Goal: Task Accomplishment & Management: Manage account settings

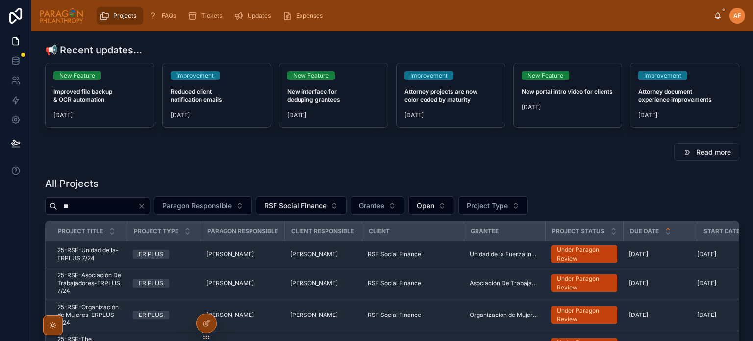
drag, startPoint x: 0, startPoint y: 0, endPoint x: 117, endPoint y: 15, distance: 118.0
click at [117, 15] on span "Projects" at bounding box center [124, 16] width 23 height 8
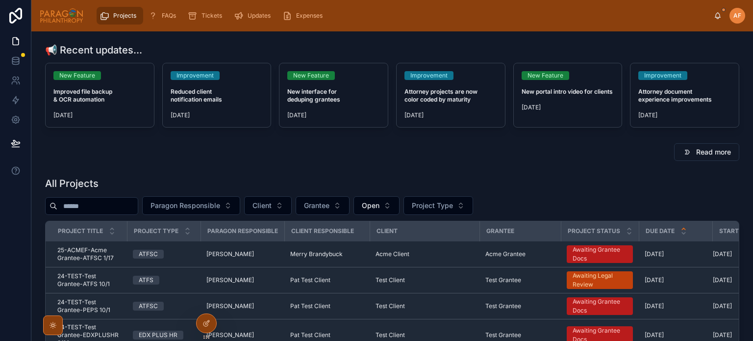
scroll to position [98, 0]
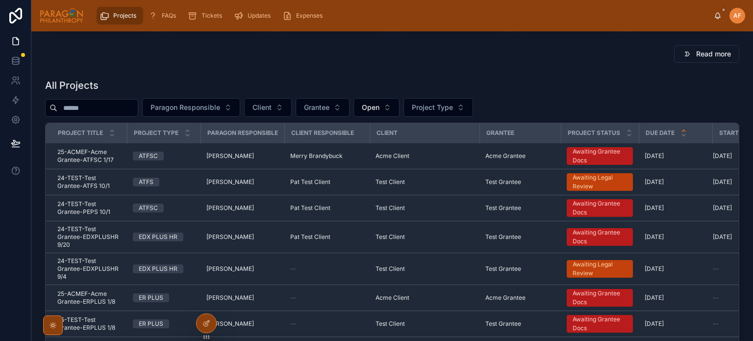
click at [138, 115] on div "**" at bounding box center [91, 108] width 93 height 18
drag, startPoint x: 131, startPoint y: 103, endPoint x: 0, endPoint y: 82, distance: 132.6
click at [0, 82] on div "Users Projects FAQs Tickets Updates Expenses [PERSON_NAME] [PERSON_NAME] 📢 Rece…" at bounding box center [376, 170] width 753 height 341
click at [199, 102] on span "Paragon Responsible" at bounding box center [185, 107] width 70 height 10
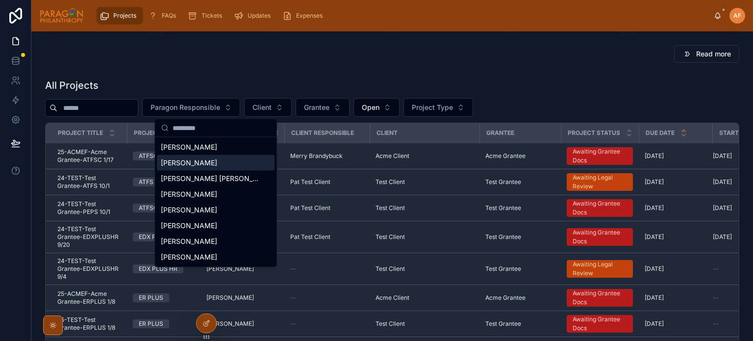
click at [206, 161] on span "[PERSON_NAME]" at bounding box center [189, 163] width 56 height 10
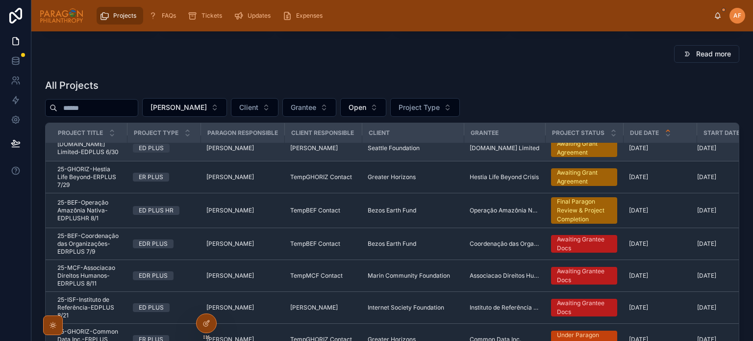
scroll to position [17, 0]
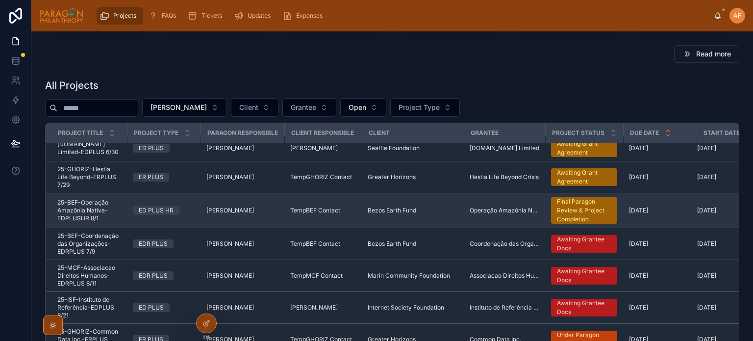
click at [118, 203] on span "25-BEF-Operação Amazônia Nativa-EDPLUSHR 8/1" at bounding box center [89, 210] width 64 height 24
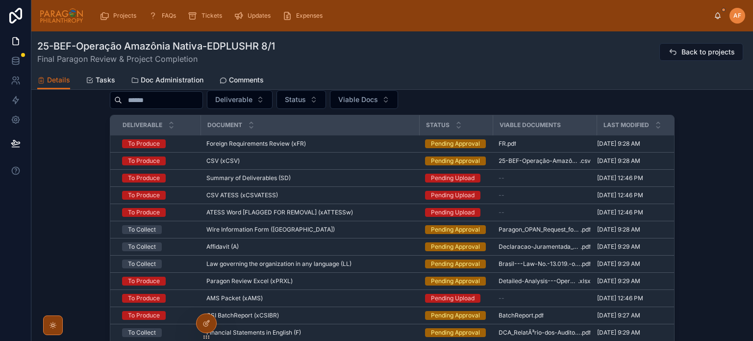
scroll to position [784, 0]
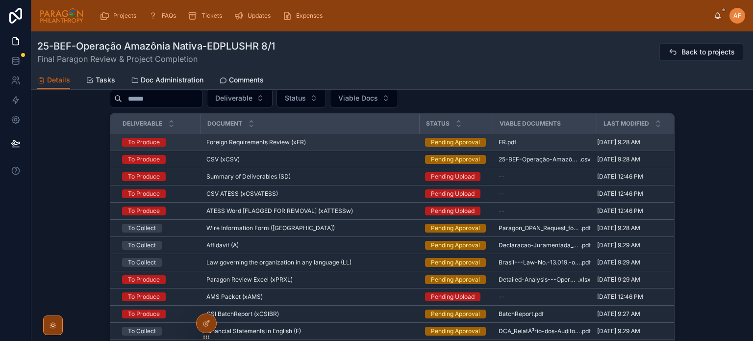
click at [359, 138] on div "Foreign Requirements Review (xFR) Foreign Requirements Review (xFR)" at bounding box center [309, 142] width 207 height 8
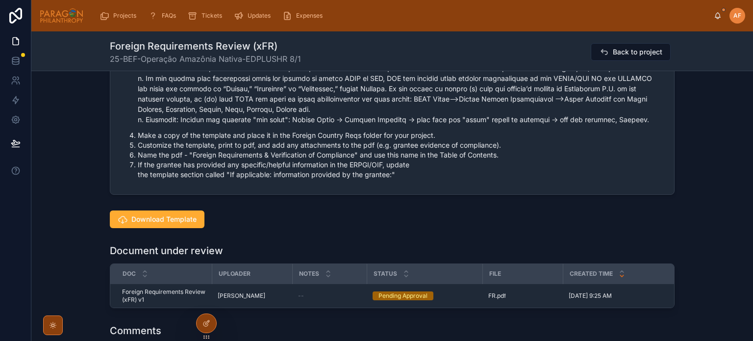
scroll to position [637, 0]
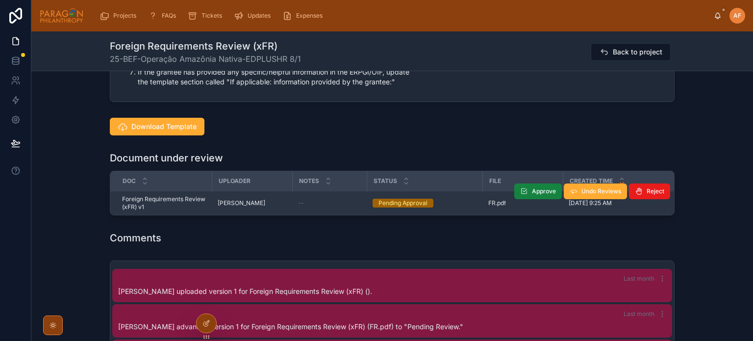
click at [537, 190] on span "Approve" at bounding box center [544, 191] width 24 height 8
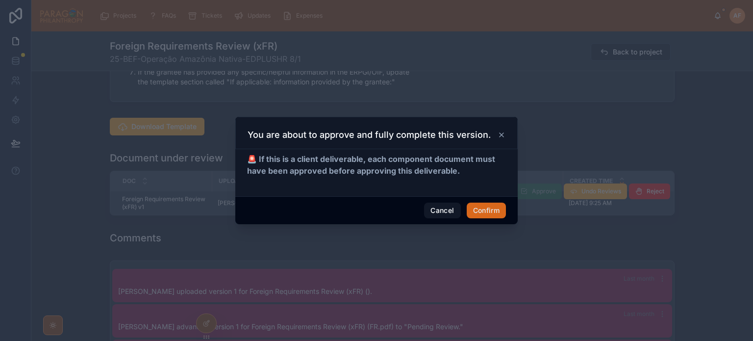
click at [474, 198] on div "Cancel Confirm" at bounding box center [376, 210] width 282 height 28
click at [476, 210] on button "Confirm" at bounding box center [486, 210] width 39 height 16
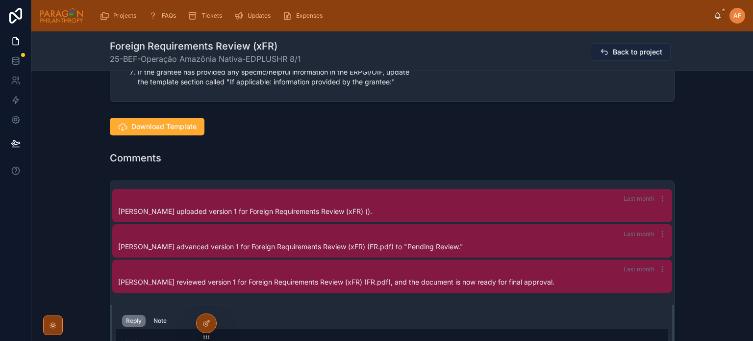
click at [609, 52] on button "Back to project" at bounding box center [631, 52] width 80 height 18
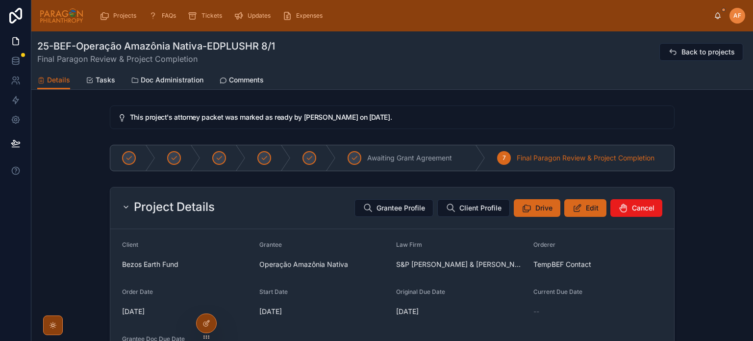
scroll to position [784, 0]
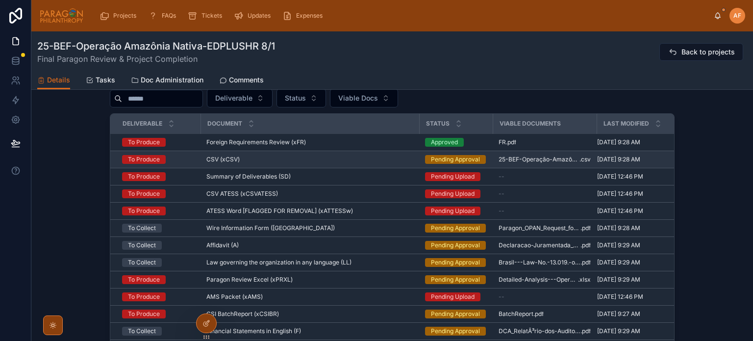
click at [394, 156] on div "CSV (xCSV) CSV (xCSV)" at bounding box center [309, 159] width 207 height 8
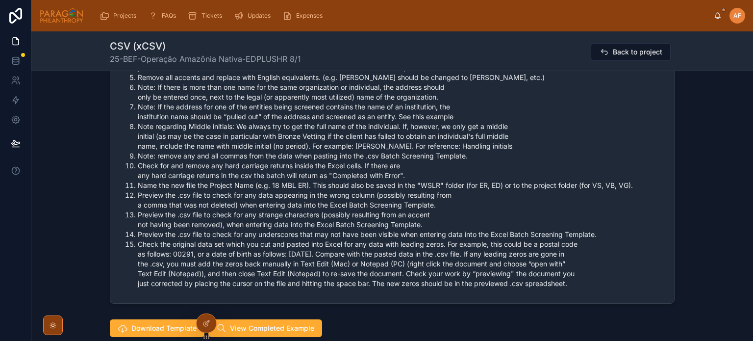
scroll to position [1568, 0]
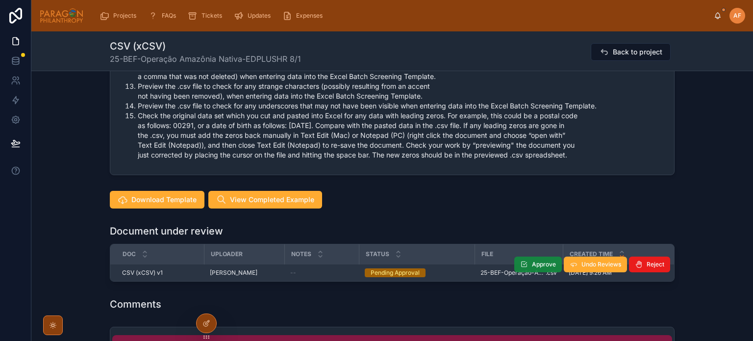
click at [520, 257] on button "Approve" at bounding box center [538, 264] width 48 height 16
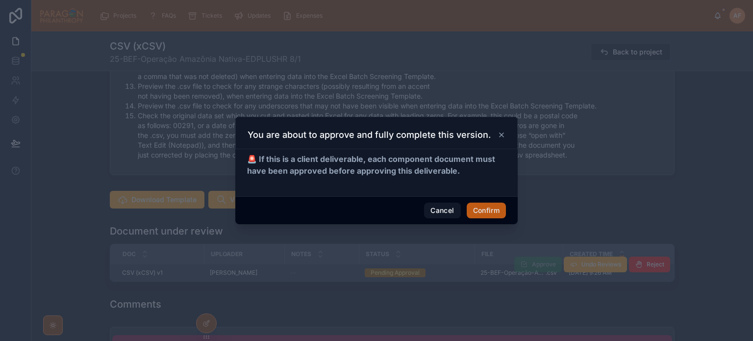
click at [484, 215] on button "Confirm" at bounding box center [486, 210] width 39 height 16
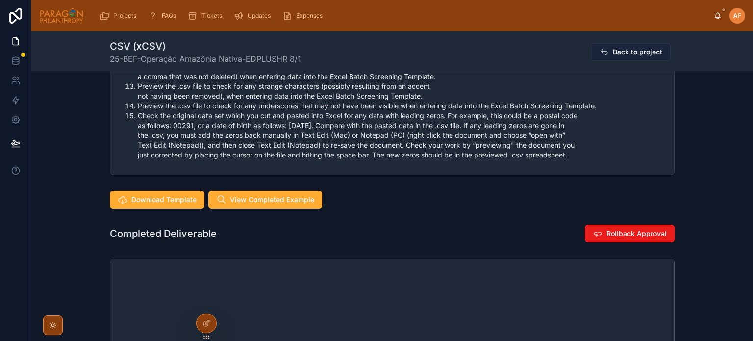
click at [644, 48] on span "Back to project" at bounding box center [637, 52] width 49 height 10
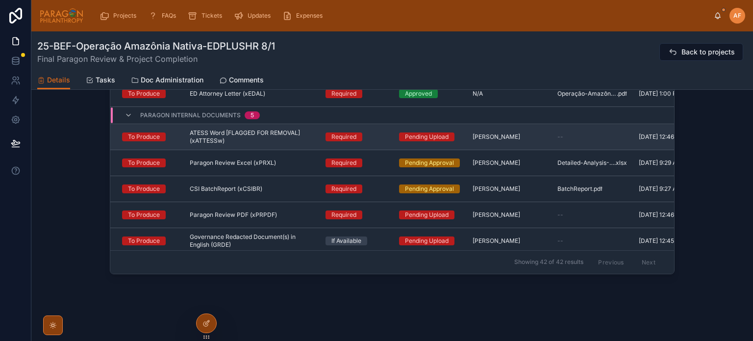
scroll to position [1176, 0]
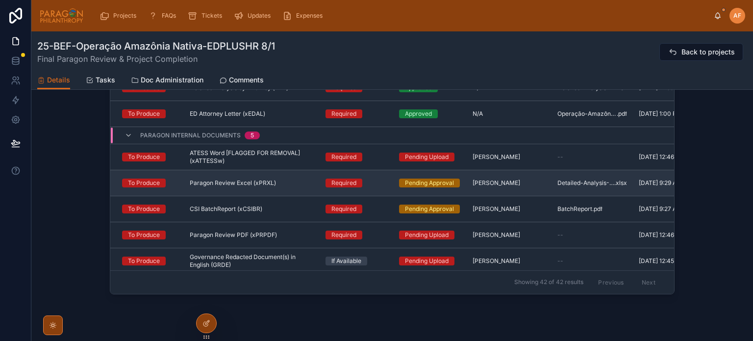
click at [284, 179] on div "Paragon Review Excel (xPRXL) Paragon Review Excel (xPRXL)" at bounding box center [252, 183] width 124 height 8
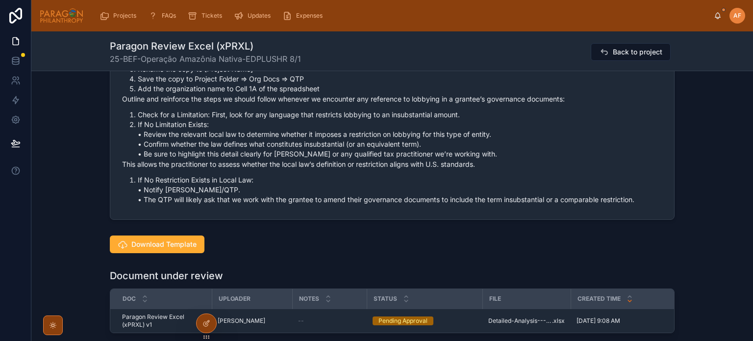
scroll to position [637, 0]
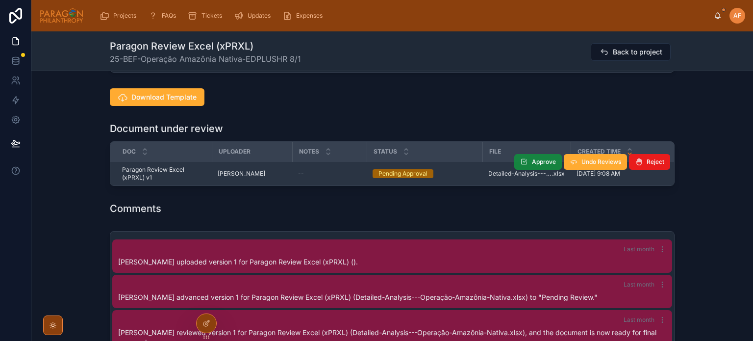
click at [533, 166] on span "Approve" at bounding box center [544, 162] width 24 height 8
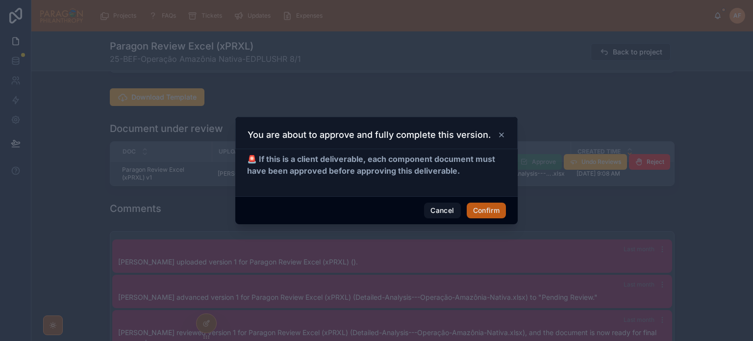
click at [485, 205] on button "Confirm" at bounding box center [486, 210] width 39 height 16
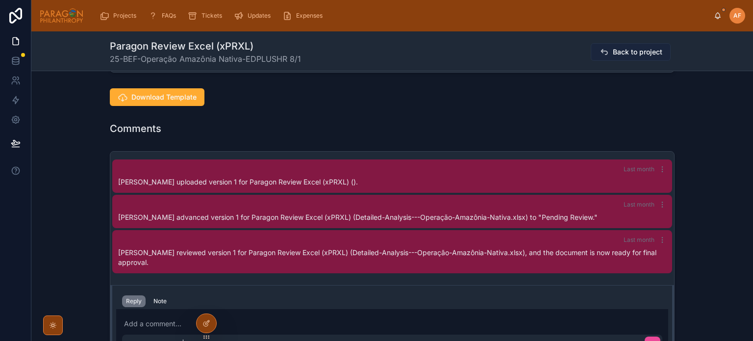
click at [627, 49] on span "Back to project" at bounding box center [637, 52] width 49 height 10
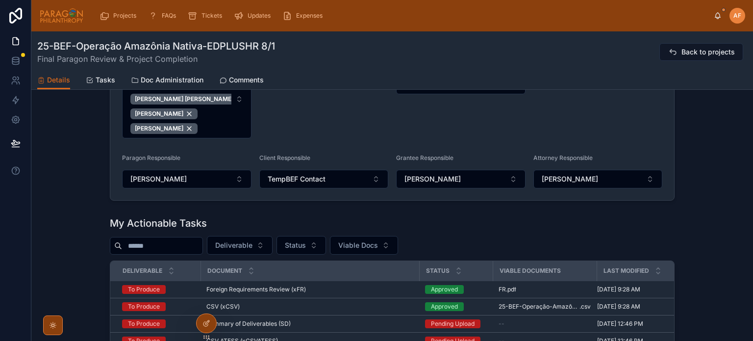
scroll to position [882, 0]
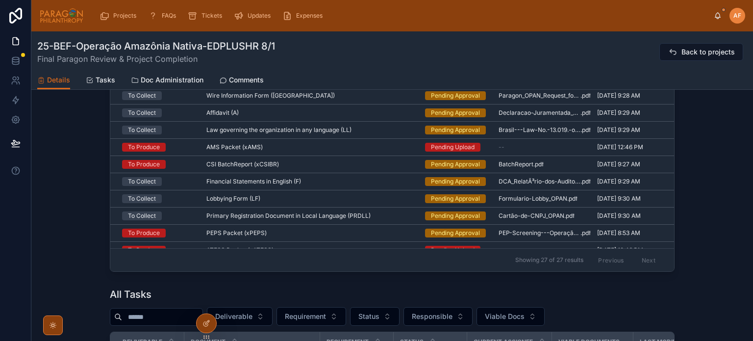
click at [354, 126] on div "Law governing the organization in any language (LL) Law governing the organizat…" at bounding box center [309, 130] width 207 height 8
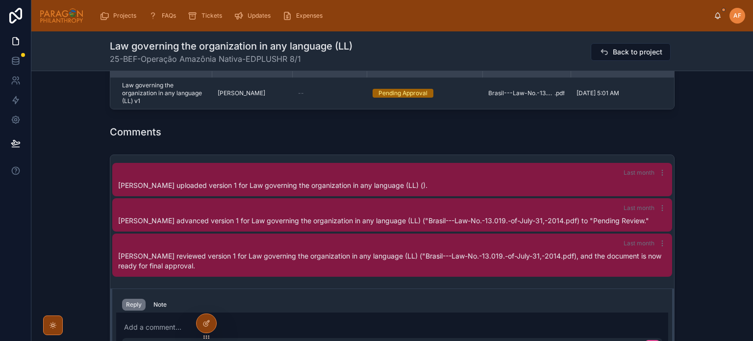
scroll to position [637, 0]
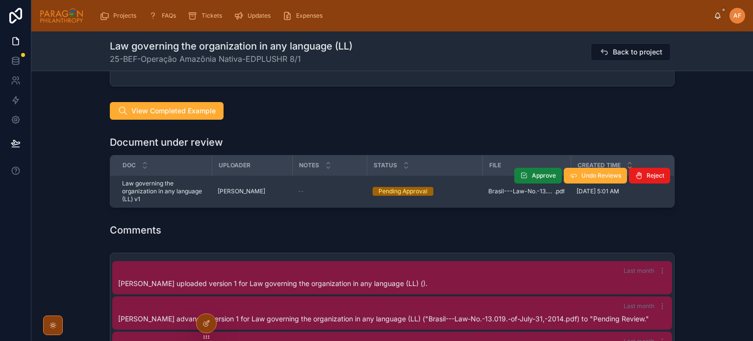
click at [523, 174] on icon at bounding box center [524, 176] width 8 height 8
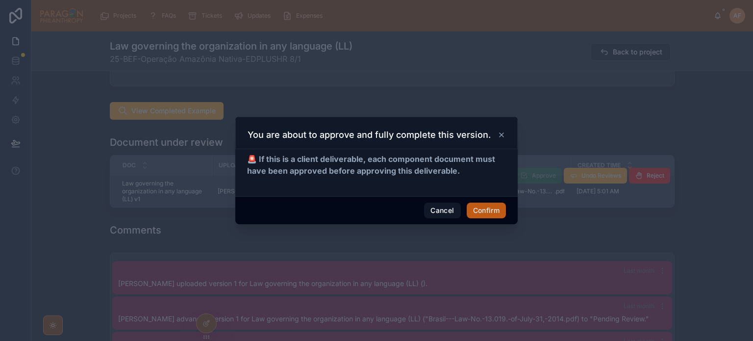
click at [479, 204] on button "Confirm" at bounding box center [486, 210] width 39 height 16
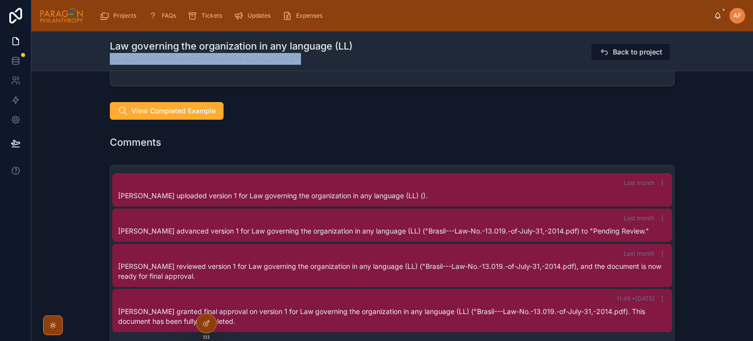
drag, startPoint x: 306, startPoint y: 61, endPoint x: 106, endPoint y: 66, distance: 200.0
click at [106, 66] on div "Law governing the organization in any language (LL) 25-BEF-Operação Amazônia Na…" at bounding box center [391, 51] width 721 height 40
copy span "25-BEF-Operação Amazônia Nativa-EDPLUSHR 8/1"
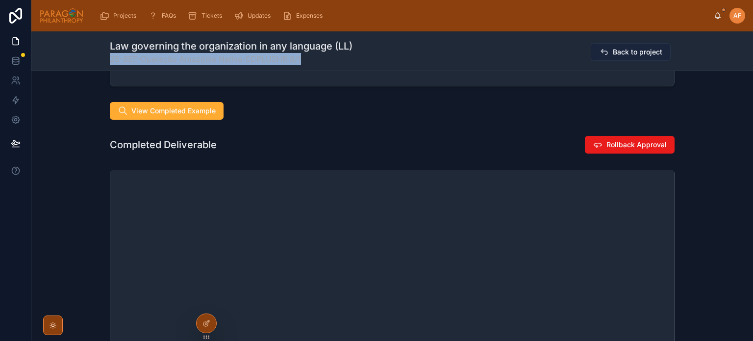
click at [600, 48] on icon at bounding box center [604, 52] width 10 height 10
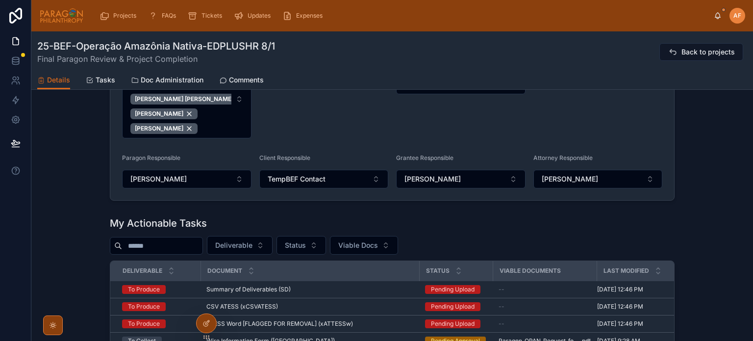
click at [369, 337] on div "Wire Information Form (WI) Wire Information Form ([GEOGRAPHIC_DATA])" at bounding box center [309, 341] width 207 height 8
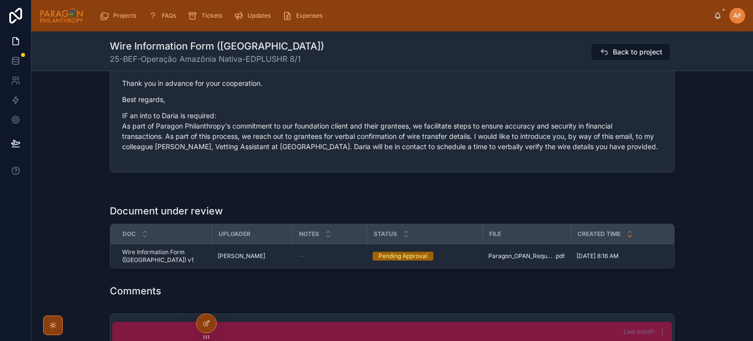
scroll to position [1127, 0]
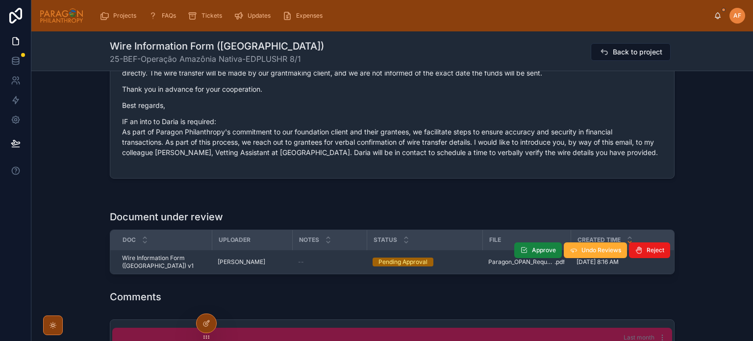
click at [535, 246] on span "Approve" at bounding box center [544, 250] width 24 height 8
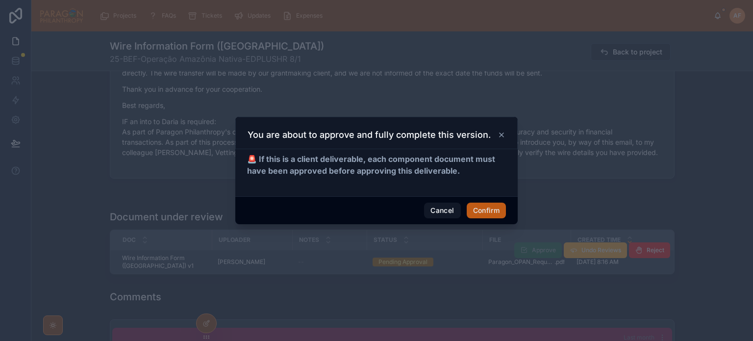
click at [482, 207] on button "Confirm" at bounding box center [486, 210] width 39 height 16
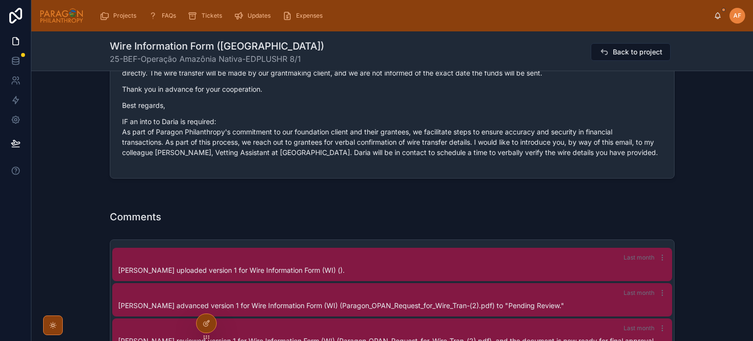
click at [630, 52] on span "Back to project" at bounding box center [637, 52] width 49 height 10
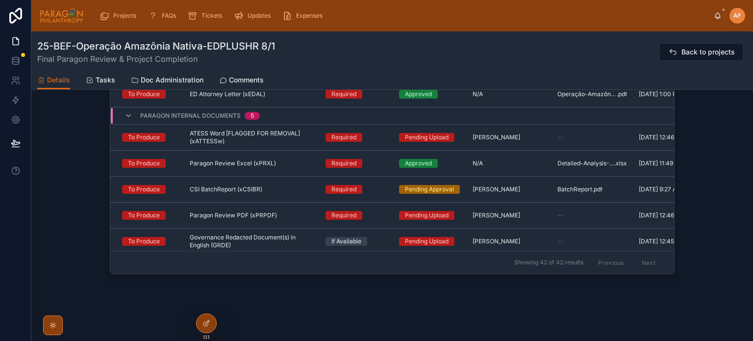
scroll to position [833, 0]
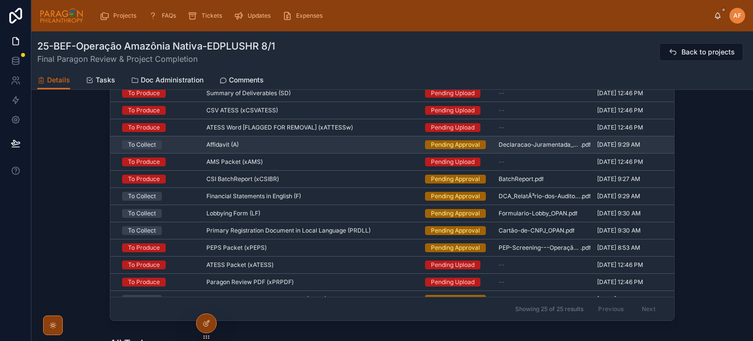
click at [335, 136] on td "Affidavit (A) Affidavit (A)" at bounding box center [309, 144] width 219 height 17
click at [334, 141] on div "Affidavit (A) Affidavit (A)" at bounding box center [309, 145] width 207 height 8
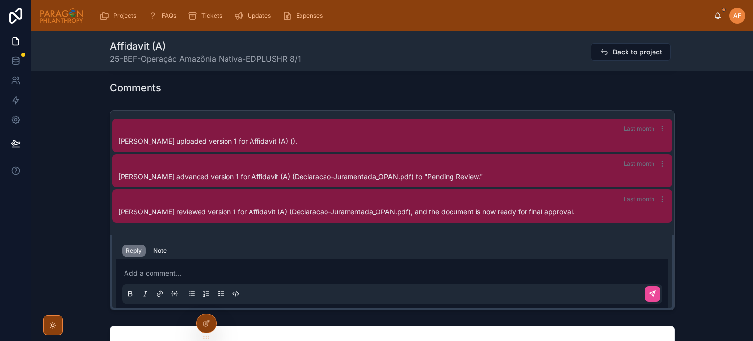
scroll to position [588, 0]
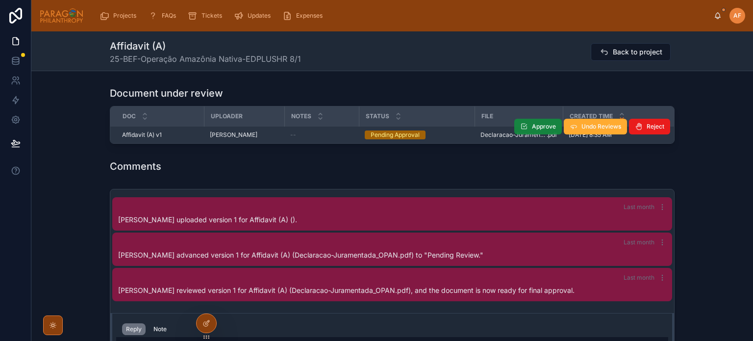
click at [532, 126] on span "Approve" at bounding box center [544, 127] width 24 height 8
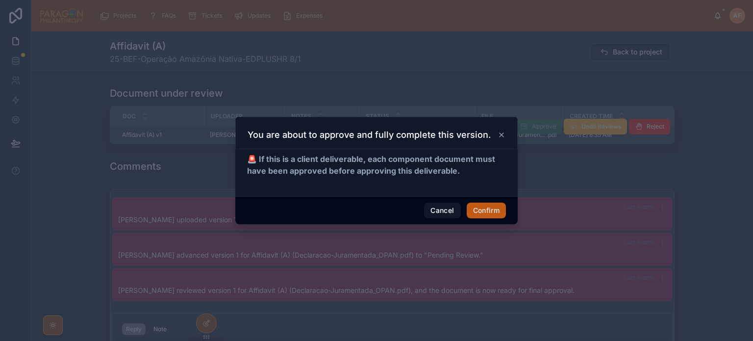
click at [484, 207] on button "Confirm" at bounding box center [486, 210] width 39 height 16
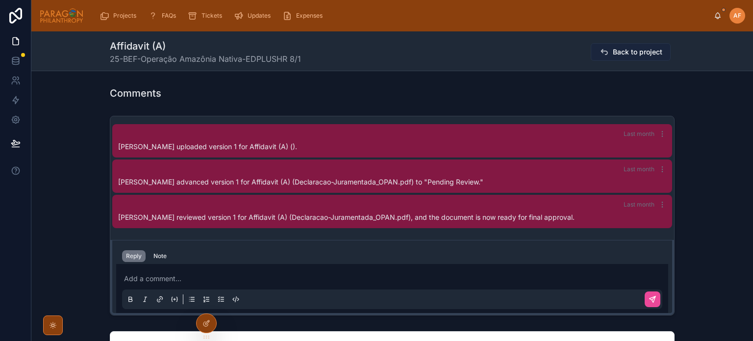
click at [629, 45] on button "Back to project" at bounding box center [631, 52] width 80 height 18
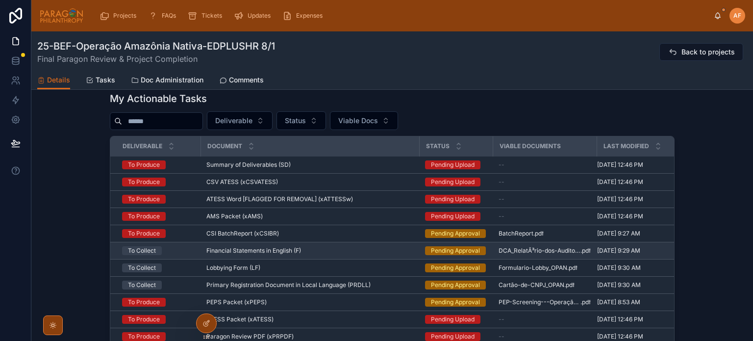
scroll to position [784, 0]
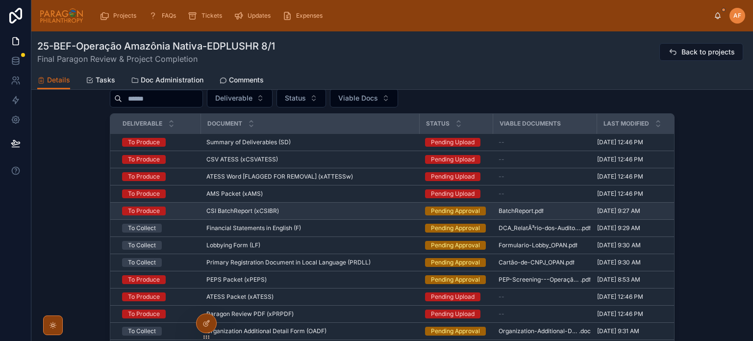
click at [400, 204] on td "CSI BatchReport (xCSIBR) CSI BatchReport (xCSIBR)" at bounding box center [309, 210] width 219 height 17
click at [400, 207] on div "CSI BatchReport (xCSIBR) CSI BatchReport (xCSIBR)" at bounding box center [309, 211] width 207 height 8
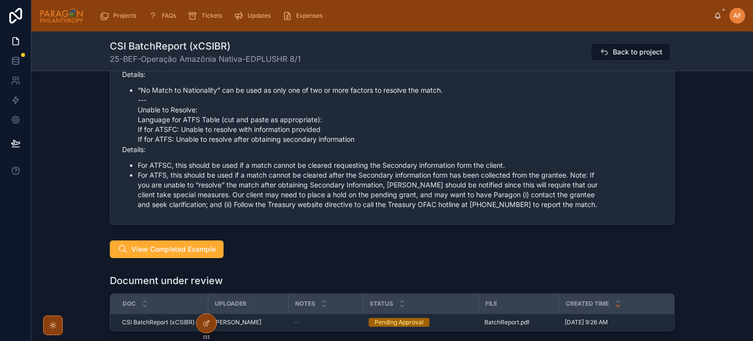
scroll to position [1666, 0]
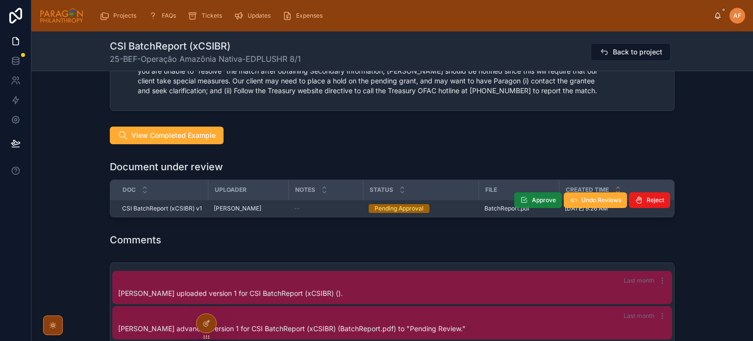
click at [536, 192] on button "Approve" at bounding box center [538, 200] width 48 height 16
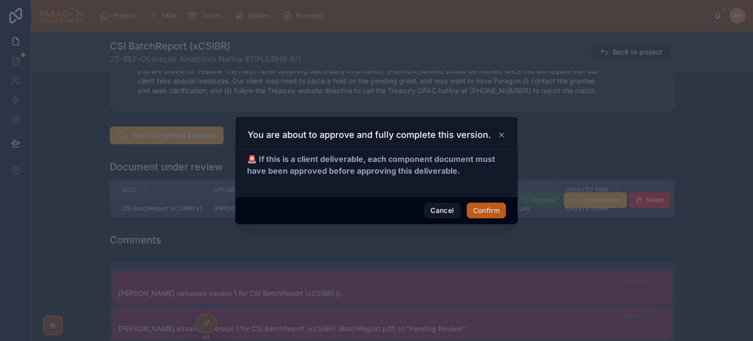
click at [476, 209] on button "Confirm" at bounding box center [486, 210] width 39 height 16
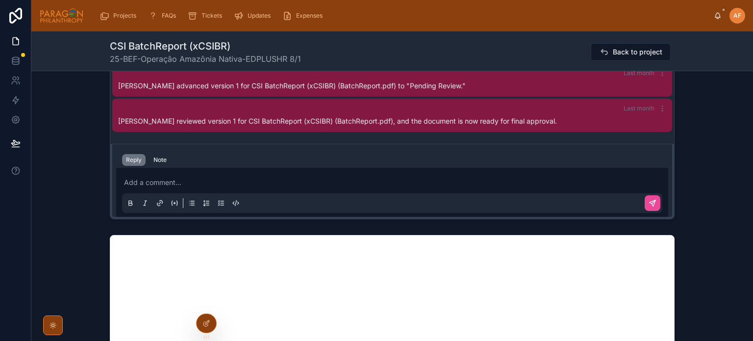
scroll to position [2009, 0]
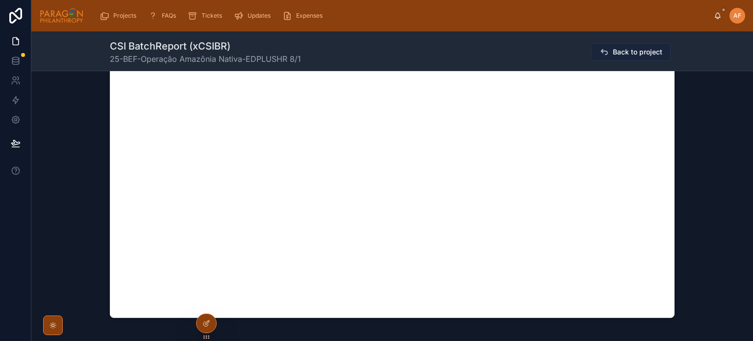
click at [615, 54] on span "Back to project" at bounding box center [637, 52] width 49 height 10
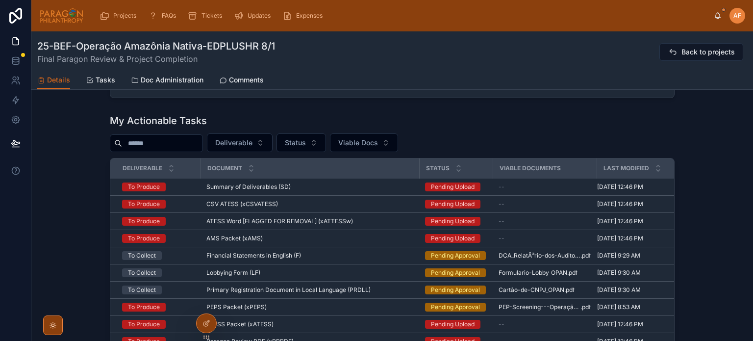
scroll to position [833, 0]
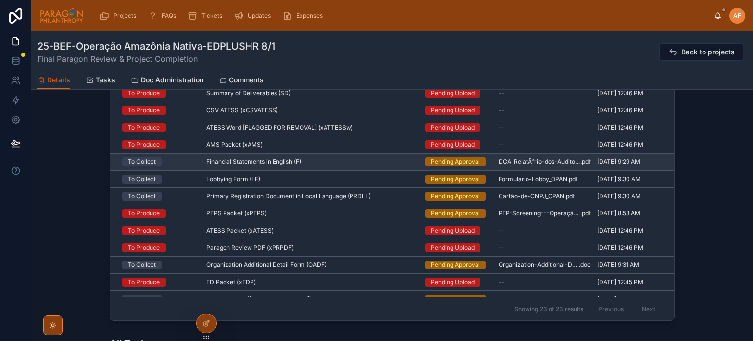
click at [396, 158] on div "Financial Statements in English (F) Financial Statements in English (F)" at bounding box center [309, 162] width 207 height 8
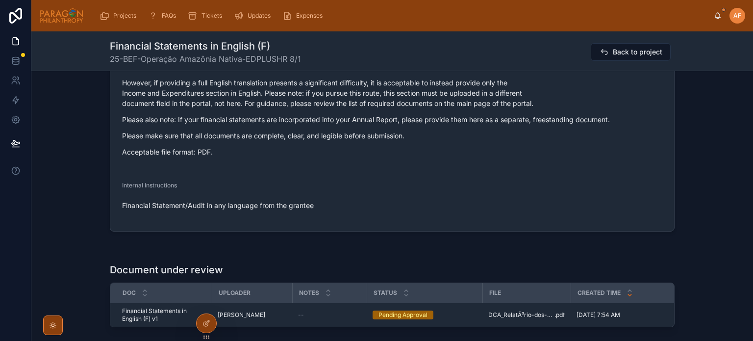
scroll to position [686, 0]
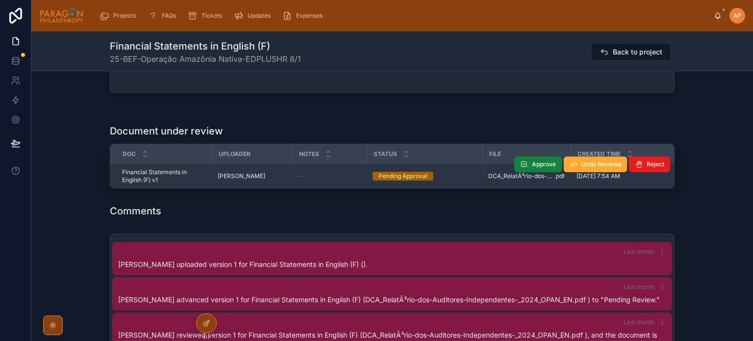
click at [522, 168] on icon at bounding box center [524, 164] width 8 height 8
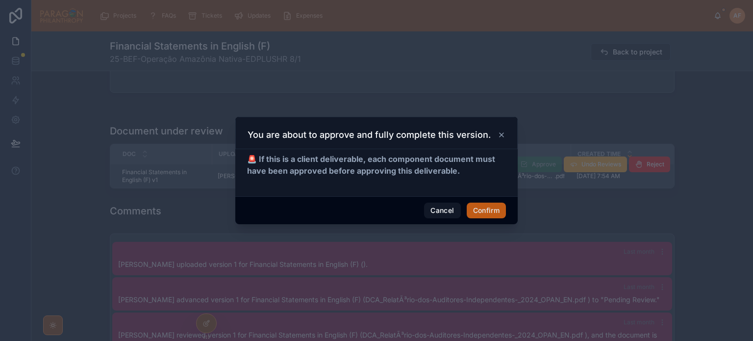
click at [476, 209] on button "Confirm" at bounding box center [486, 210] width 39 height 16
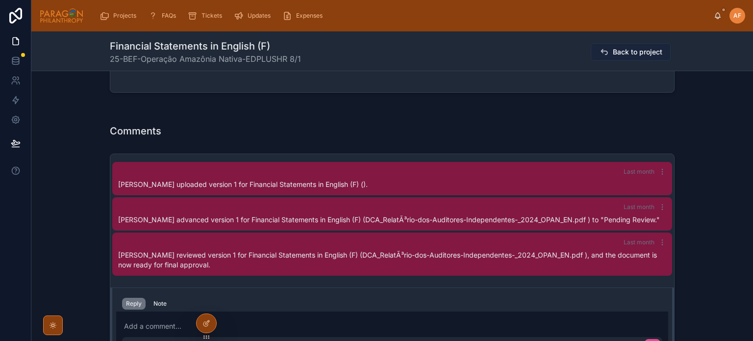
click at [632, 43] on button "Back to project" at bounding box center [631, 52] width 80 height 18
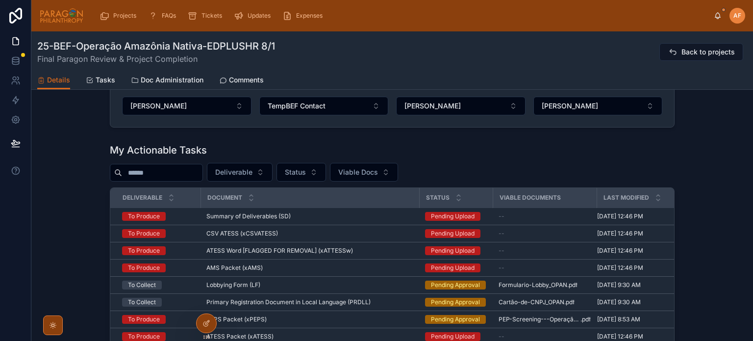
scroll to position [833, 0]
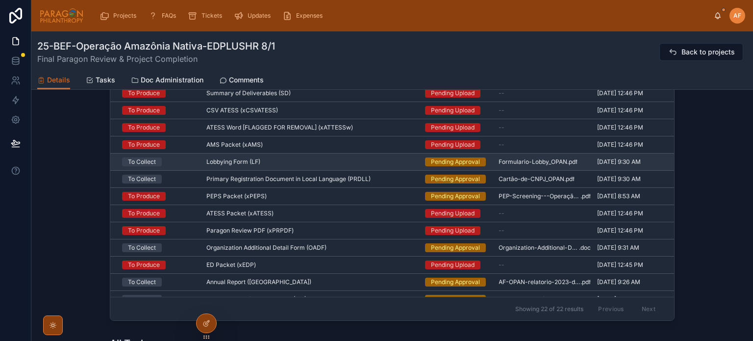
click at [373, 158] on div "Lobbying Form (LF) Lobbying Form (LF)" at bounding box center [309, 162] width 207 height 8
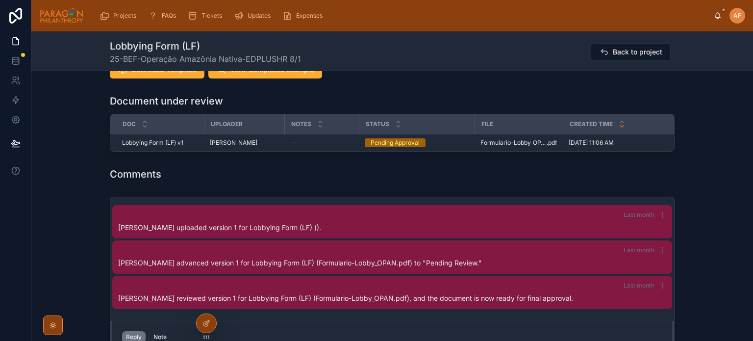
scroll to position [539, 0]
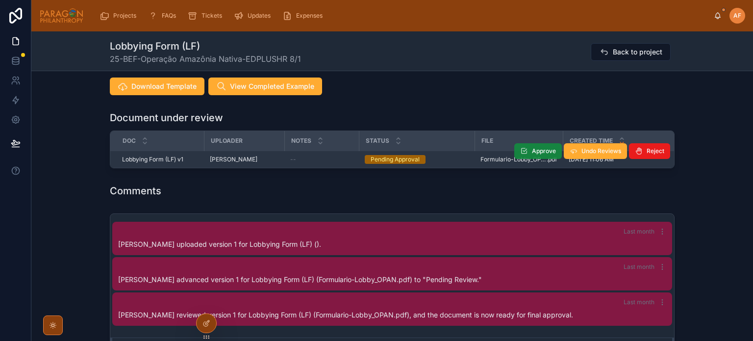
click at [542, 147] on span "Approve" at bounding box center [544, 151] width 24 height 8
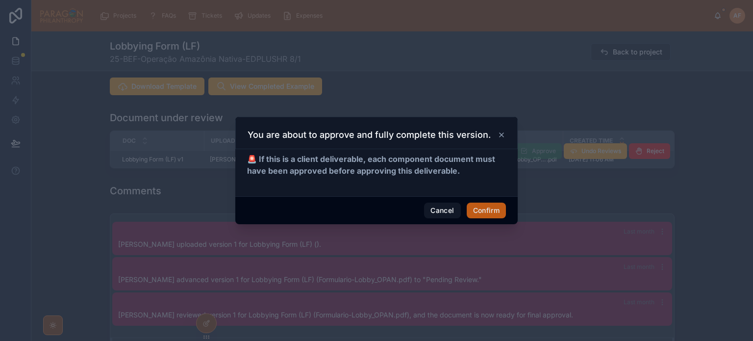
click at [486, 210] on button "Confirm" at bounding box center [486, 210] width 39 height 16
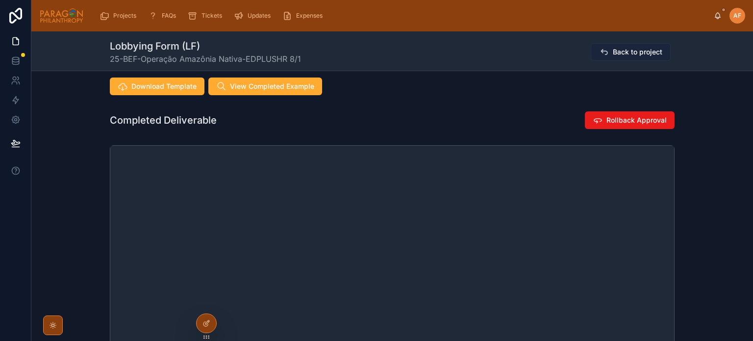
click at [607, 47] on button "Back to project" at bounding box center [631, 52] width 80 height 18
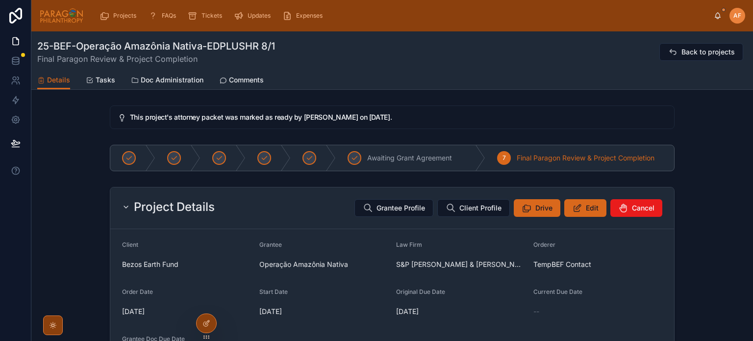
click at [627, 108] on div "This project's attorney packet was marked as ready by [PERSON_NAME] on [DATE]." at bounding box center [392, 117] width 565 height 24
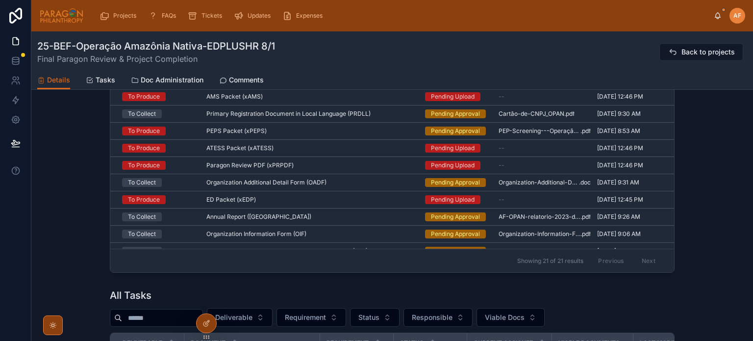
scroll to position [882, 0]
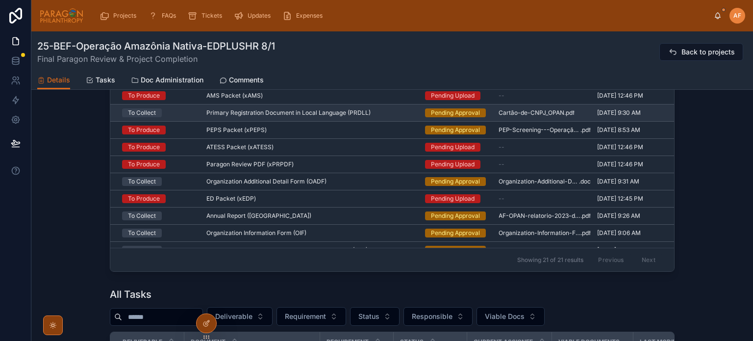
click at [372, 112] on div "Primary Registration Document in Local Language (PRDLL) Primary Registration Do…" at bounding box center [309, 113] width 207 height 8
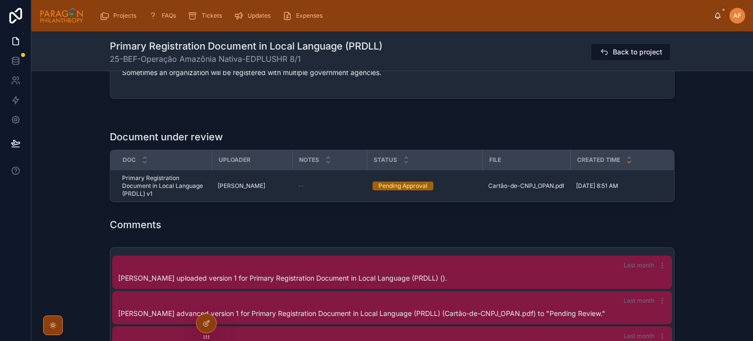
scroll to position [588, 0]
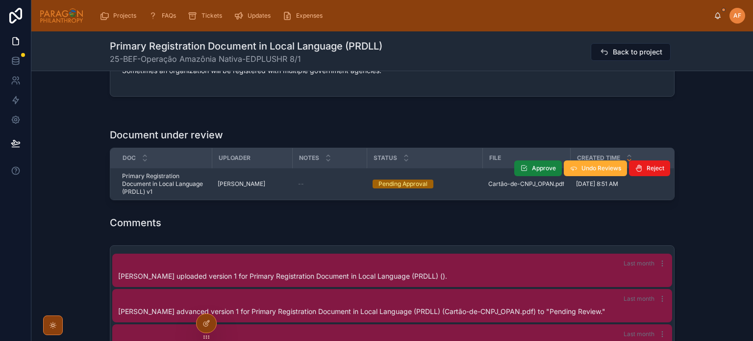
click at [527, 168] on button "Approve" at bounding box center [538, 168] width 48 height 16
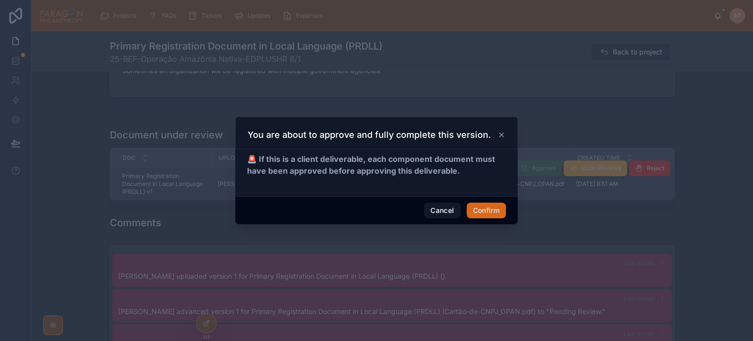
click at [482, 201] on div "Cancel Confirm" at bounding box center [376, 210] width 282 height 28
click at [484, 208] on button "Confirm" at bounding box center [486, 210] width 39 height 16
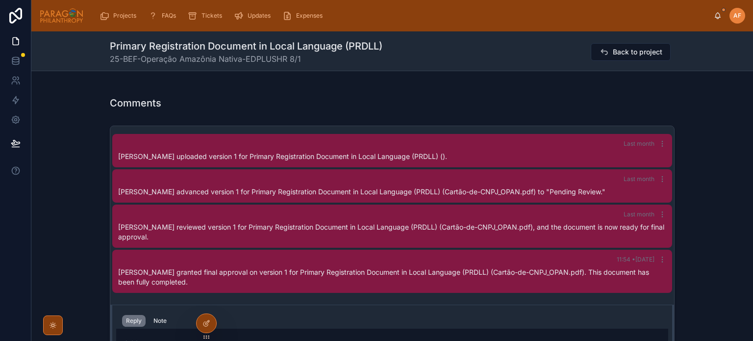
scroll to position [637, 0]
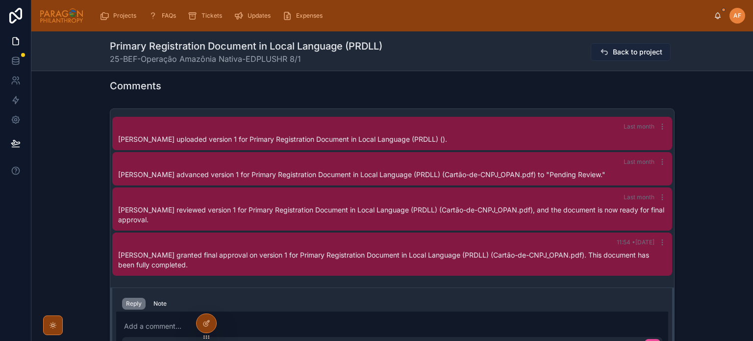
click at [621, 49] on span "Back to project" at bounding box center [637, 52] width 49 height 10
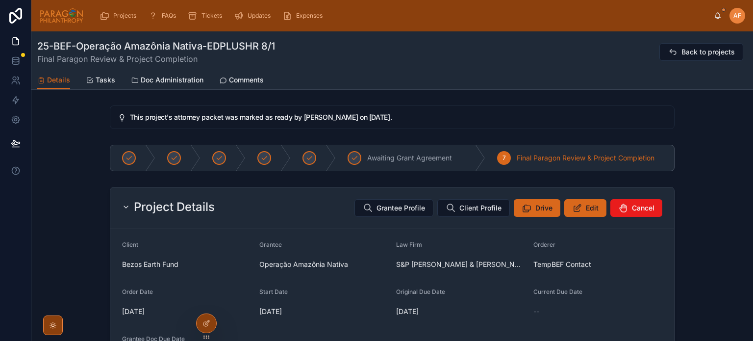
scroll to position [833, 0]
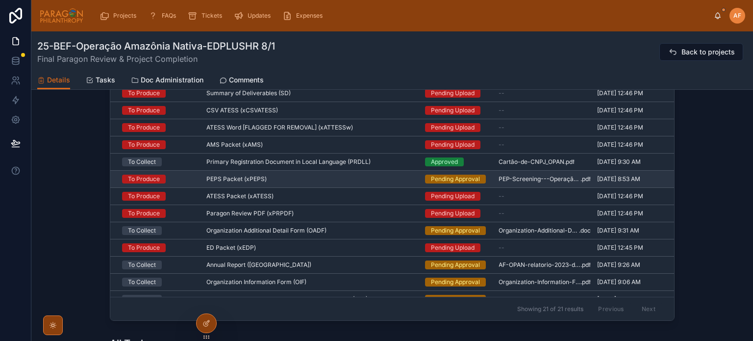
click at [387, 175] on div "PEPS Packet (xPEPS) PEPS Packet (xPEPS)" at bounding box center [309, 179] width 207 height 8
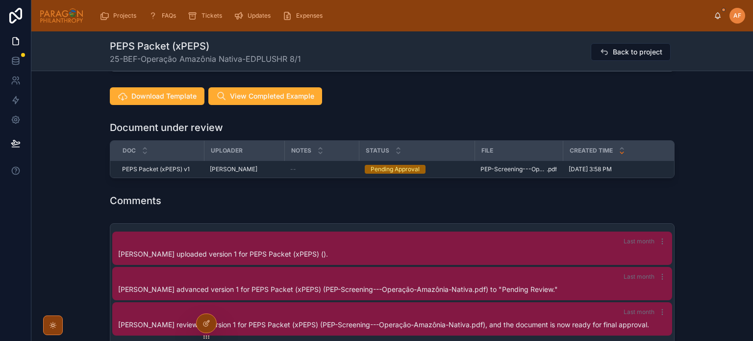
scroll to position [1225, 0]
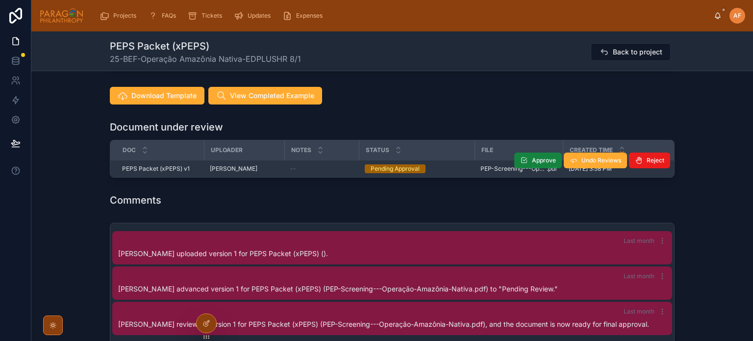
click at [521, 158] on icon at bounding box center [524, 160] width 8 height 8
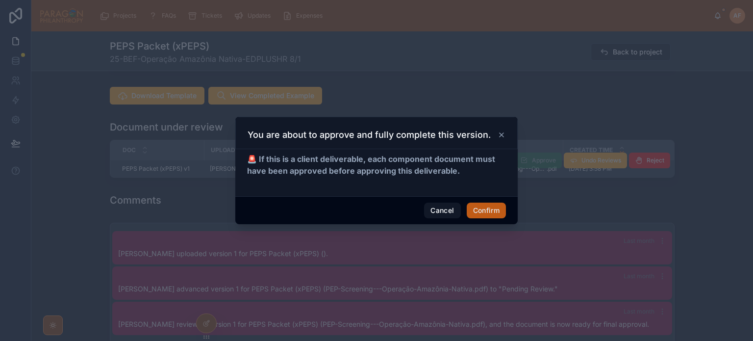
click at [486, 216] on button "Confirm" at bounding box center [486, 210] width 39 height 16
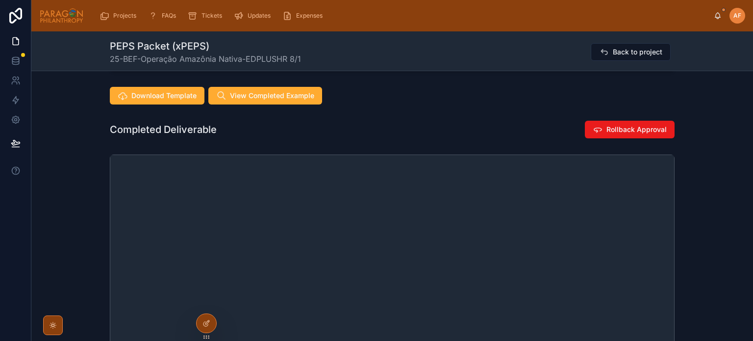
click at [616, 42] on div "PEPS Packet (xPEPS) 25-BEF-Operação Amazônia Nativa-EDPLUSHR 8/1 Back to project" at bounding box center [392, 51] width 565 height 25
click at [615, 45] on button "Back to project" at bounding box center [631, 52] width 80 height 18
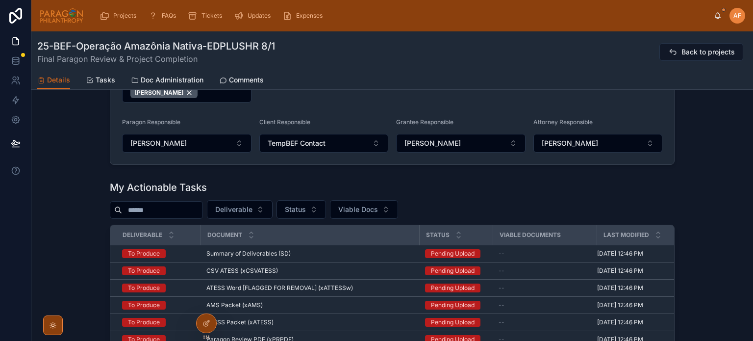
scroll to position [882, 0]
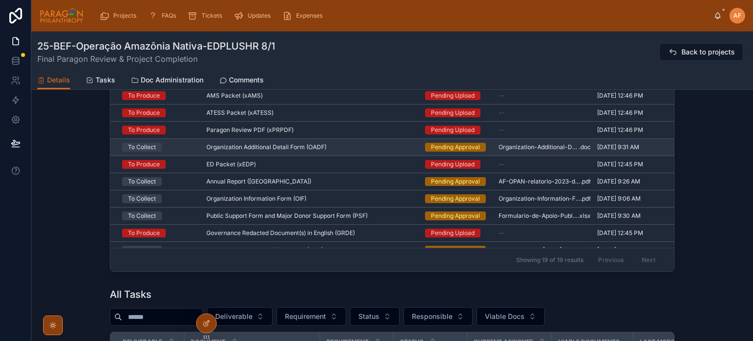
click at [400, 143] on div "Organization Additional Detail Form (OADF) Organization Additional Detail Form …" at bounding box center [309, 147] width 207 height 8
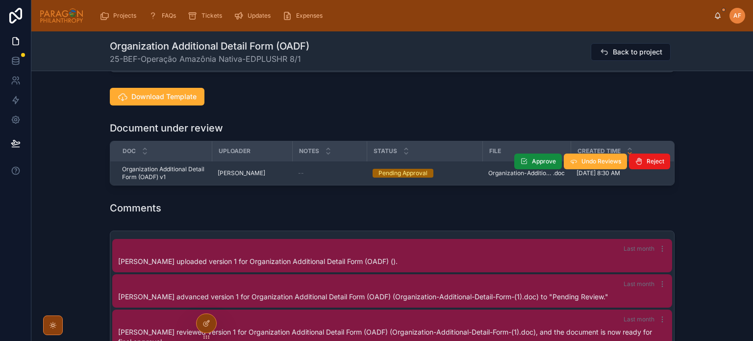
scroll to position [490, 0]
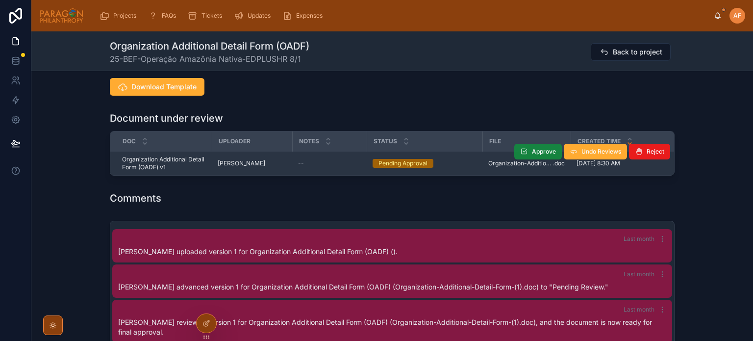
click at [525, 151] on button "Approve" at bounding box center [538, 152] width 48 height 16
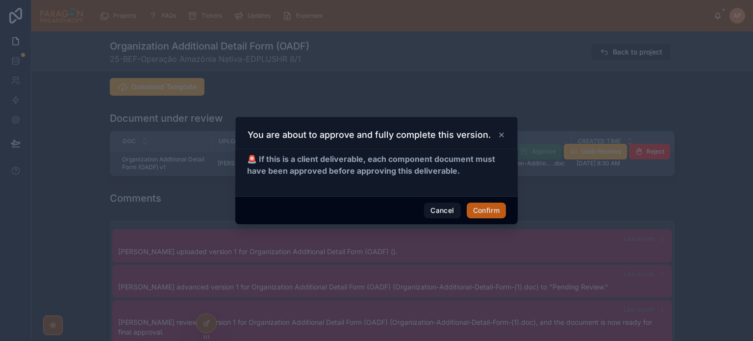
click at [473, 209] on button "Confirm" at bounding box center [486, 210] width 39 height 16
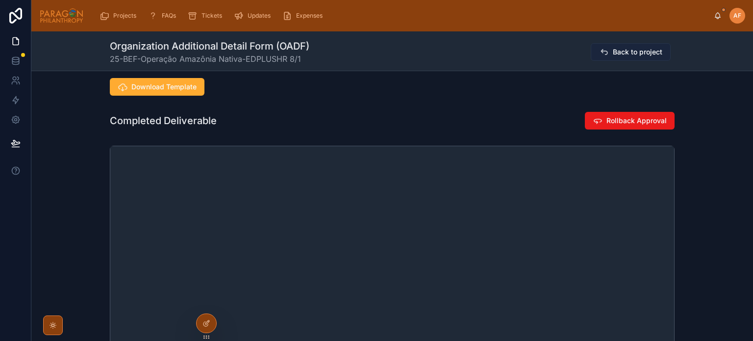
click at [635, 48] on span "Back to project" at bounding box center [637, 52] width 49 height 10
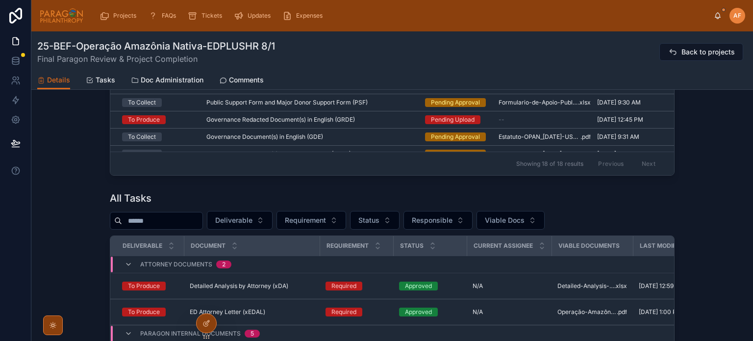
scroll to position [980, 0]
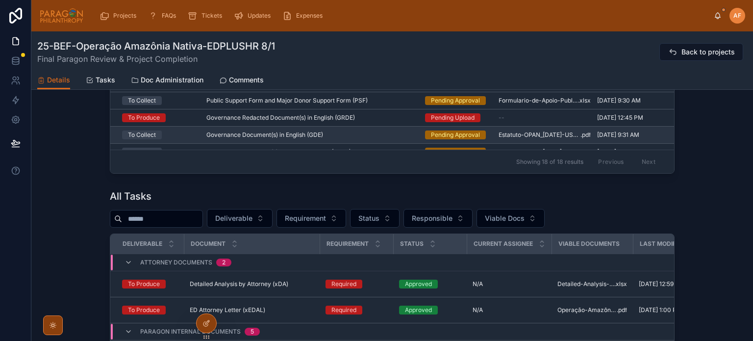
click at [347, 133] on div "Governance Document(s) in English (GDE) Governance Document(s) in English (GDE)" at bounding box center [309, 135] width 207 height 8
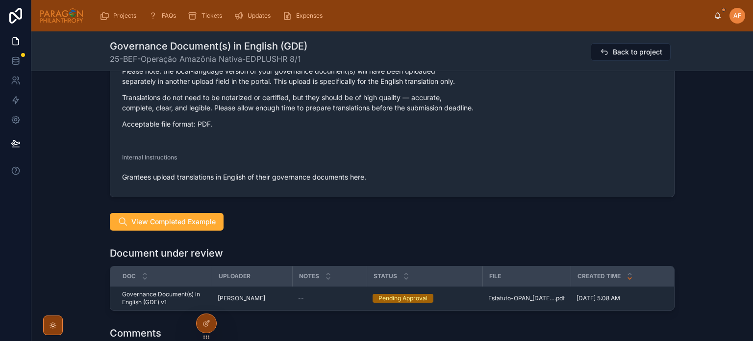
scroll to position [686, 0]
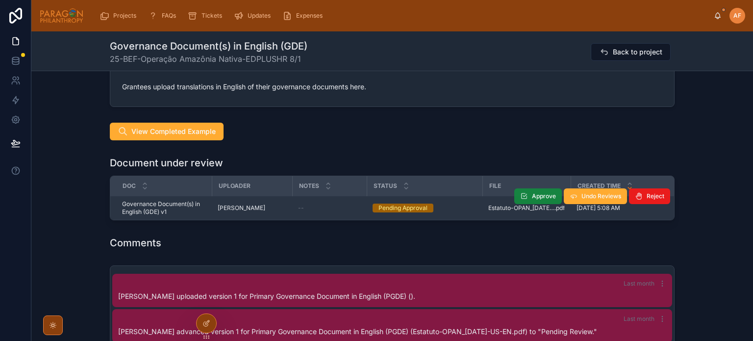
click at [520, 197] on icon at bounding box center [524, 196] width 8 height 8
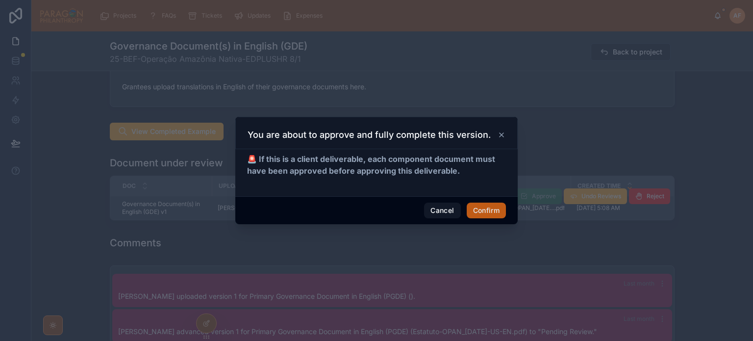
click at [490, 207] on button "Confirm" at bounding box center [486, 210] width 39 height 16
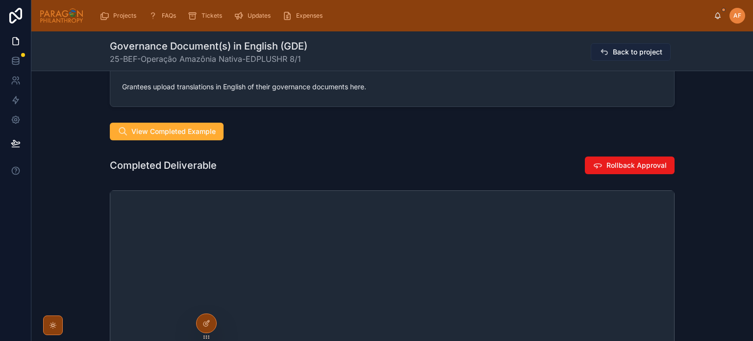
click at [641, 54] on span "Back to project" at bounding box center [637, 52] width 49 height 10
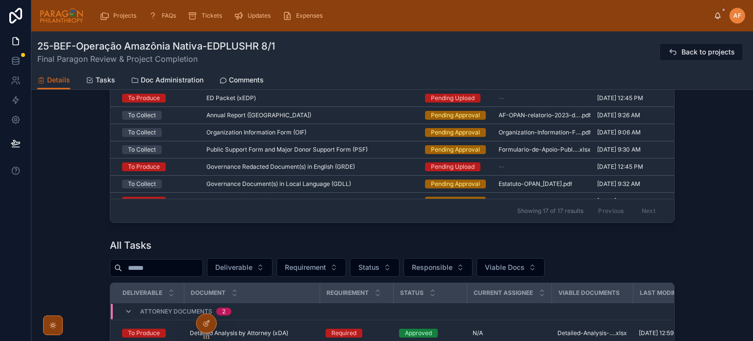
scroll to position [882, 0]
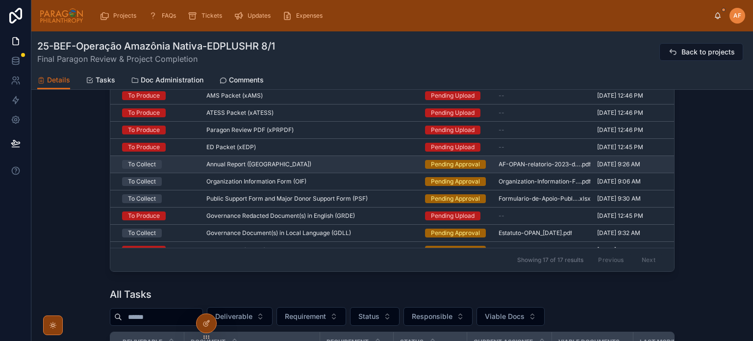
click at [388, 161] on div "Annual Report (AR) Annual Report (AR)" at bounding box center [309, 164] width 207 height 8
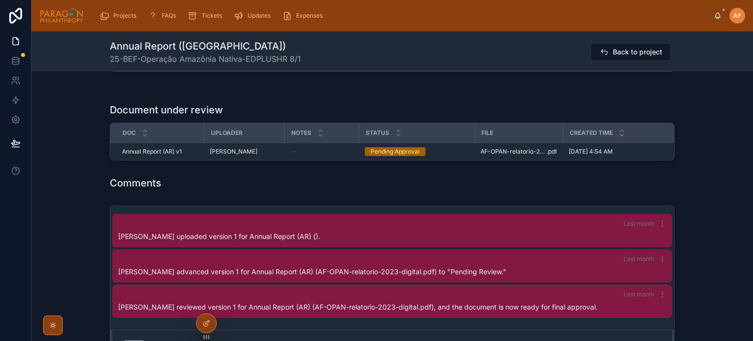
scroll to position [637, 0]
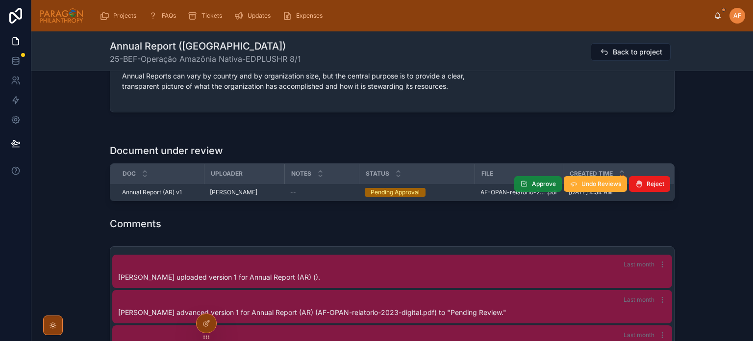
click at [529, 182] on button "Approve" at bounding box center [538, 184] width 48 height 16
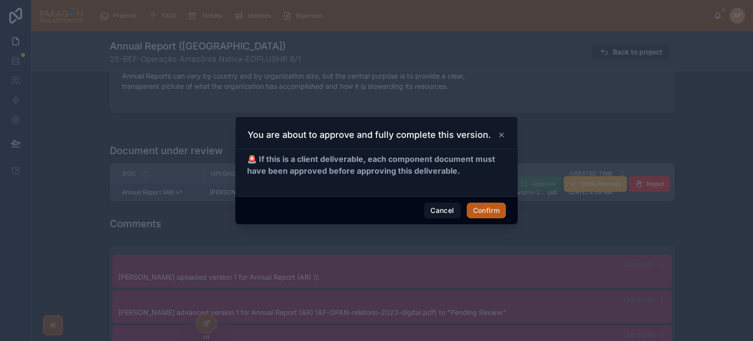
click at [490, 203] on button "Confirm" at bounding box center [486, 210] width 39 height 16
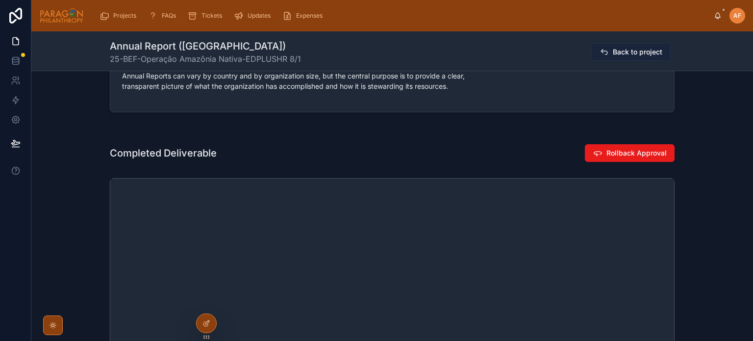
click at [636, 56] on span "Back to project" at bounding box center [637, 52] width 49 height 10
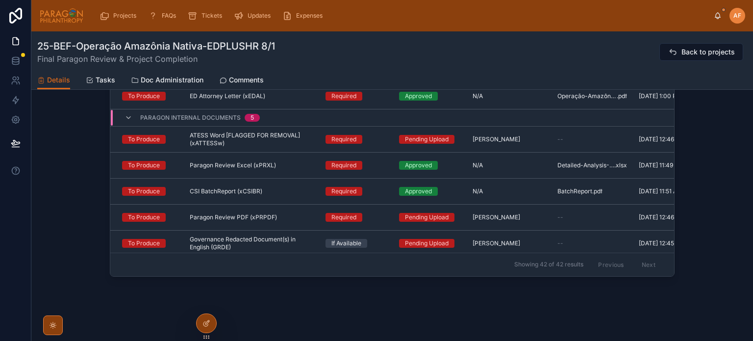
scroll to position [851, 0]
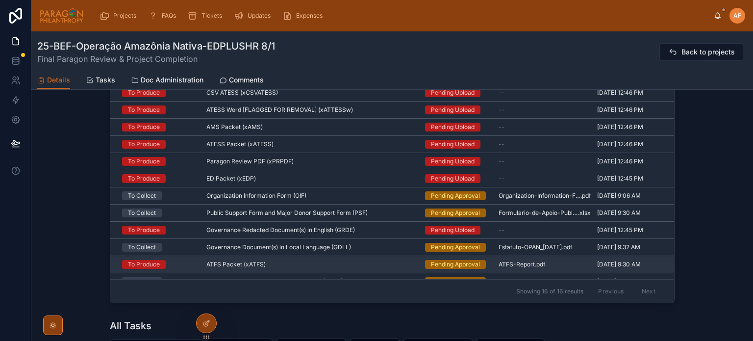
click at [370, 260] on div "ATFS Packet (xATFS) ATFS Packet (xATFS)" at bounding box center [309, 264] width 207 height 8
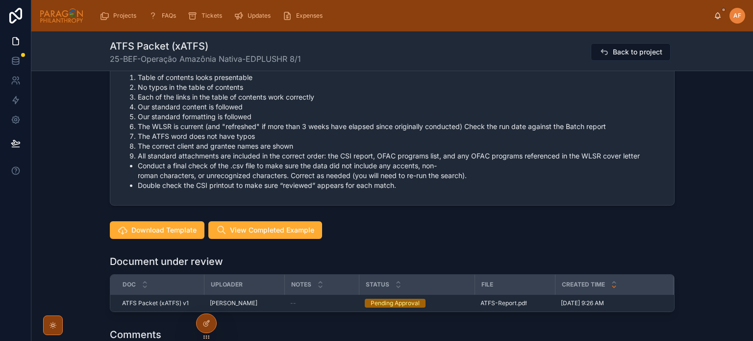
scroll to position [980, 0]
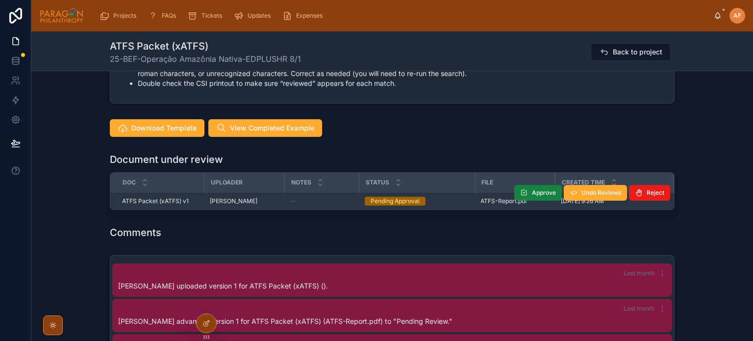
click at [536, 189] on span "Approve" at bounding box center [544, 193] width 24 height 8
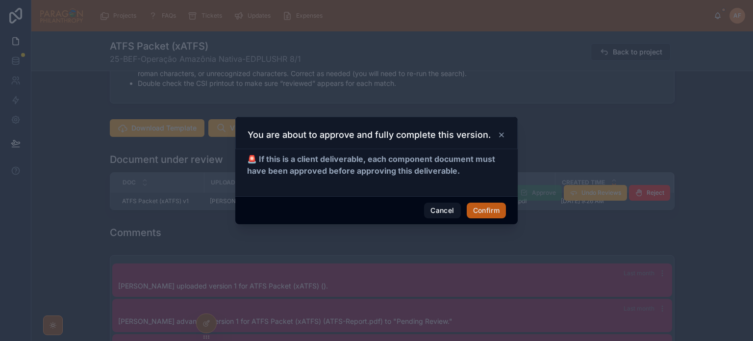
click at [484, 209] on button "Confirm" at bounding box center [486, 210] width 39 height 16
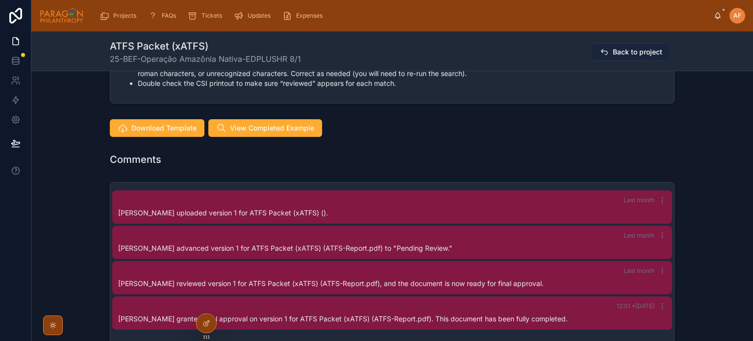
click at [636, 58] on button "Back to project" at bounding box center [631, 52] width 80 height 18
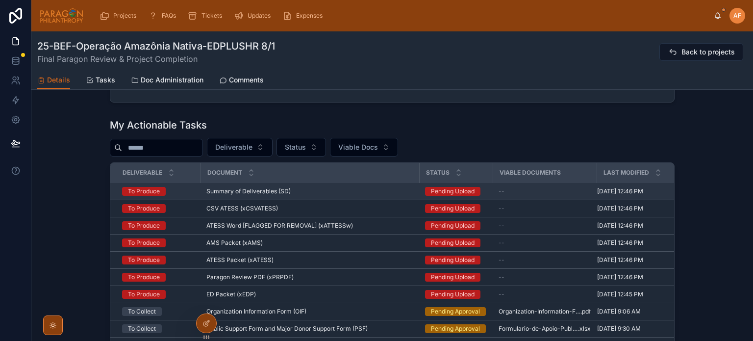
scroll to position [48, 0]
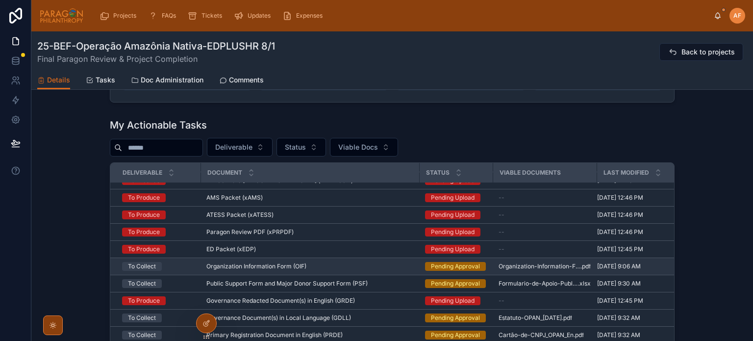
click at [380, 262] on div "Organization Information Form (OIF) Organization Information Form (OIF)" at bounding box center [309, 266] width 207 height 8
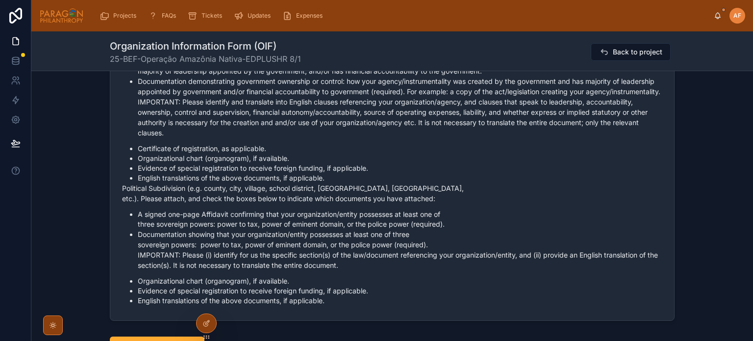
scroll to position [882, 0]
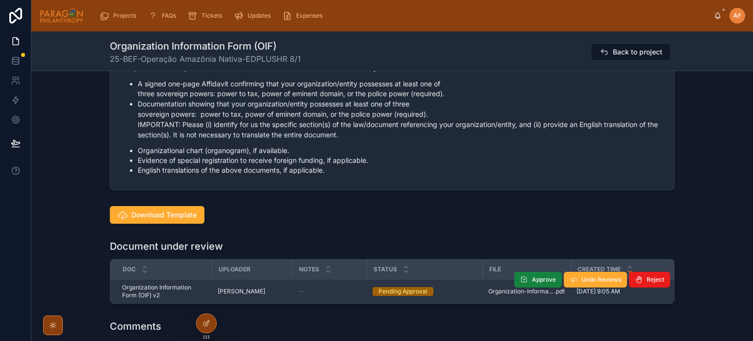
click at [527, 287] on button "Approve" at bounding box center [538, 279] width 48 height 16
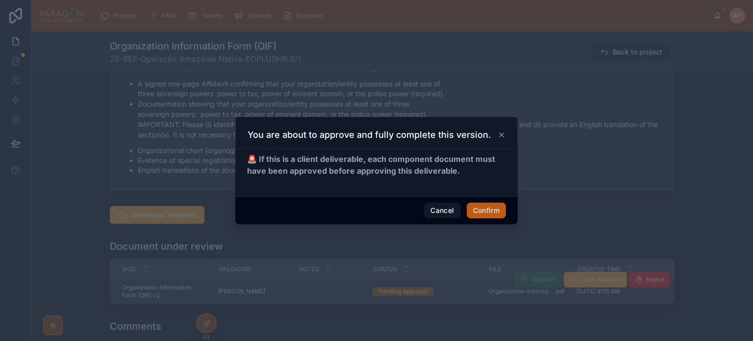
click at [486, 207] on button "Confirm" at bounding box center [486, 210] width 39 height 16
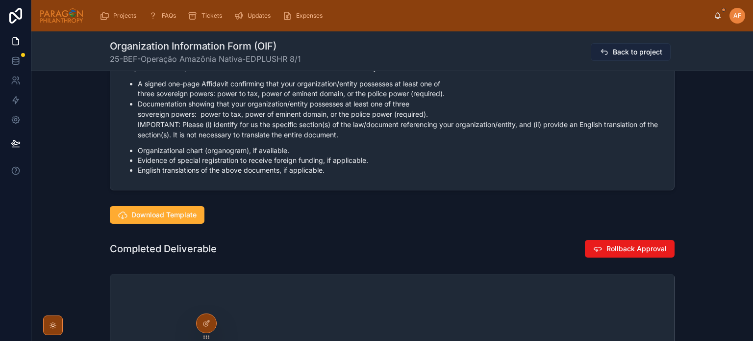
click at [601, 50] on icon at bounding box center [604, 52] width 10 height 10
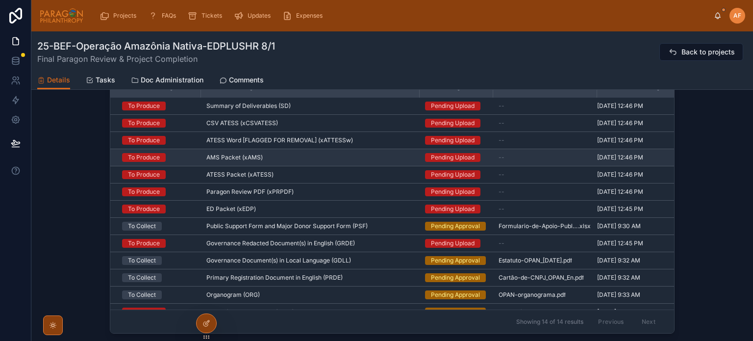
scroll to position [833, 0]
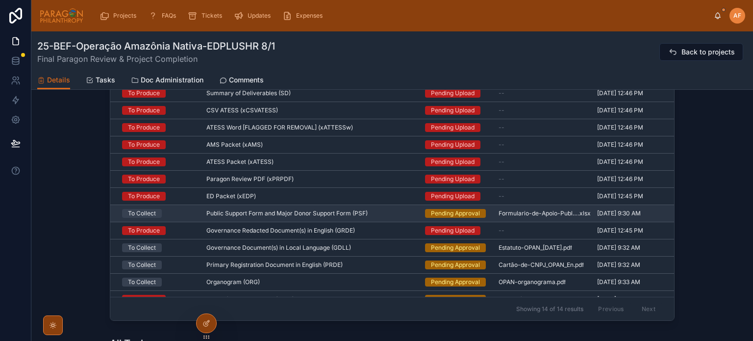
click at [384, 211] on div "Public Support Form and Major Donor Support Form (PSF) Public Support Form and …" at bounding box center [309, 213] width 207 height 8
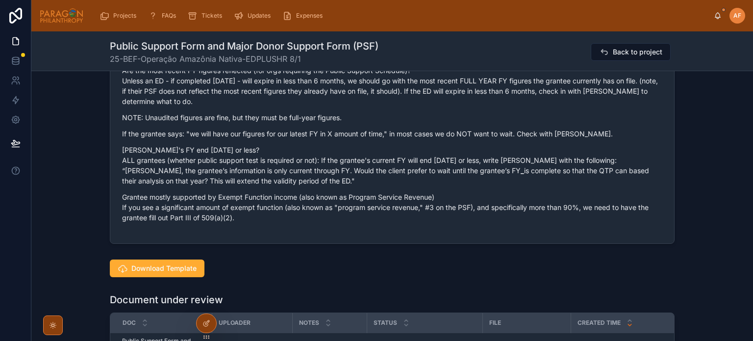
scroll to position [1078, 0]
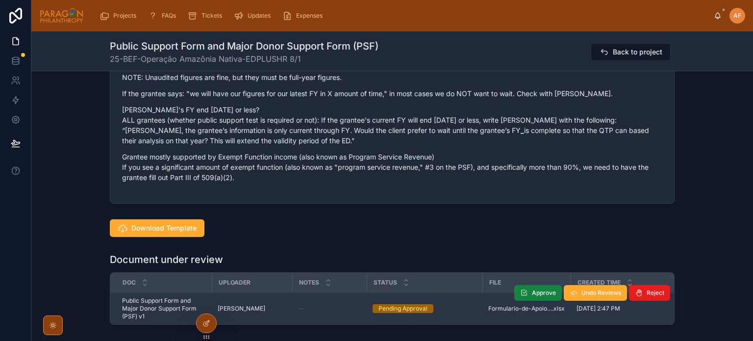
click at [538, 294] on span "Approve" at bounding box center [544, 293] width 24 height 8
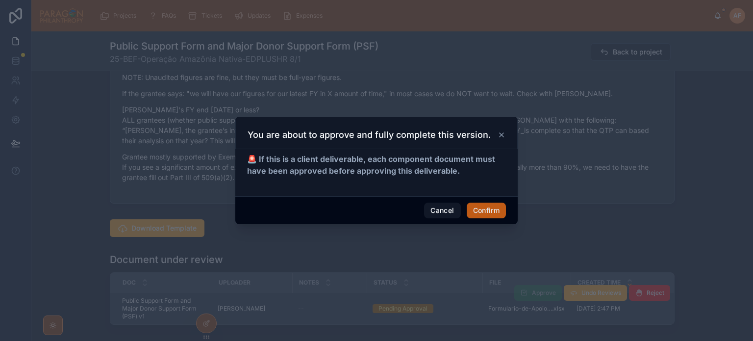
click at [488, 205] on button "Confirm" at bounding box center [486, 210] width 39 height 16
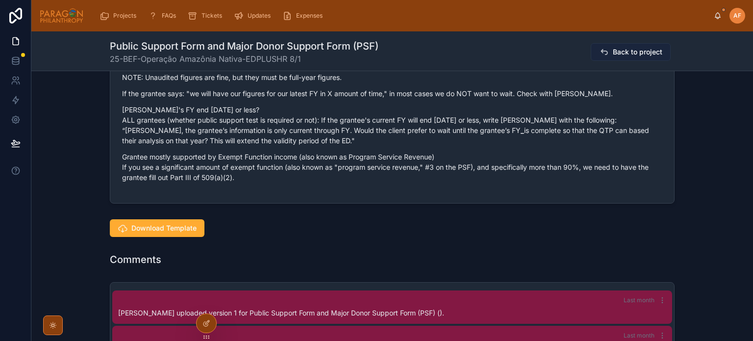
click at [614, 53] on span "Back to project" at bounding box center [637, 52] width 49 height 10
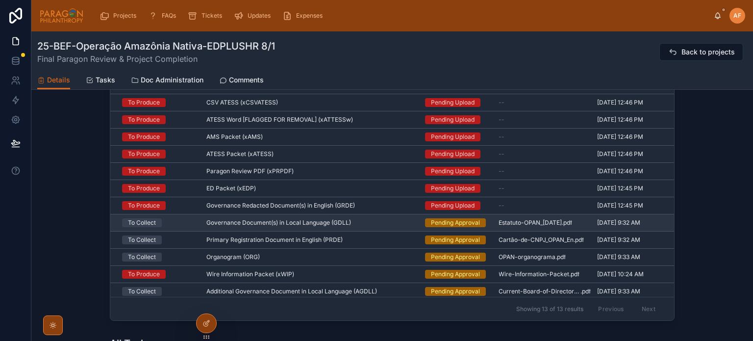
scroll to position [14, 0]
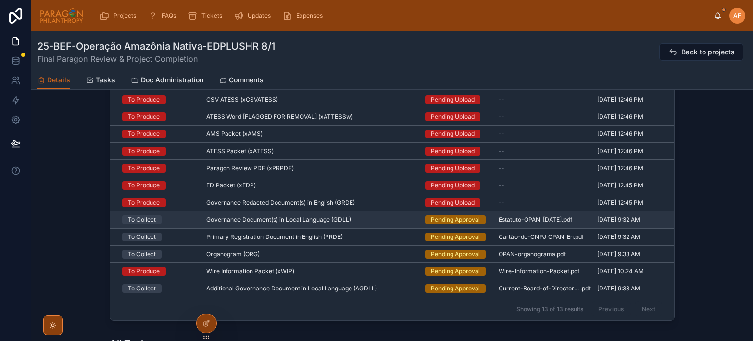
click at [369, 216] on div "Governance Document(s) in Local Language (GDLL) Governance Document(s) in Local…" at bounding box center [309, 220] width 207 height 8
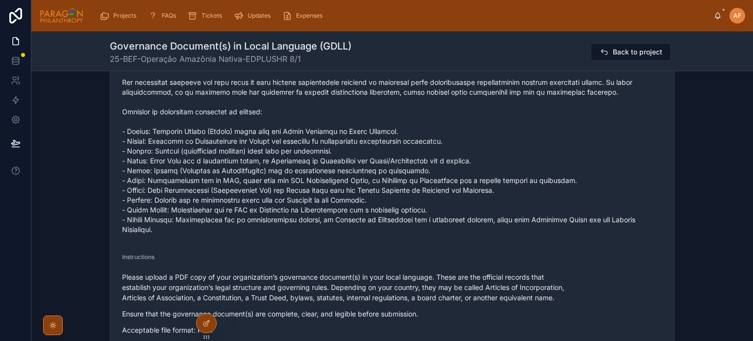
scroll to position [637, 0]
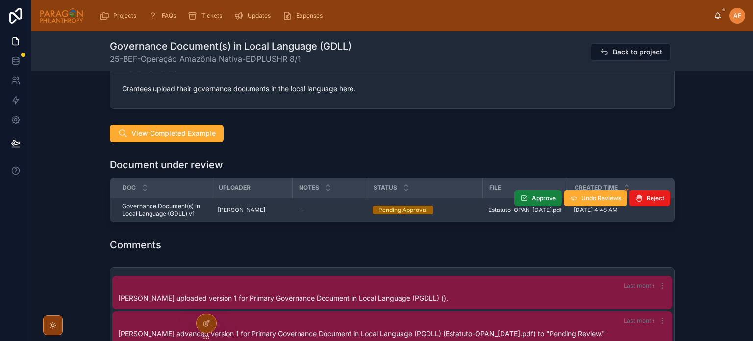
click at [532, 200] on span "Approve" at bounding box center [544, 198] width 24 height 8
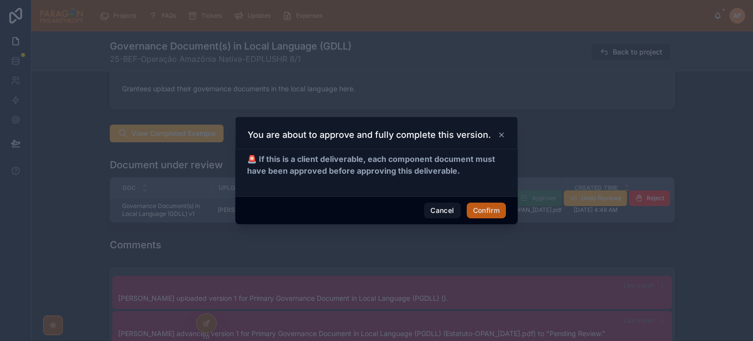
click at [479, 212] on button "Confirm" at bounding box center [486, 210] width 39 height 16
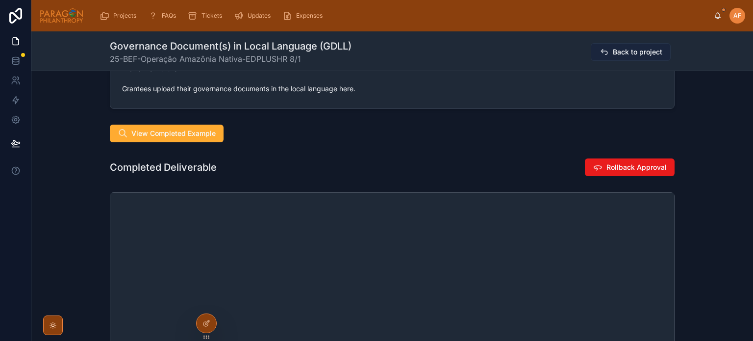
click at [633, 47] on span "Back to project" at bounding box center [637, 52] width 49 height 10
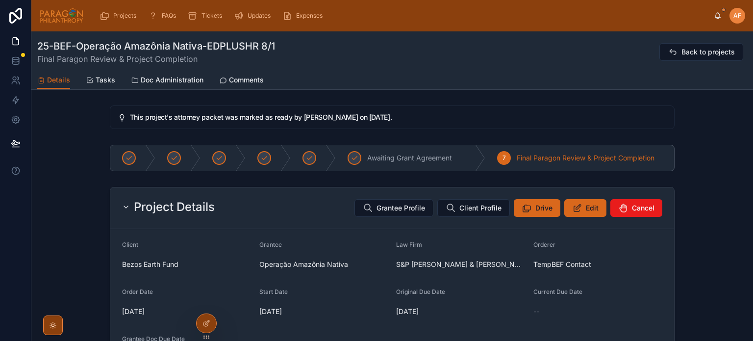
scroll to position [882, 0]
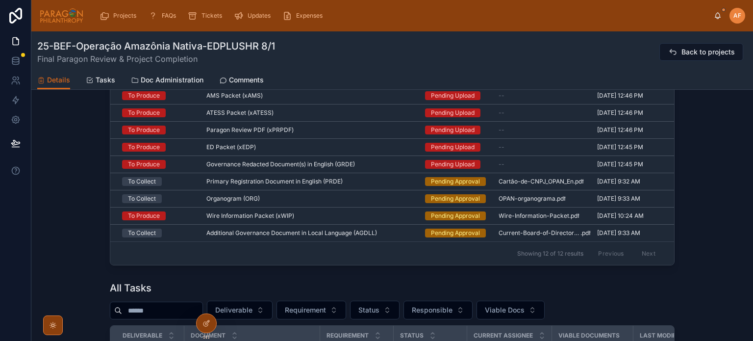
click at [370, 197] on div "Organogram (ORG) Organogram (ORG)" at bounding box center [309, 199] width 207 height 8
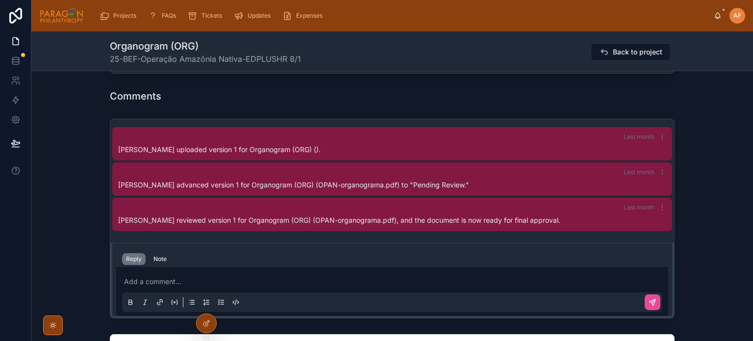
scroll to position [538, 0]
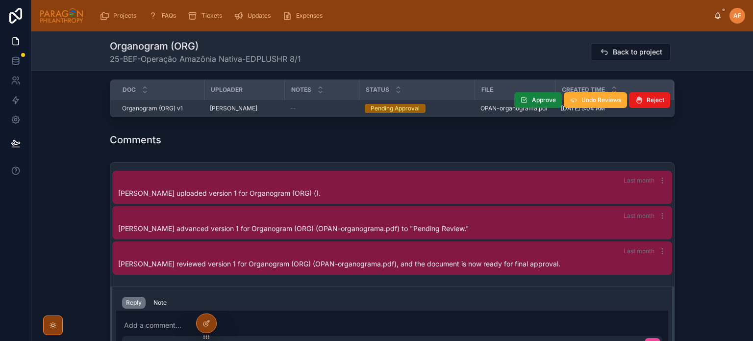
click at [536, 97] on span "Approve" at bounding box center [544, 100] width 24 height 8
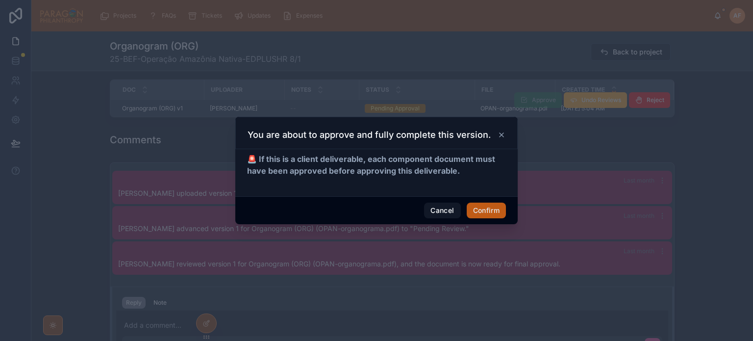
click at [490, 210] on button "Confirm" at bounding box center [486, 210] width 39 height 16
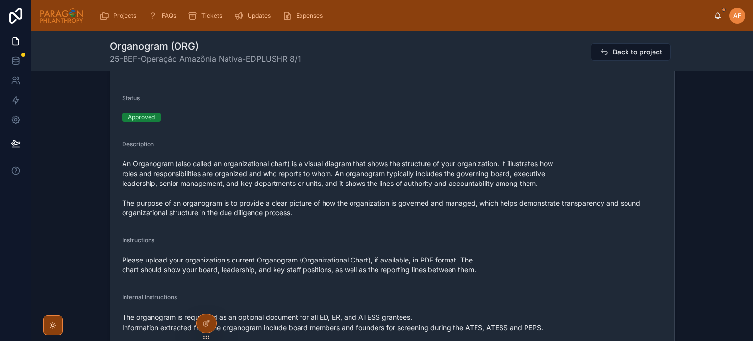
scroll to position [97, 0]
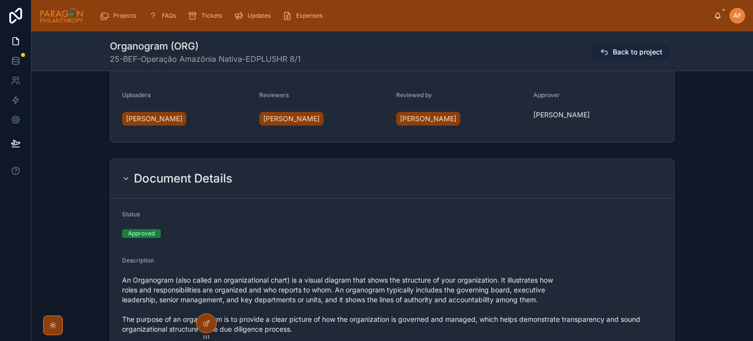
click at [631, 48] on span "Back to project" at bounding box center [637, 52] width 49 height 10
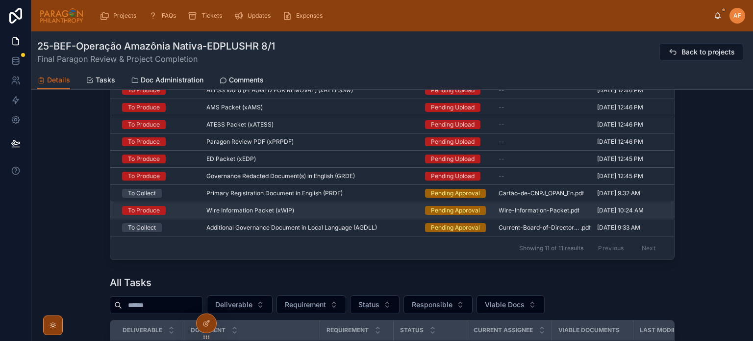
scroll to position [882, 0]
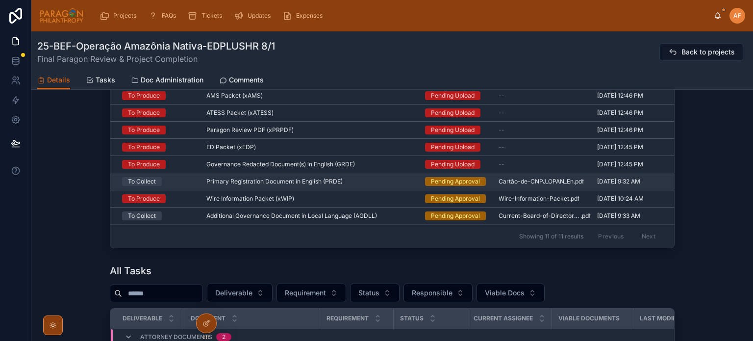
click at [382, 181] on div "Primary Registration Document in English (PRDE) Primary Registration Document i…" at bounding box center [309, 181] width 207 height 8
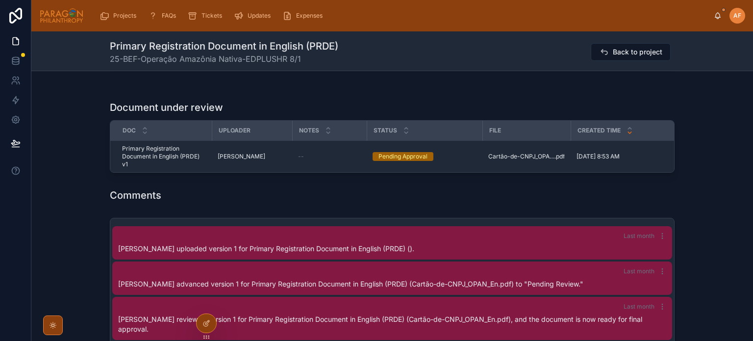
scroll to position [686, 0]
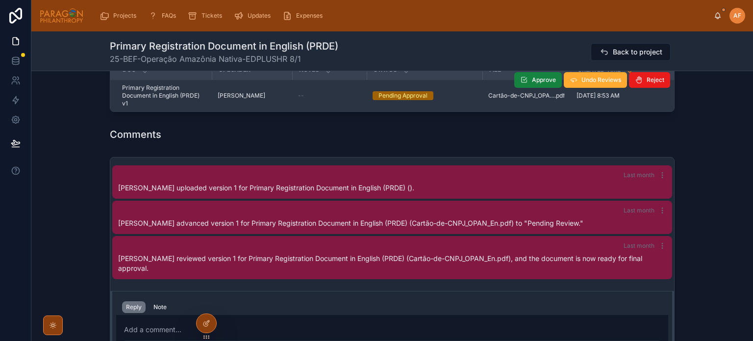
click at [533, 80] on span "Approve" at bounding box center [544, 80] width 24 height 8
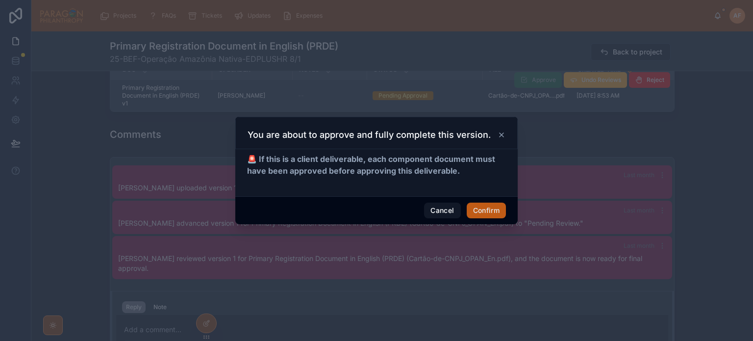
click at [480, 207] on button "Confirm" at bounding box center [486, 210] width 39 height 16
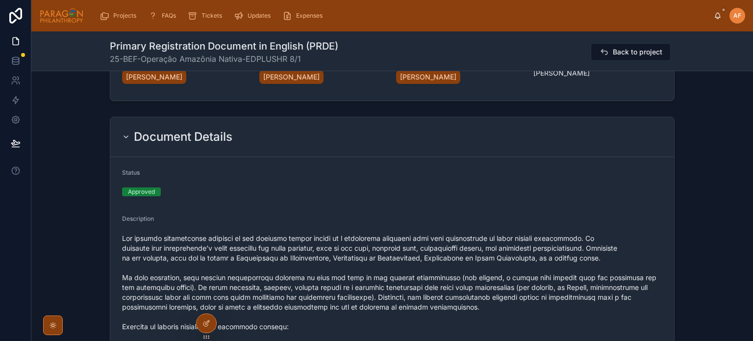
scroll to position [0, 0]
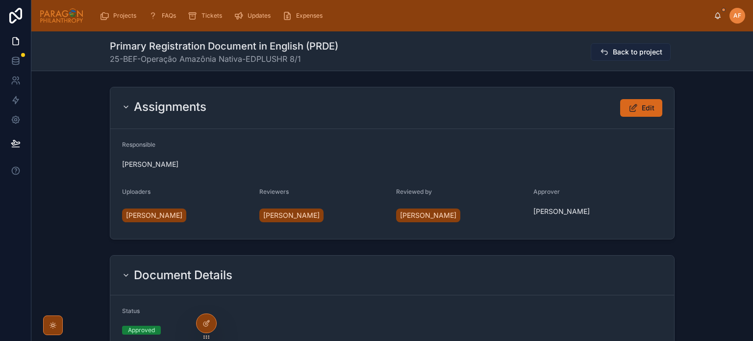
click at [600, 51] on icon at bounding box center [604, 52] width 10 height 10
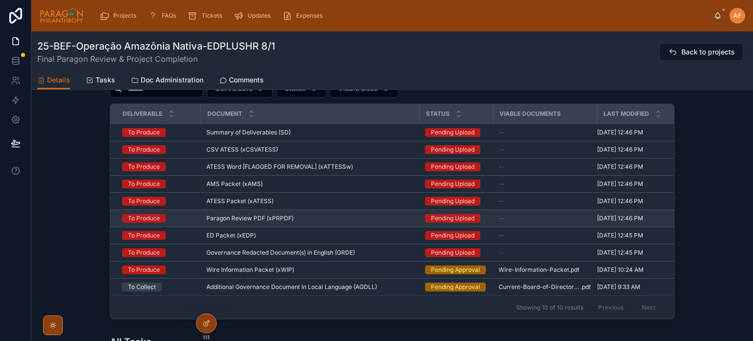
scroll to position [882, 0]
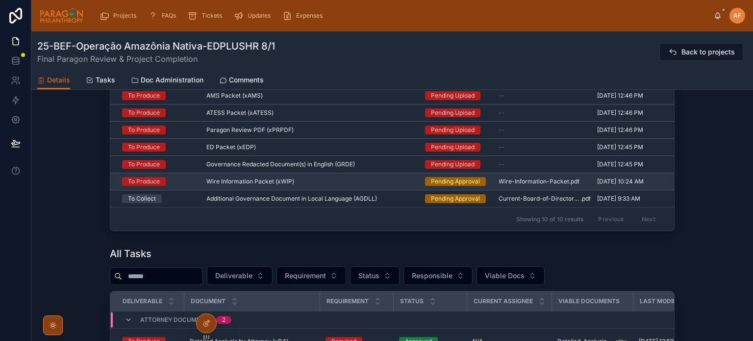
click at [400, 179] on div "Wire Information Packet (xWIP) Wire Information Packet (xWIP)" at bounding box center [309, 181] width 207 height 8
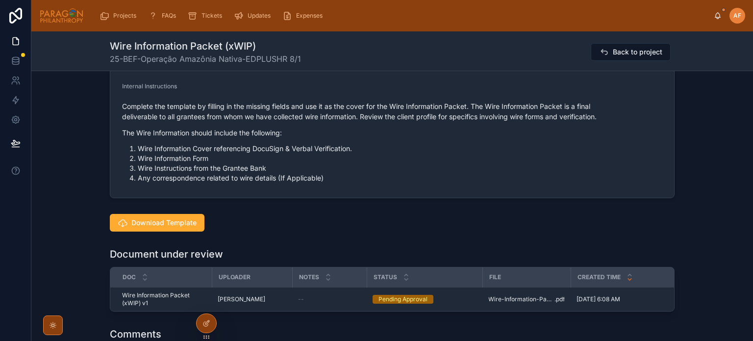
scroll to position [490, 0]
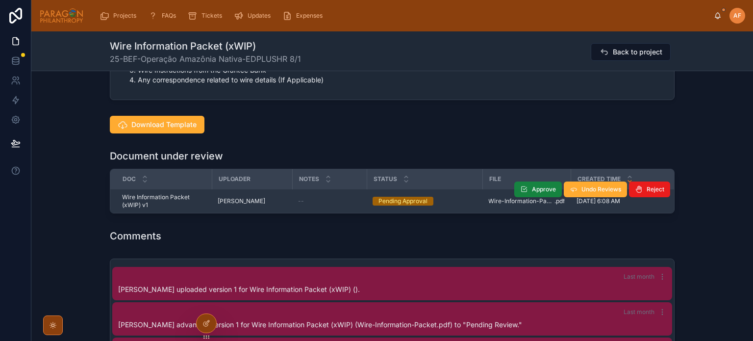
click at [532, 192] on span "Approve" at bounding box center [544, 189] width 24 height 8
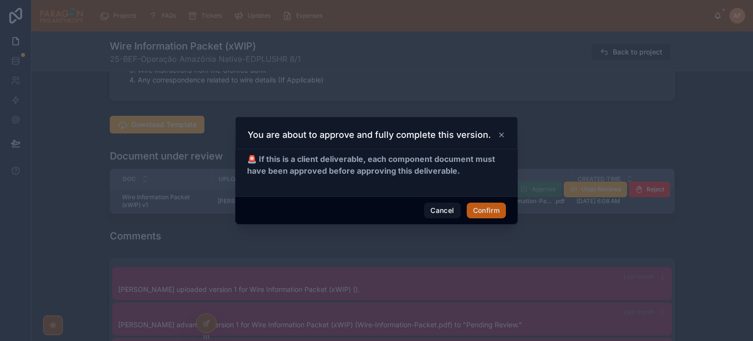
click at [488, 202] on button "Confirm" at bounding box center [486, 210] width 39 height 16
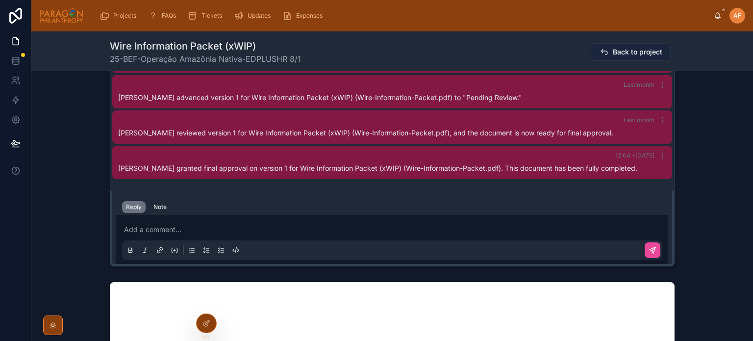
scroll to position [343, 0]
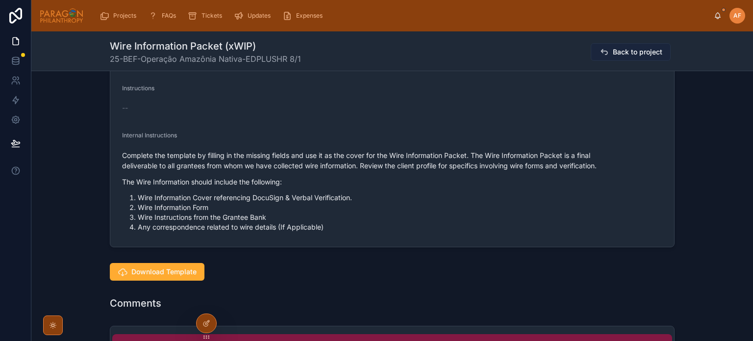
click at [623, 52] on span "Back to project" at bounding box center [637, 52] width 49 height 10
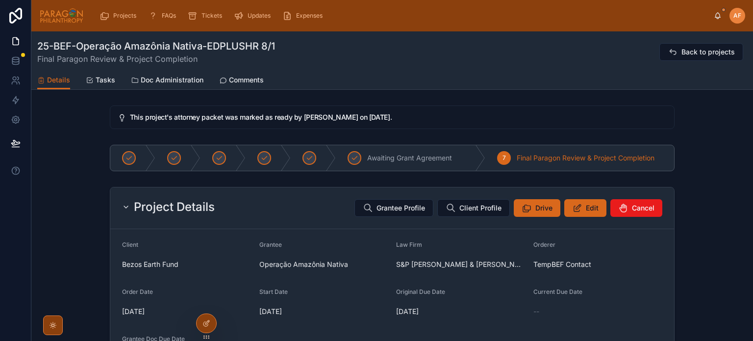
scroll to position [833, 0]
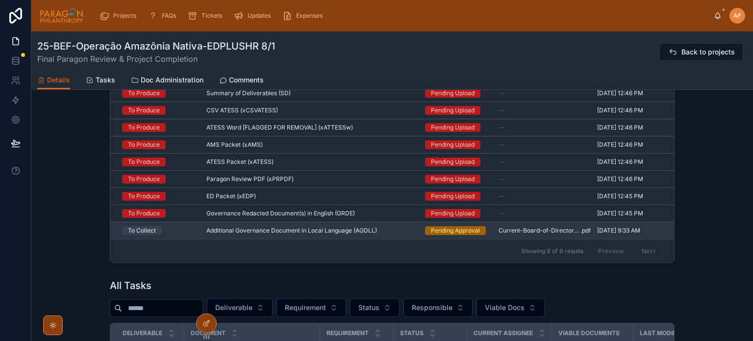
click at [374, 223] on td "Additional Governance Document in Local Language (AGDLL) Additional Governance …" at bounding box center [309, 230] width 219 height 17
click at [375, 226] on div "Additional Governance Document in Local Language (AGDLL) Additional Governance …" at bounding box center [309, 230] width 207 height 8
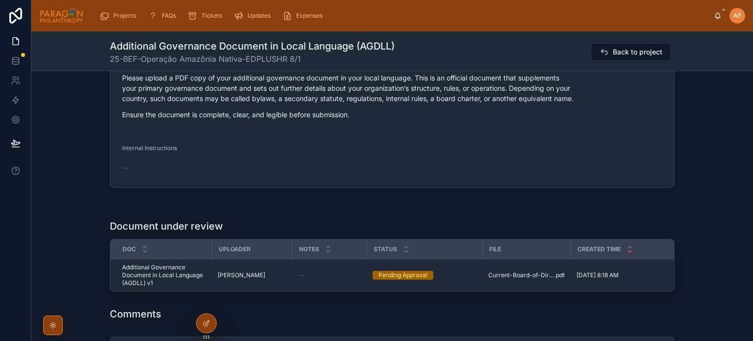
scroll to position [539, 0]
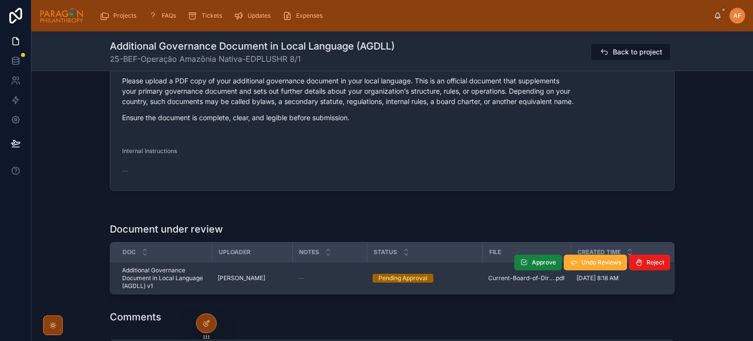
click at [535, 255] on button "Approve" at bounding box center [538, 262] width 48 height 16
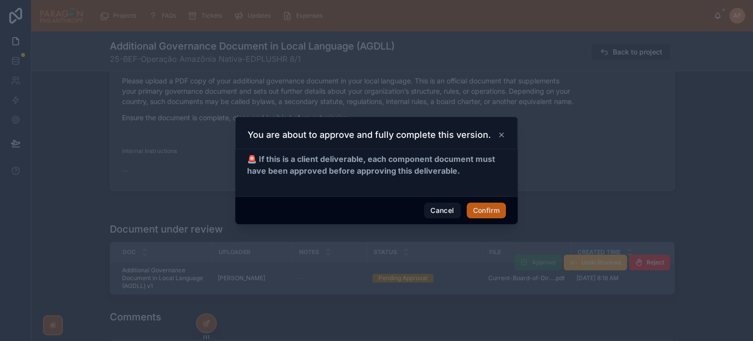
click at [484, 205] on button "Confirm" at bounding box center [486, 210] width 39 height 16
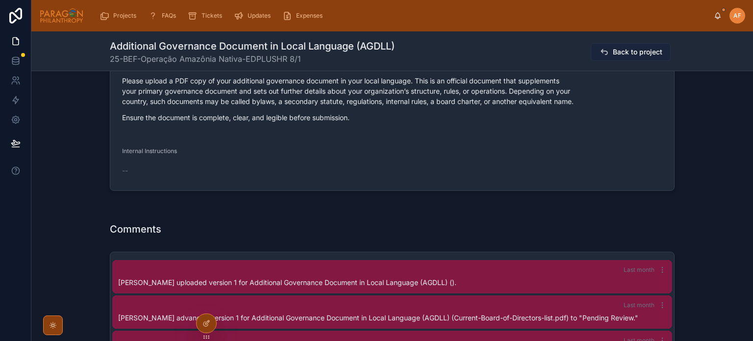
click at [631, 50] on span "Back to project" at bounding box center [637, 52] width 49 height 10
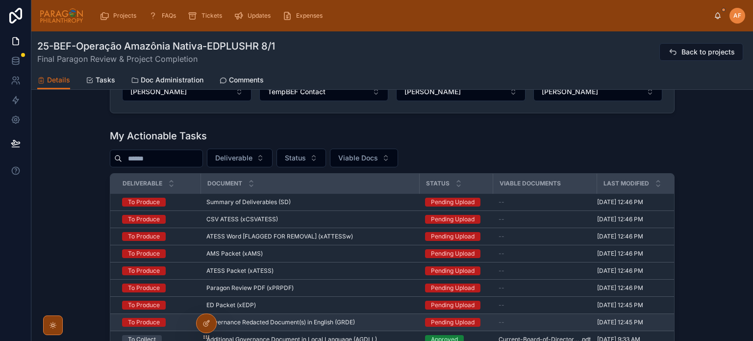
scroll to position [833, 0]
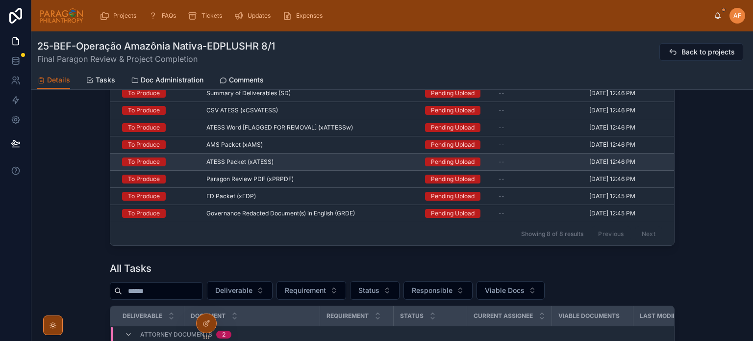
click at [308, 154] on td "ATESS Packet (xATESS) ATESS Packet (xATESS)" at bounding box center [309, 161] width 219 height 17
click at [307, 166] on td "ATESS Packet (xATESS) ATESS Packet (xATESS)" at bounding box center [309, 161] width 219 height 17
click at [303, 160] on div "ATESS Packet (xATESS) ATESS Packet (xATESS)" at bounding box center [309, 162] width 207 height 8
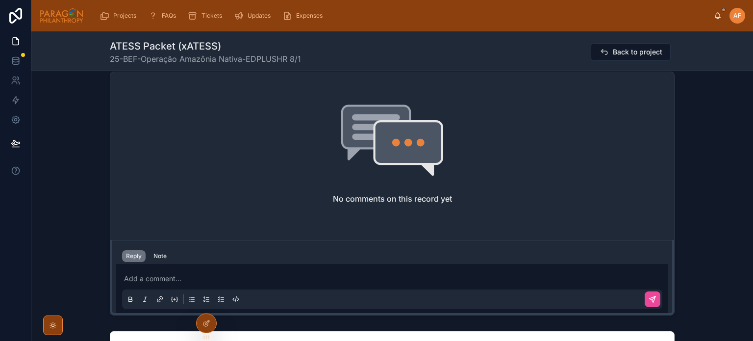
scroll to position [980, 0]
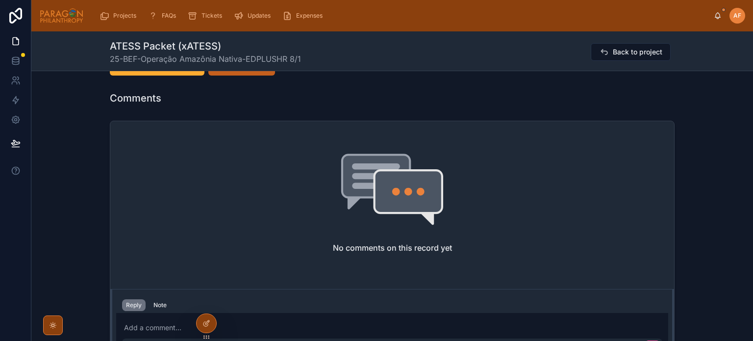
click at [233, 75] on button "Upload File" at bounding box center [241, 67] width 67 height 18
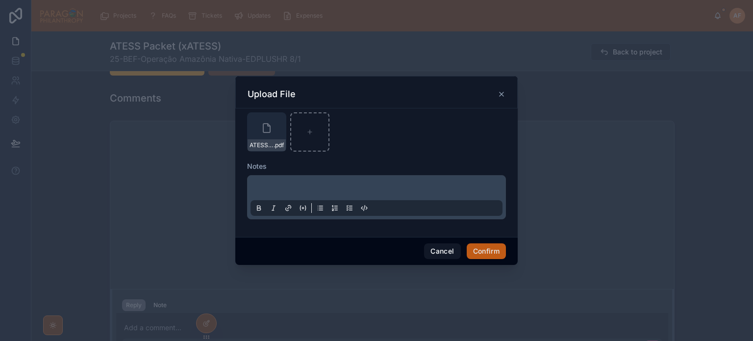
click at [488, 253] on button "Confirm" at bounding box center [486, 251] width 39 height 16
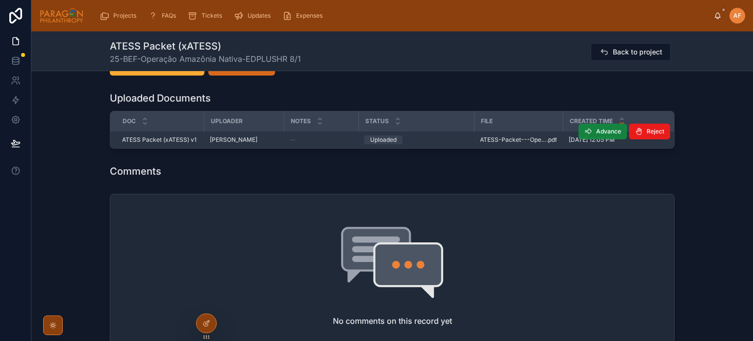
click at [592, 137] on button "Advance" at bounding box center [602, 131] width 49 height 16
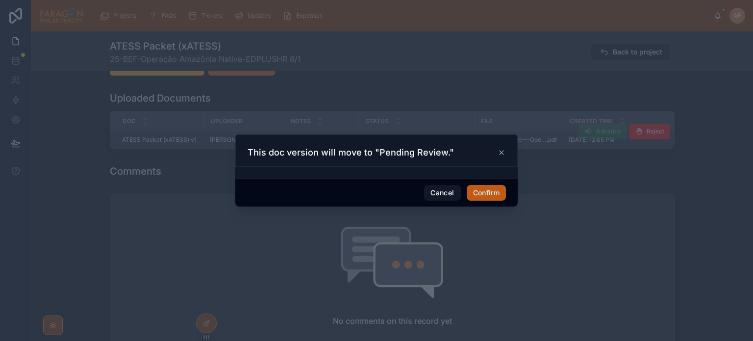
click at [484, 190] on button "Confirm" at bounding box center [486, 193] width 39 height 16
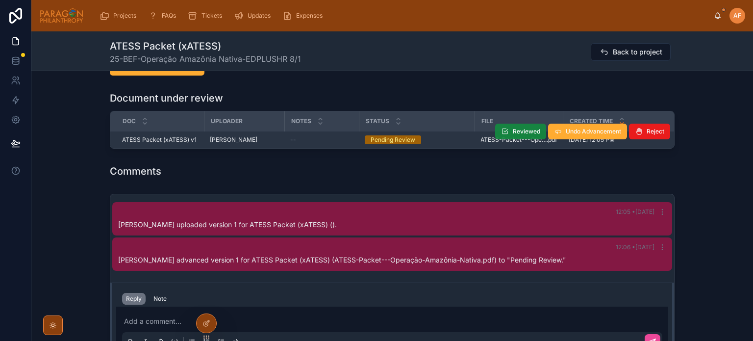
click at [523, 135] on span "Reviewed" at bounding box center [526, 131] width 27 height 8
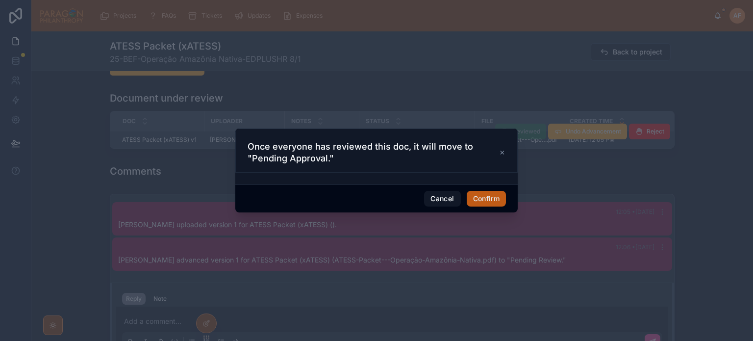
click at [485, 194] on button "Confirm" at bounding box center [486, 199] width 39 height 16
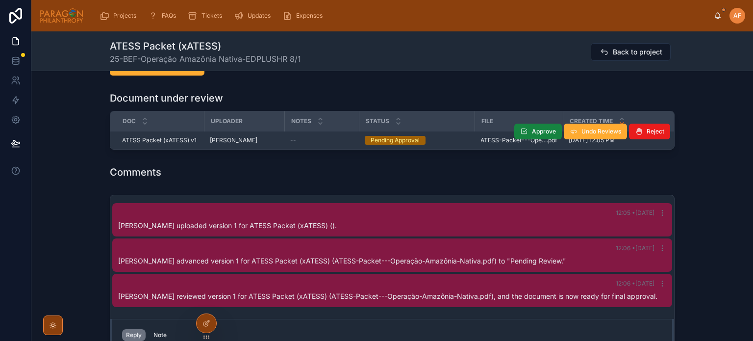
click at [528, 138] on button "Approve" at bounding box center [538, 131] width 48 height 16
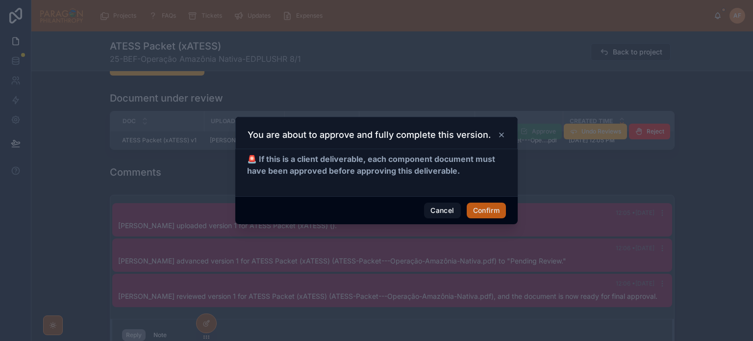
click at [480, 208] on button "Confirm" at bounding box center [486, 210] width 39 height 16
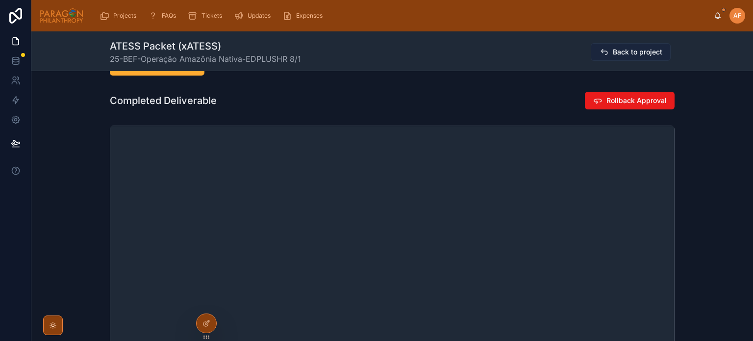
click at [619, 54] on span "Back to project" at bounding box center [637, 52] width 49 height 10
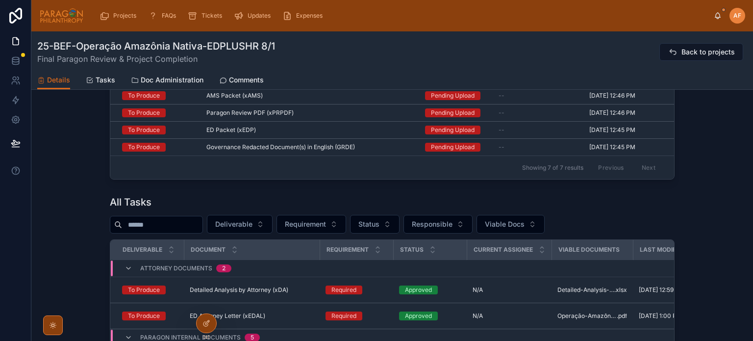
scroll to position [735, 0]
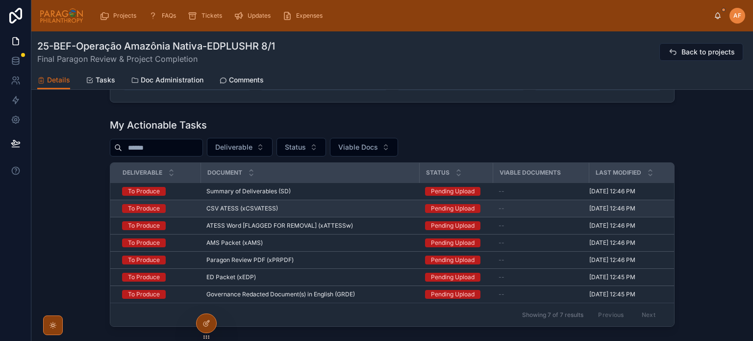
click at [339, 204] on div "CSV ATESS (xCSVATESS) CSV ATESS (xCSVATESS)" at bounding box center [309, 208] width 207 height 8
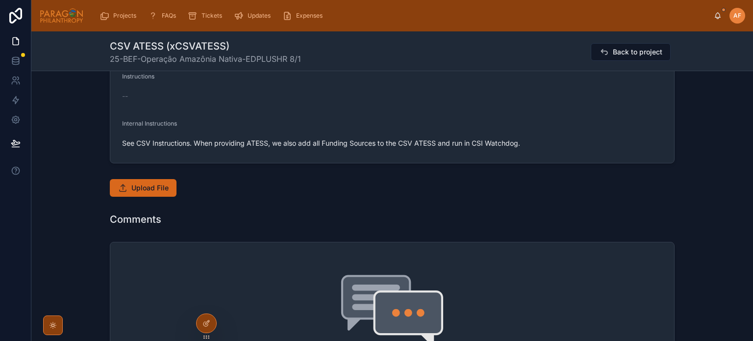
scroll to position [343, 0]
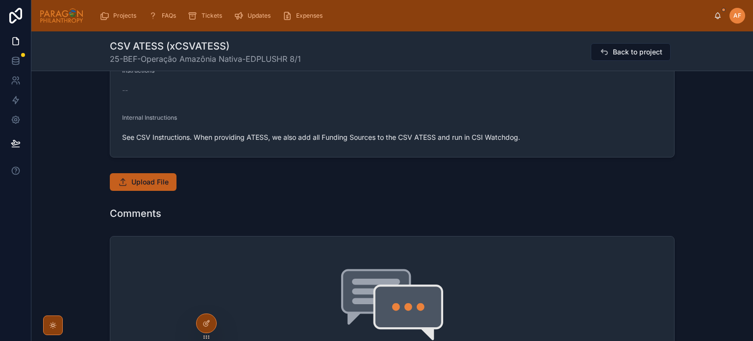
click at [156, 175] on button "Upload File" at bounding box center [143, 182] width 67 height 18
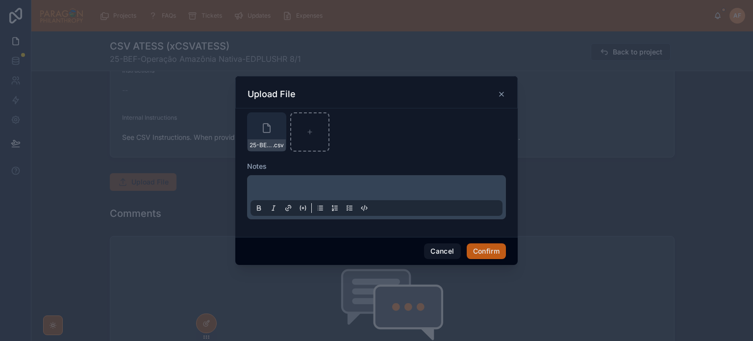
click at [476, 249] on button "Confirm" at bounding box center [486, 251] width 39 height 16
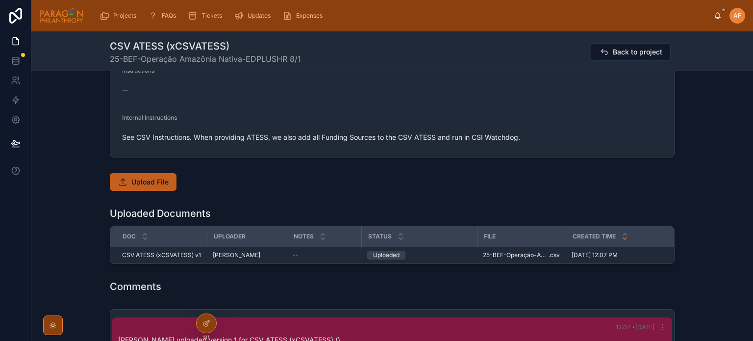
click at [136, 173] on button "Upload File" at bounding box center [143, 182] width 67 height 18
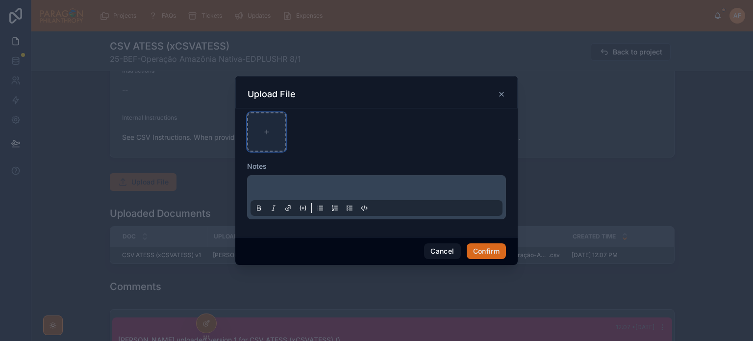
click at [256, 124] on div at bounding box center [266, 131] width 39 height 39
type input "**********"
click at [488, 246] on button "Confirm" at bounding box center [486, 251] width 39 height 16
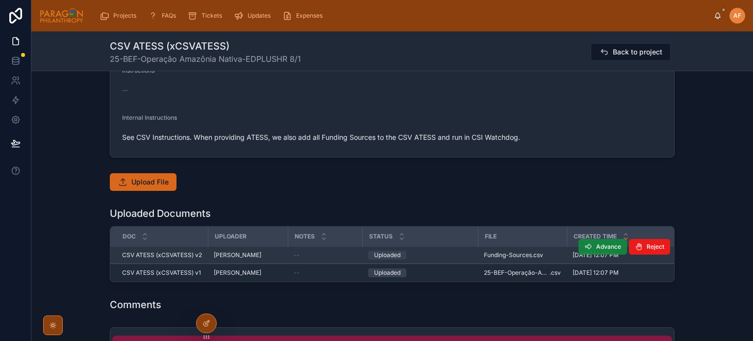
click at [598, 246] on span "Advance" at bounding box center [608, 247] width 25 height 8
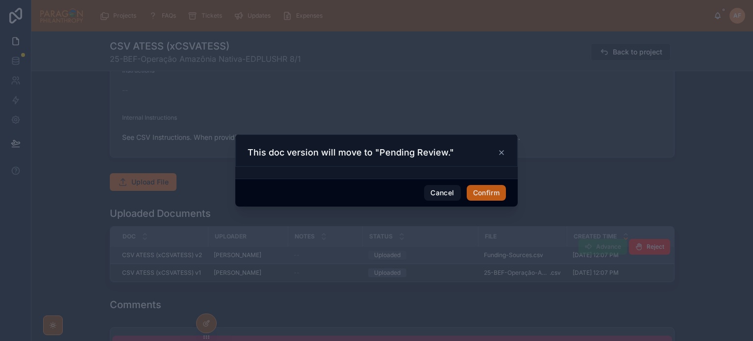
click at [483, 190] on button "Confirm" at bounding box center [486, 193] width 39 height 16
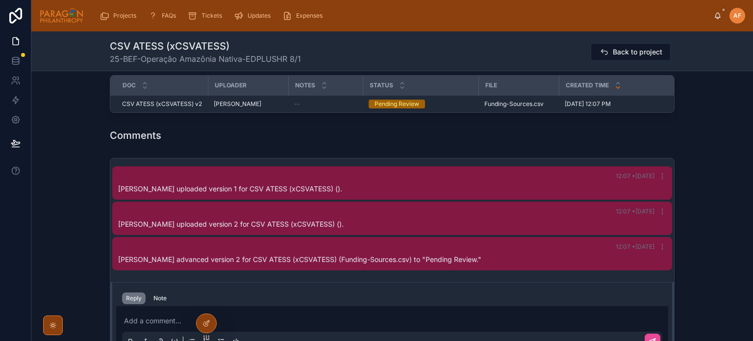
scroll to position [392, 0]
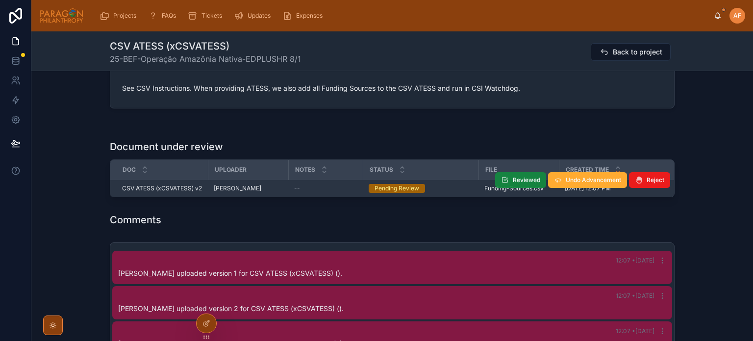
click at [516, 176] on span "Reviewed" at bounding box center [526, 180] width 27 height 8
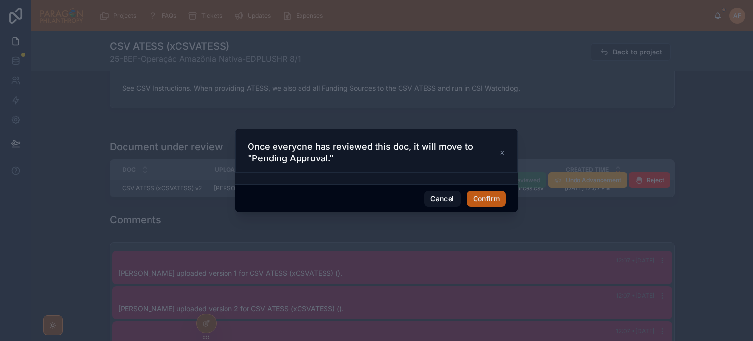
click at [486, 194] on button "Confirm" at bounding box center [486, 199] width 39 height 16
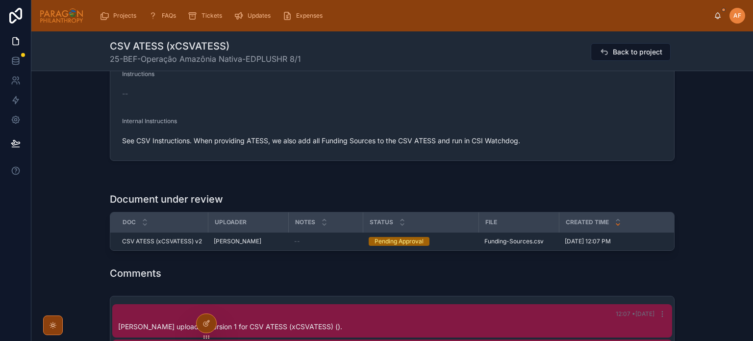
scroll to position [343, 0]
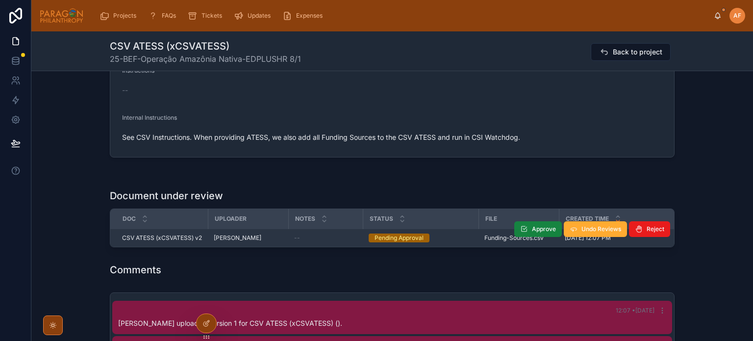
click at [541, 228] on span "Approve" at bounding box center [544, 229] width 24 height 8
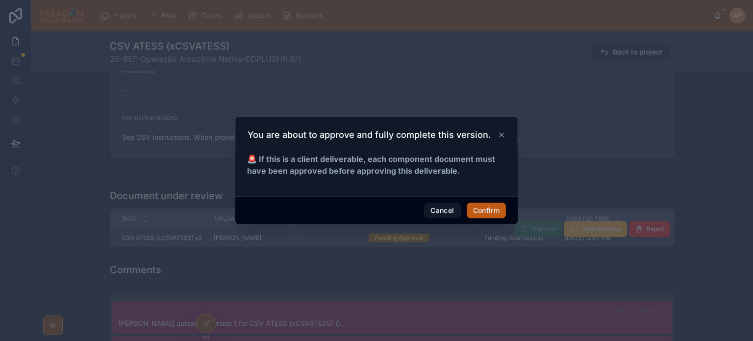
click at [472, 205] on button "Confirm" at bounding box center [486, 210] width 39 height 16
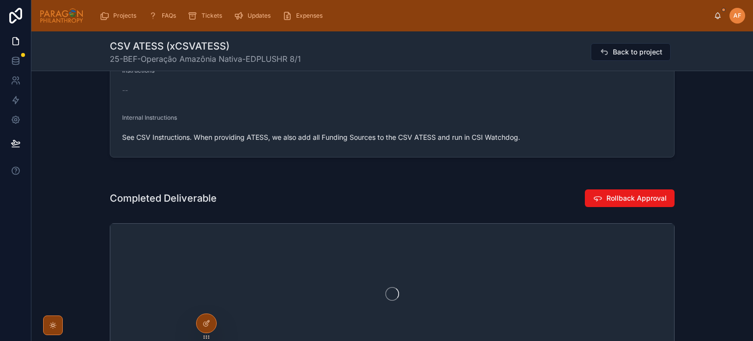
scroll to position [10, 0]
click at [613, 52] on span "Back to project" at bounding box center [637, 52] width 49 height 10
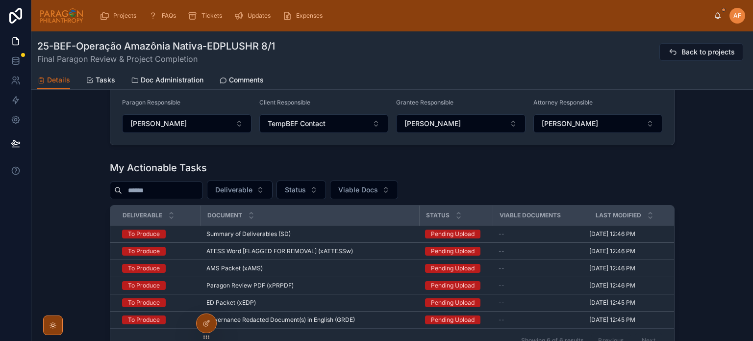
scroll to position [735, 0]
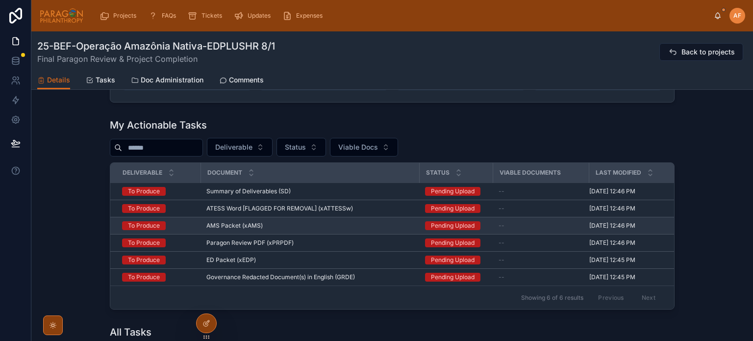
click at [383, 221] on div "AMS Packet (xAMS) AMS Packet (xAMS)" at bounding box center [309, 225] width 207 height 8
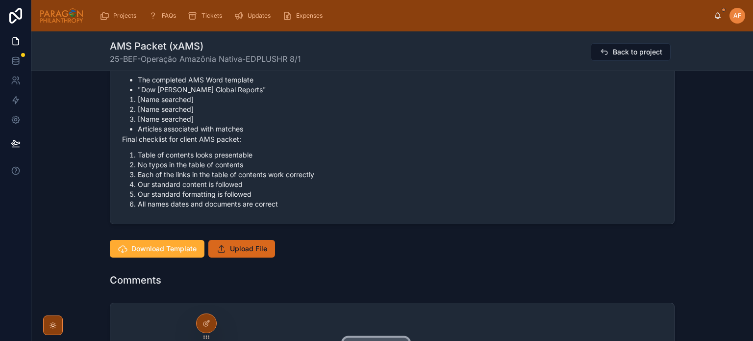
scroll to position [588, 0]
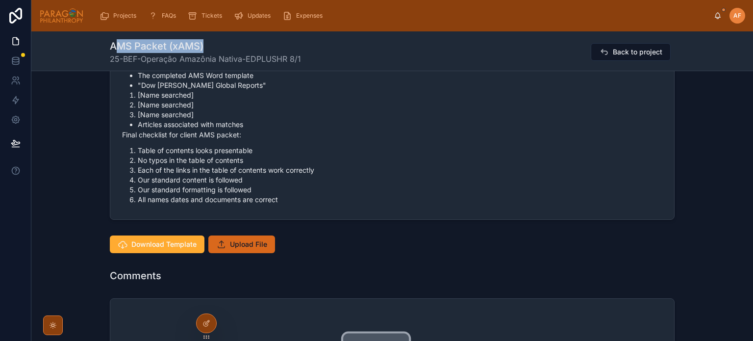
drag, startPoint x: 114, startPoint y: 42, endPoint x: 202, endPoint y: 49, distance: 88.6
click at [202, 49] on h1 "AMS Packet (xAMS)" at bounding box center [205, 46] width 191 height 14
click at [216, 43] on h1 "AMS Packet (xAMS)" at bounding box center [205, 46] width 191 height 14
drag, startPoint x: 207, startPoint y: 46, endPoint x: 88, endPoint y: 41, distance: 119.2
click at [88, 41] on div "AMS Packet (xAMS) 25-BEF-Operação Amazônia Nativa-EDPLUSHR 8/1 Back to project" at bounding box center [391, 51] width 721 height 40
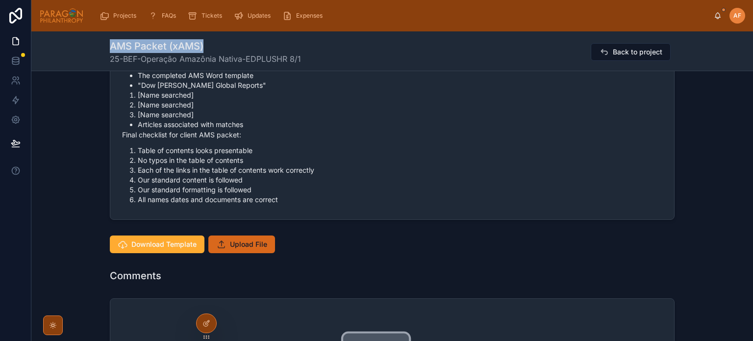
copy h1 "AMS Packet (xAMS)"
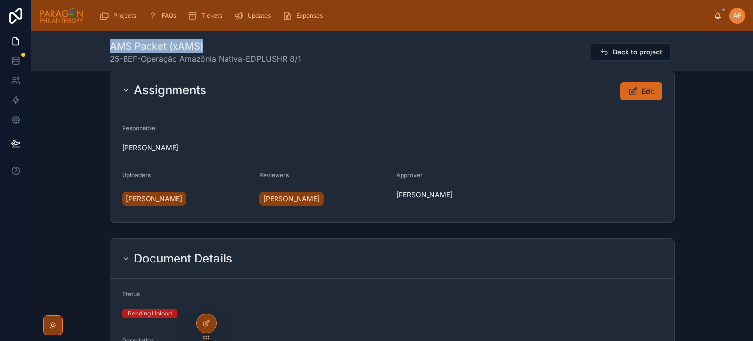
scroll to position [0, 0]
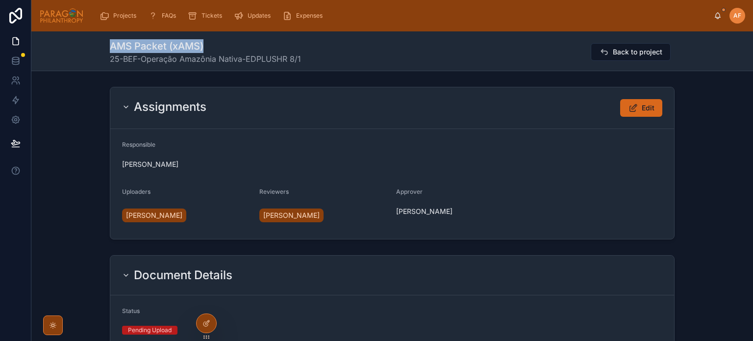
drag, startPoint x: 644, startPoint y: 48, endPoint x: 508, endPoint y: 112, distance: 151.0
click at [644, 48] on span "Back to project" at bounding box center [637, 52] width 49 height 10
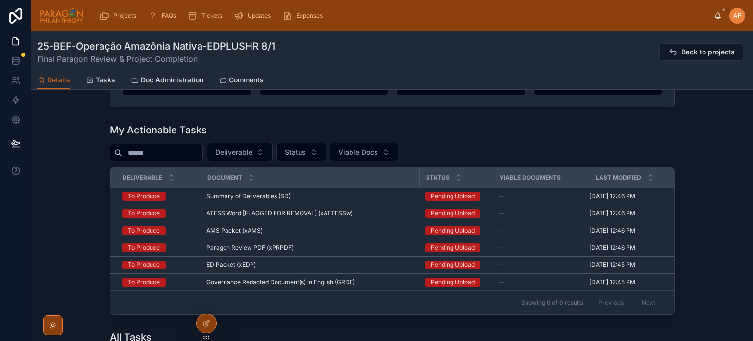
scroll to position [735, 0]
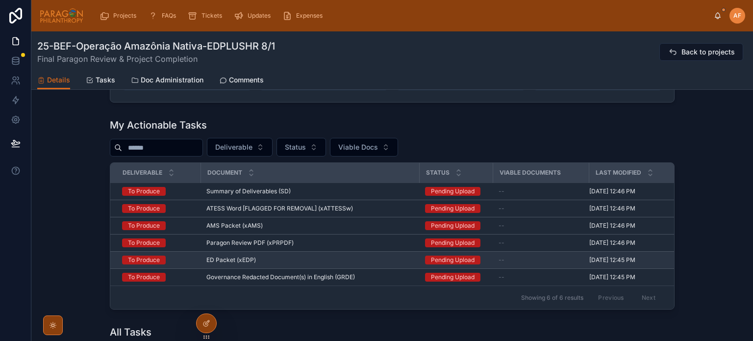
click at [259, 256] on div "ED Packet (xEDP) ED Packet (xEDP)" at bounding box center [309, 260] width 207 height 8
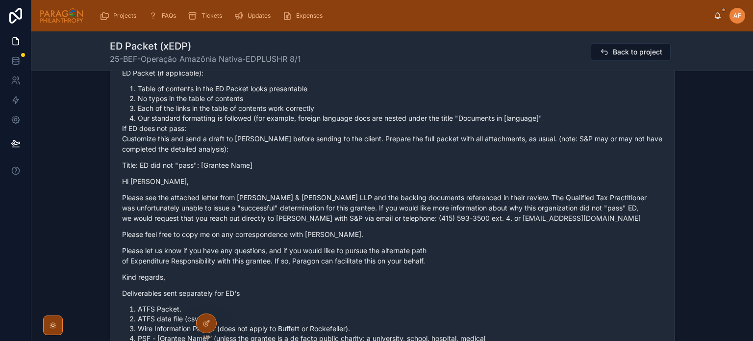
scroll to position [833, 0]
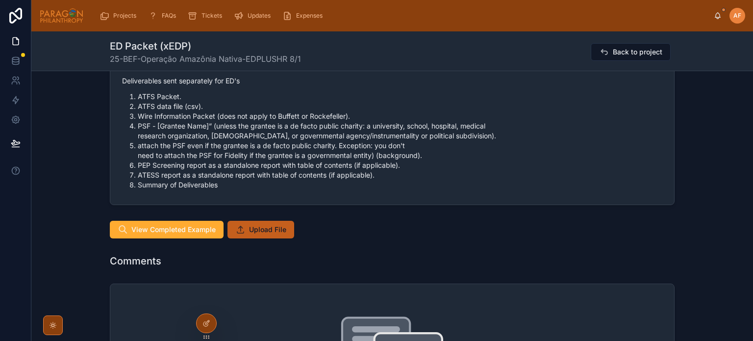
click at [263, 232] on span "Upload File" at bounding box center [267, 229] width 37 height 10
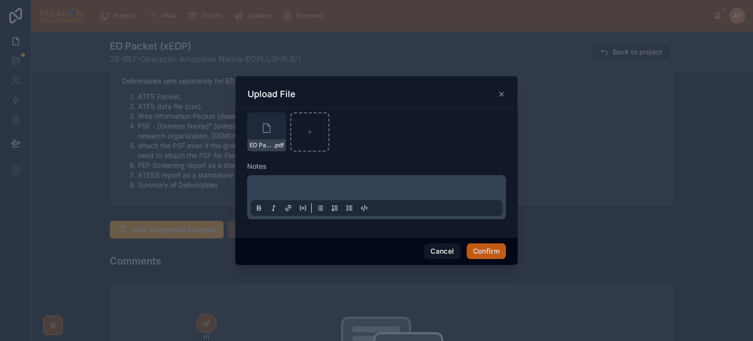
click at [484, 254] on button "Confirm" at bounding box center [486, 251] width 39 height 16
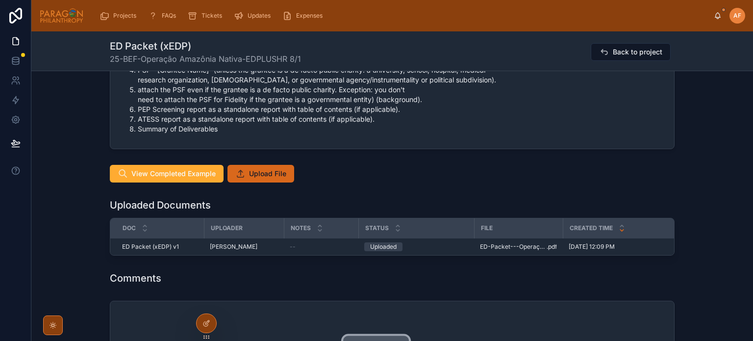
scroll to position [931, 0]
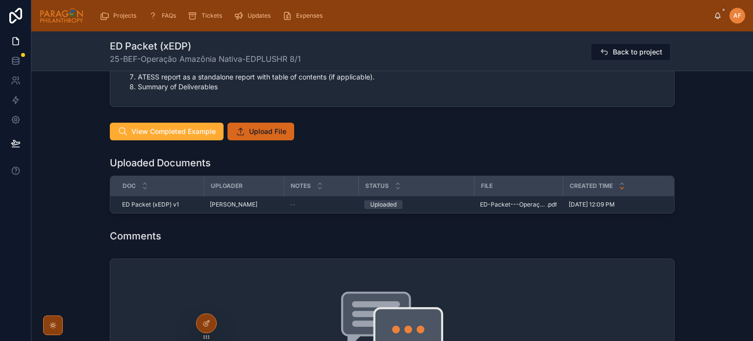
click at [0, 0] on span "Advance" at bounding box center [0, 0] width 0 height 0
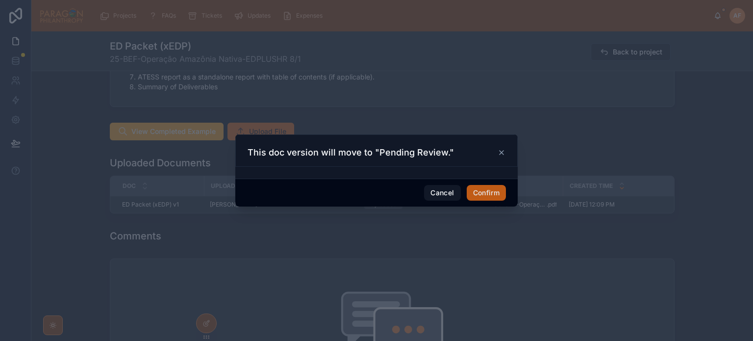
click at [487, 192] on button "Confirm" at bounding box center [486, 193] width 39 height 16
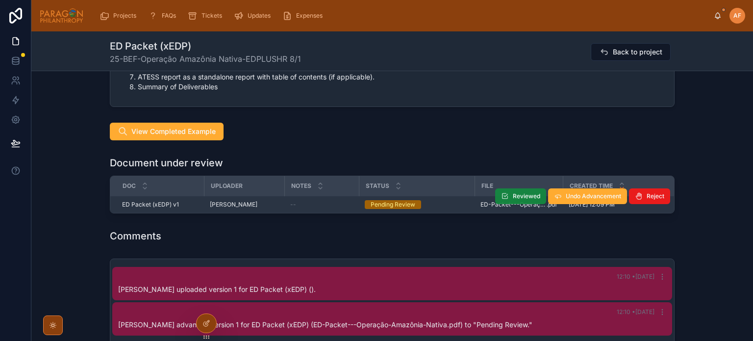
click at [515, 192] on span "Reviewed" at bounding box center [526, 196] width 27 height 8
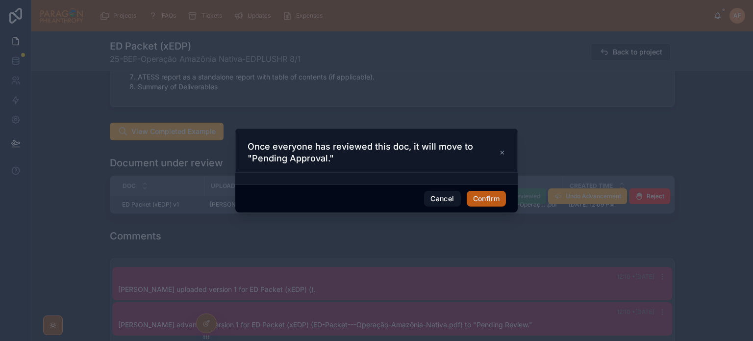
click at [489, 194] on button "Confirm" at bounding box center [486, 199] width 39 height 16
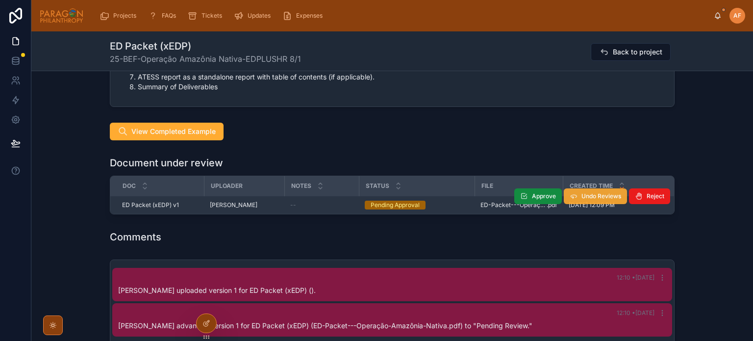
click at [594, 196] on span "Undo Reviews" at bounding box center [601, 196] width 40 height 8
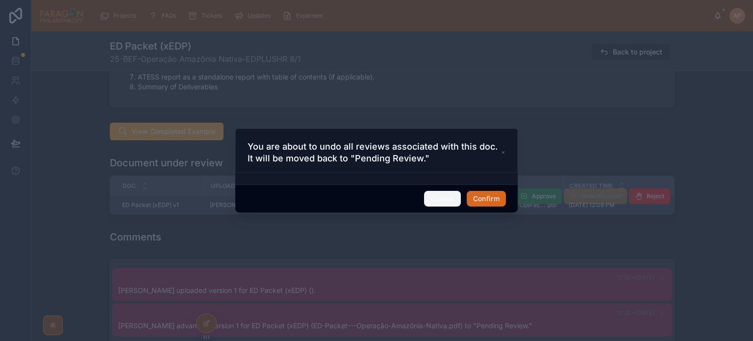
drag, startPoint x: 447, startPoint y: 198, endPoint x: 459, endPoint y: 200, distance: 11.9
click at [448, 198] on button "Cancel" at bounding box center [442, 199] width 36 height 16
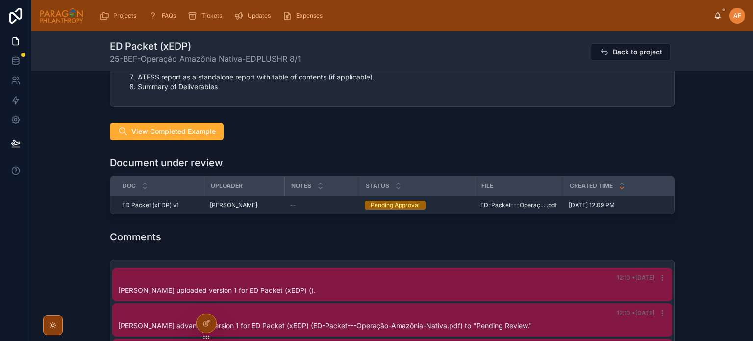
click at [0, 0] on span "Approve" at bounding box center [0, 0] width 0 height 0
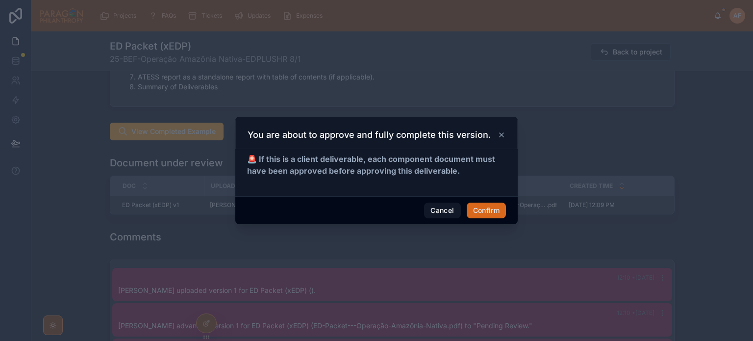
click at [497, 218] on div "Cancel Confirm" at bounding box center [376, 210] width 282 height 28
click at [492, 209] on button "Confirm" at bounding box center [486, 210] width 39 height 16
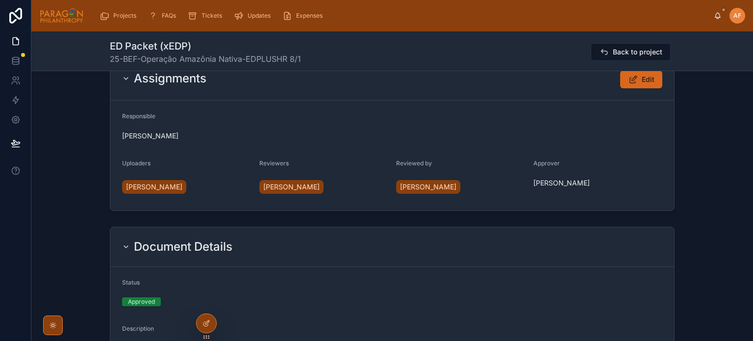
scroll to position [0, 0]
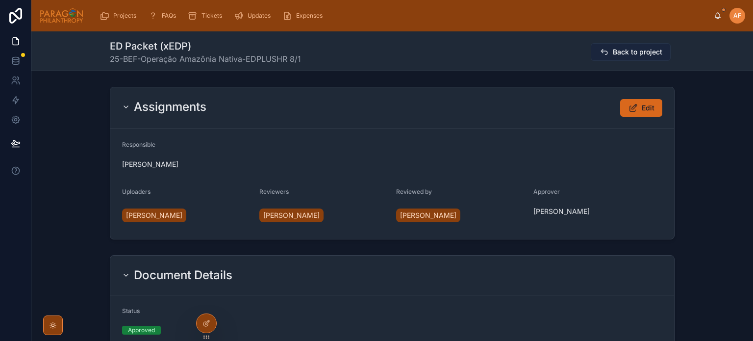
click at [613, 50] on span "Back to project" at bounding box center [637, 52] width 49 height 10
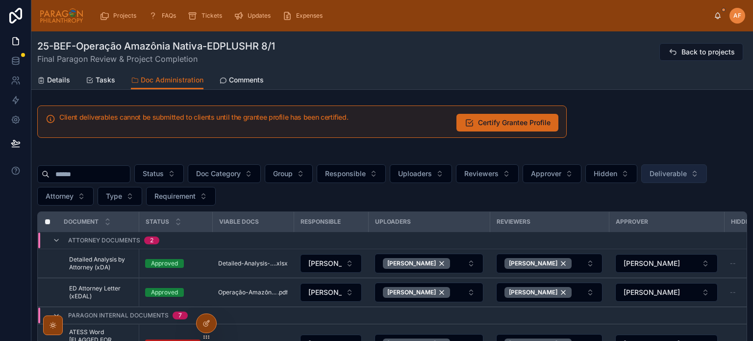
click at [687, 172] on span "Deliverable" at bounding box center [667, 174] width 37 height 10
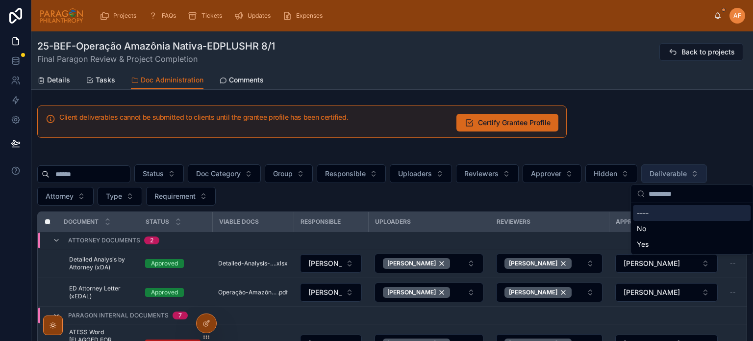
click at [687, 172] on span "Deliverable" at bounding box center [667, 174] width 37 height 10
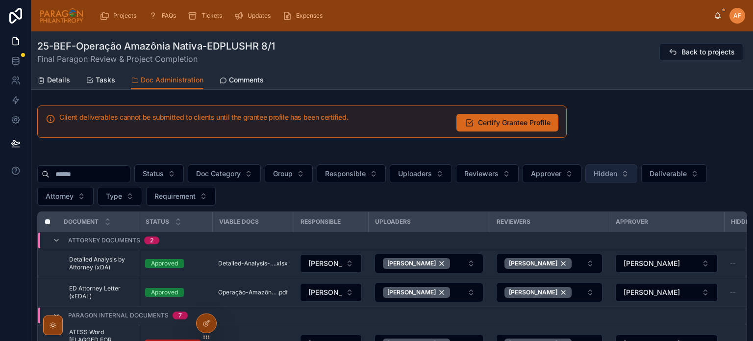
click at [617, 170] on span "Hidden" at bounding box center [605, 174] width 24 height 10
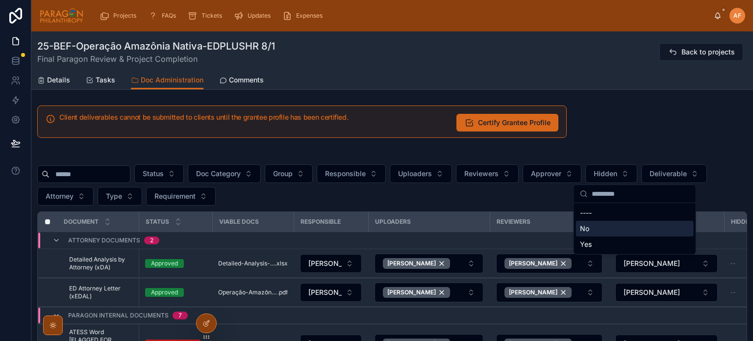
click at [594, 229] on div "No" at bounding box center [635, 229] width 118 height 16
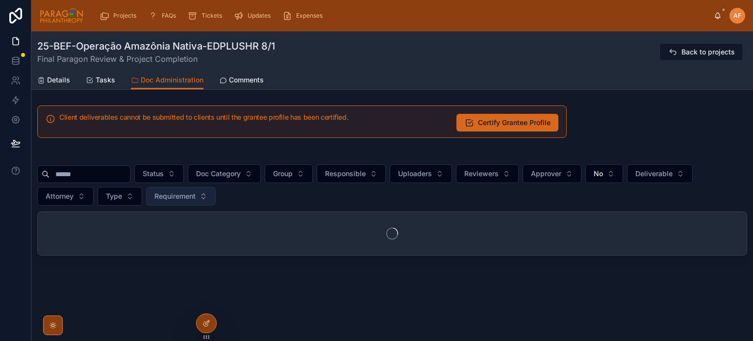
click at [188, 200] on span "Requirement" at bounding box center [174, 196] width 41 height 10
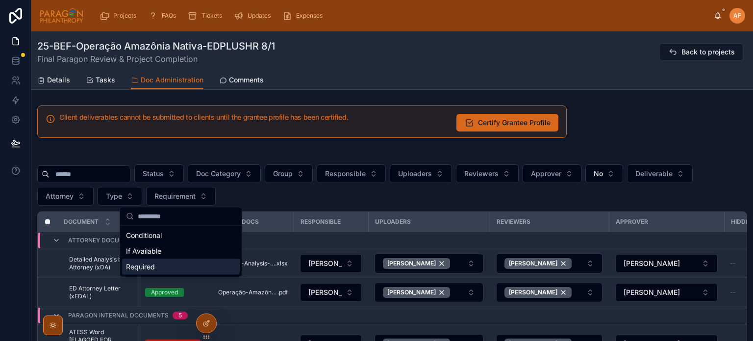
click at [155, 261] on div "Required" at bounding box center [181, 267] width 118 height 16
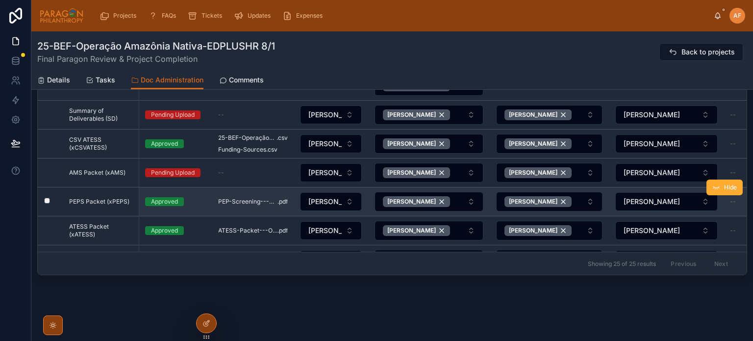
scroll to position [193, 0]
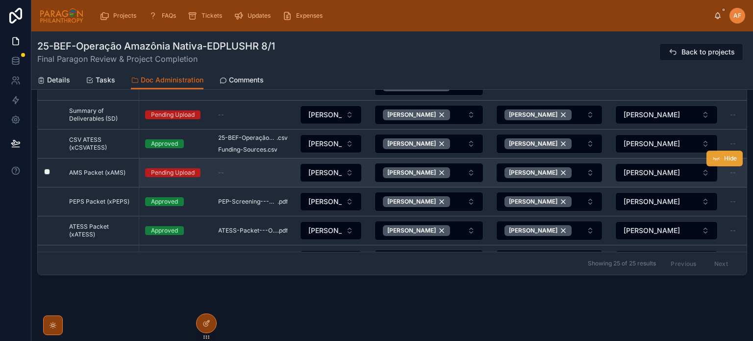
click at [711, 153] on button "Hide" at bounding box center [724, 158] width 36 height 16
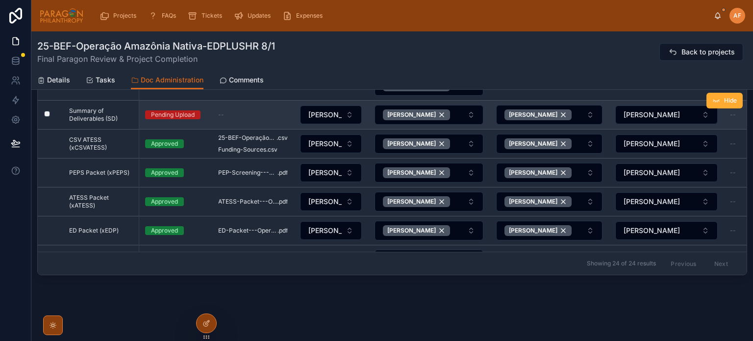
scroll to position [178, 0]
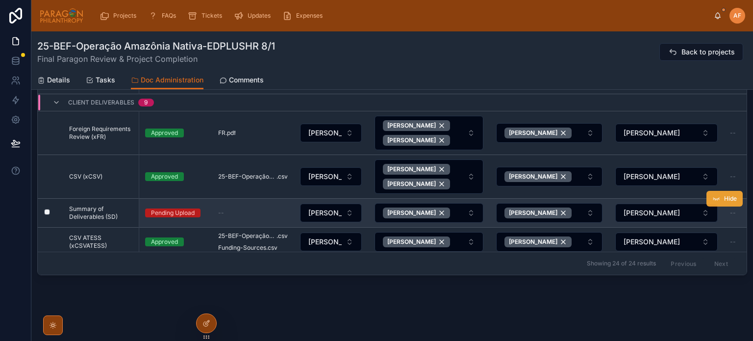
click at [724, 195] on span "Hide" at bounding box center [730, 199] width 13 height 8
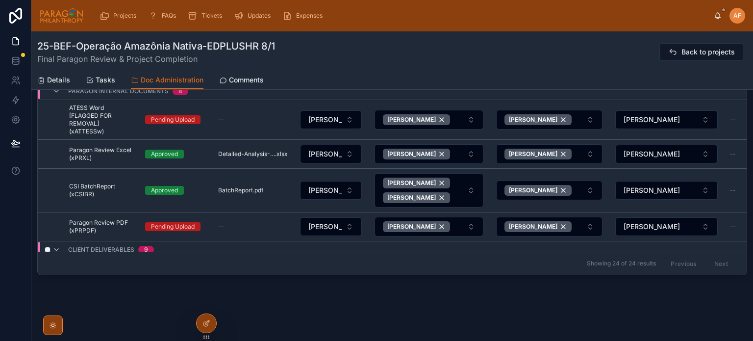
scroll to position [80, 0]
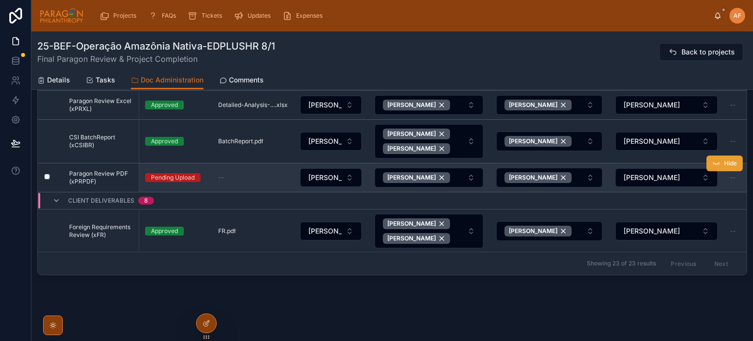
click at [717, 155] on button "Hide" at bounding box center [724, 163] width 36 height 16
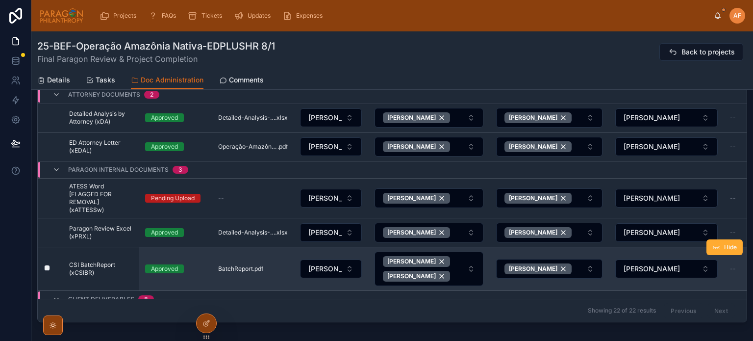
scroll to position [144, 0]
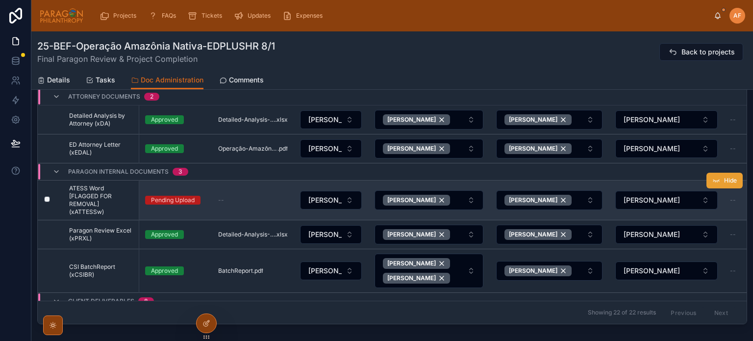
click at [712, 176] on button "Hide" at bounding box center [724, 180] width 36 height 16
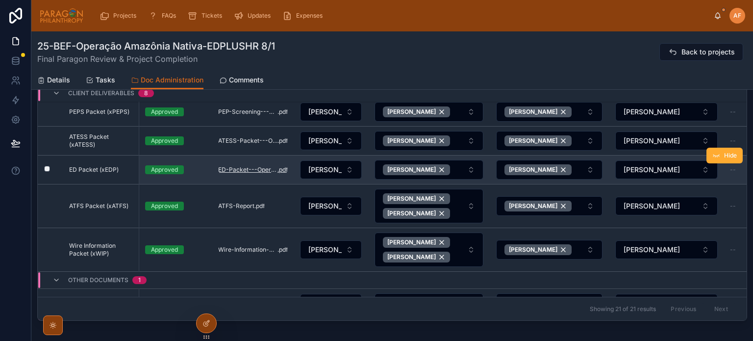
scroll to position [0, 0]
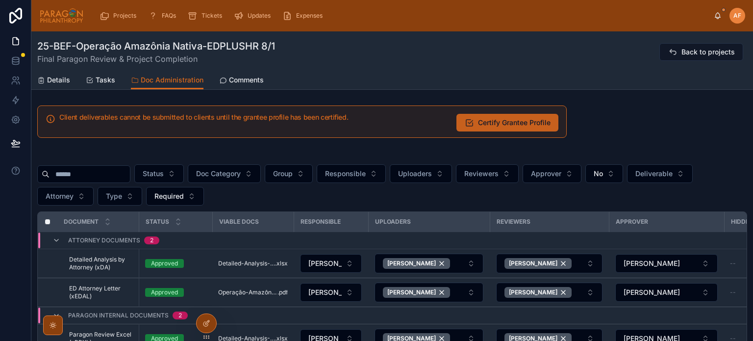
click at [484, 119] on span "Certify Grantee Profile" at bounding box center [514, 123] width 73 height 10
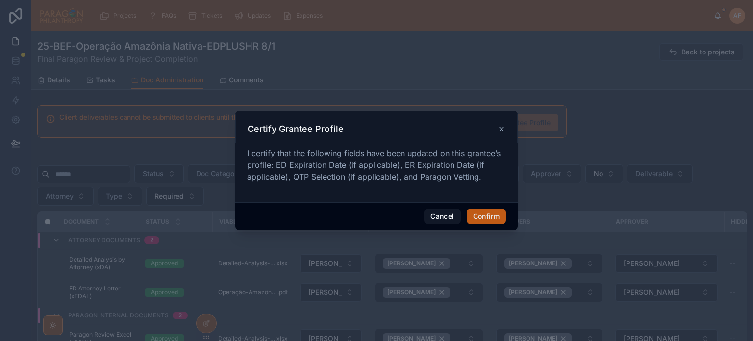
click at [483, 212] on button "Confirm" at bounding box center [486, 216] width 39 height 16
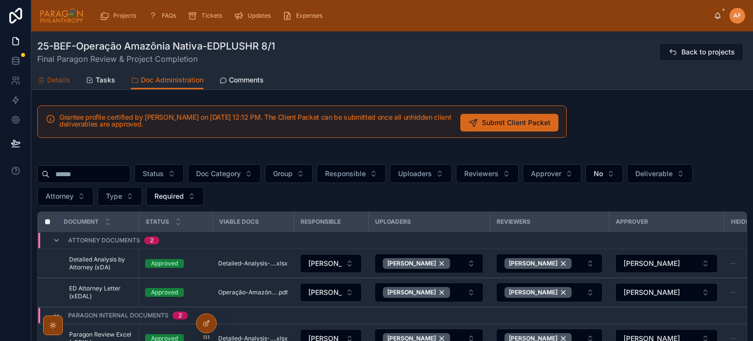
click at [51, 80] on span "Details" at bounding box center [58, 80] width 23 height 10
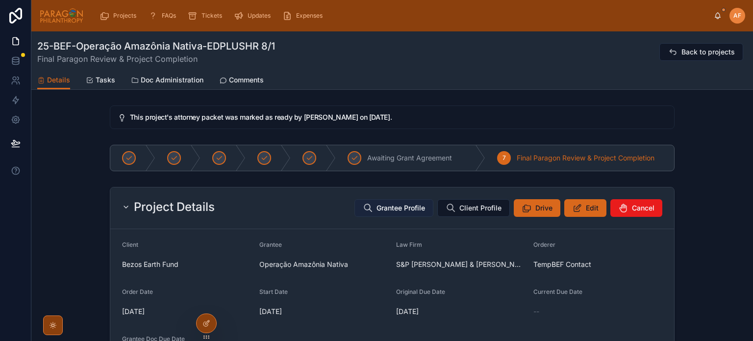
click at [397, 204] on span "Grantee Profile" at bounding box center [400, 208] width 49 height 10
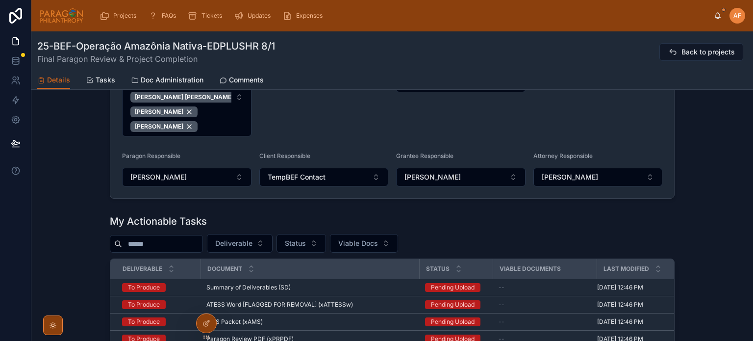
scroll to position [735, 0]
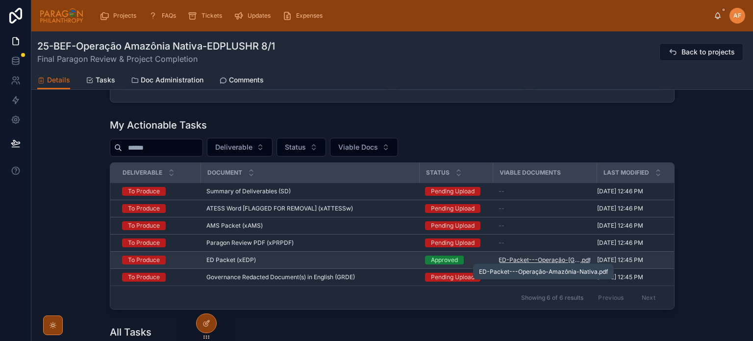
click at [537, 256] on span "ED-Packet---Operação-[GEOGRAPHIC_DATA]-Nativa" at bounding box center [539, 260] width 82 height 8
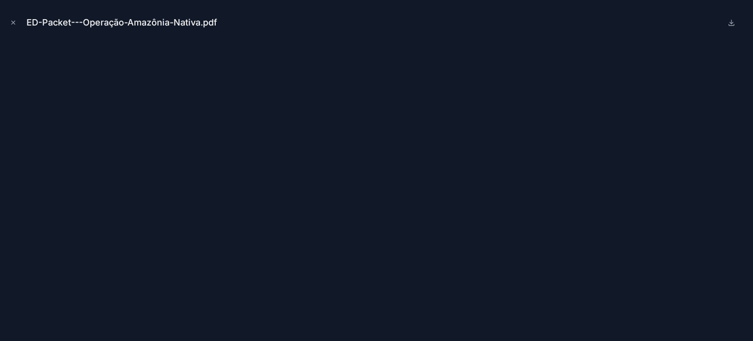
drag, startPoint x: 11, startPoint y: 23, endPoint x: 98, endPoint y: 3, distance: 89.0
click at [12, 23] on icon "Close modal" at bounding box center [13, 22] width 7 height 7
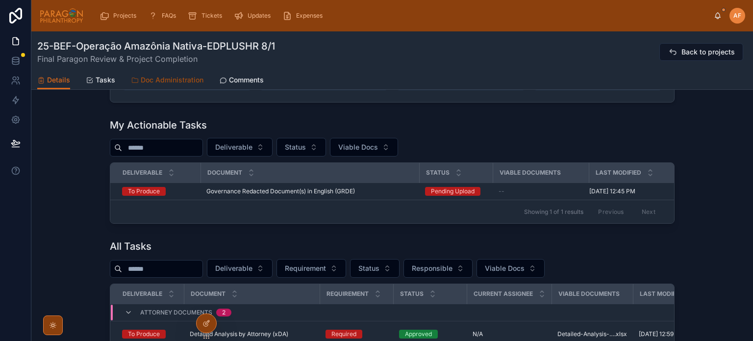
click at [158, 80] on span "Doc Administration" at bounding box center [172, 80] width 63 height 10
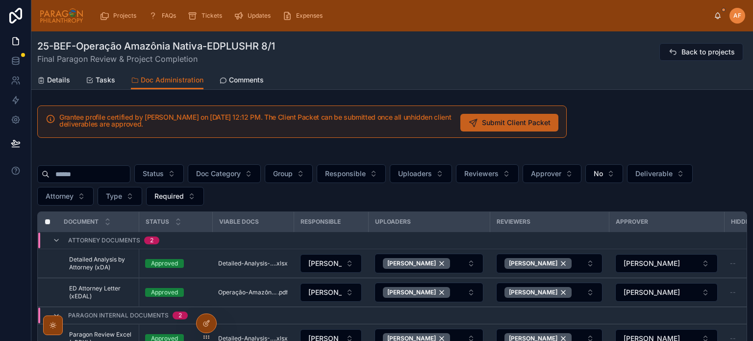
click at [494, 123] on span "Submit Client Packet" at bounding box center [516, 123] width 69 height 10
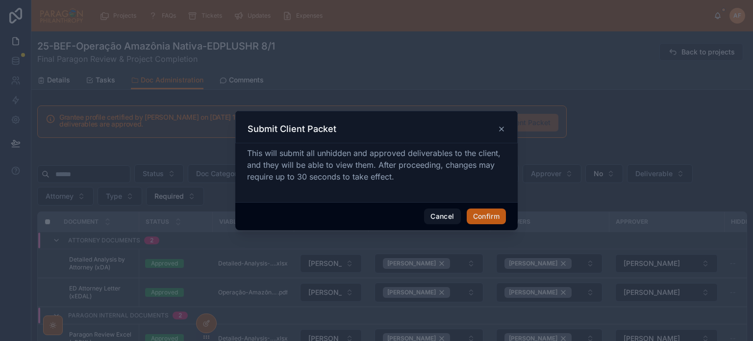
click at [490, 218] on button "Confirm" at bounding box center [486, 216] width 39 height 16
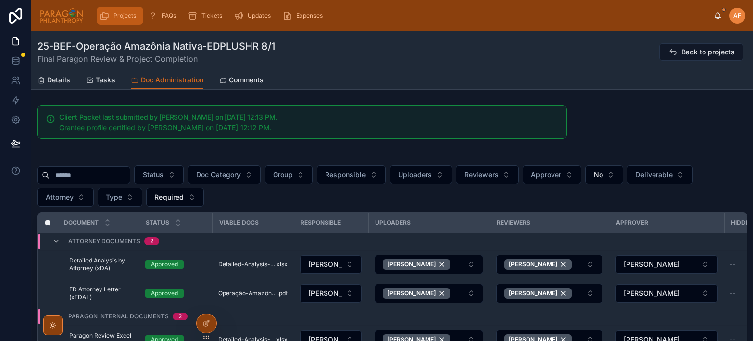
click at [118, 15] on span "Projects" at bounding box center [124, 16] width 23 height 8
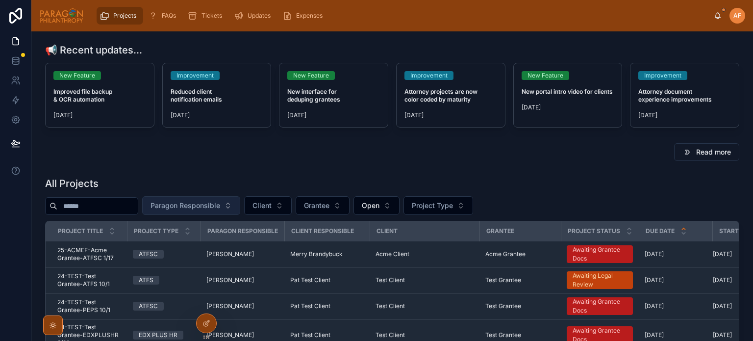
click at [218, 203] on span "Paragon Responsible" at bounding box center [185, 205] width 70 height 10
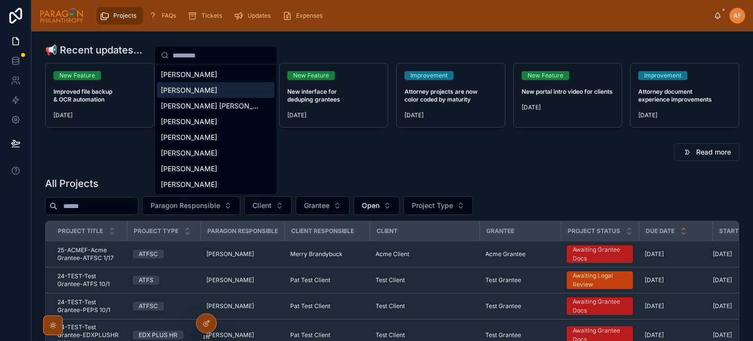
click at [197, 91] on span "[PERSON_NAME]" at bounding box center [189, 90] width 56 height 10
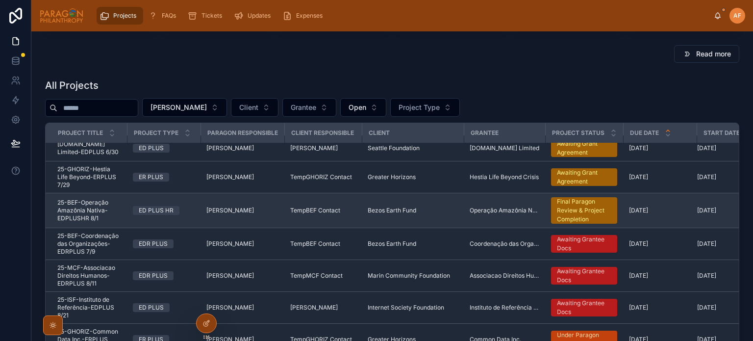
scroll to position [17, 0]
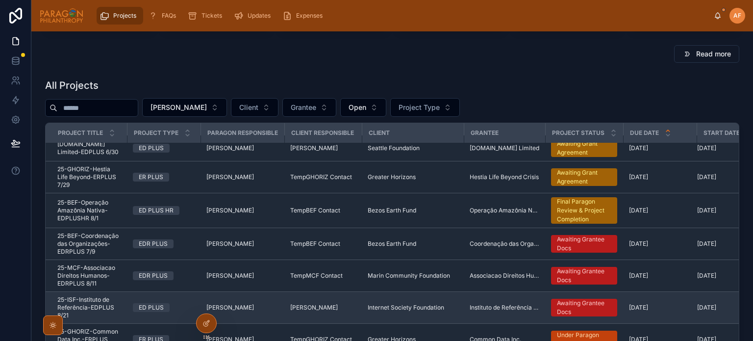
click at [178, 304] on div "ED PLUS" at bounding box center [164, 307] width 62 height 9
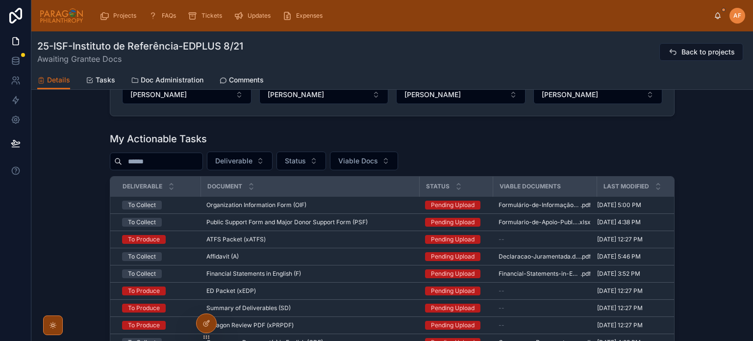
scroll to position [588, 0]
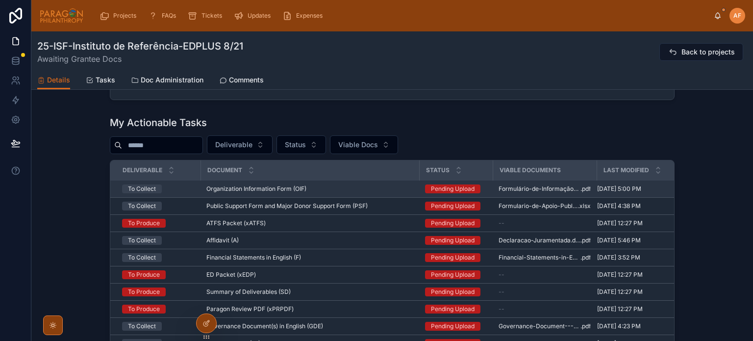
click at [383, 189] on div "Organization Information Form (OIF) Organization Information Form (OIF)" at bounding box center [309, 189] width 207 height 8
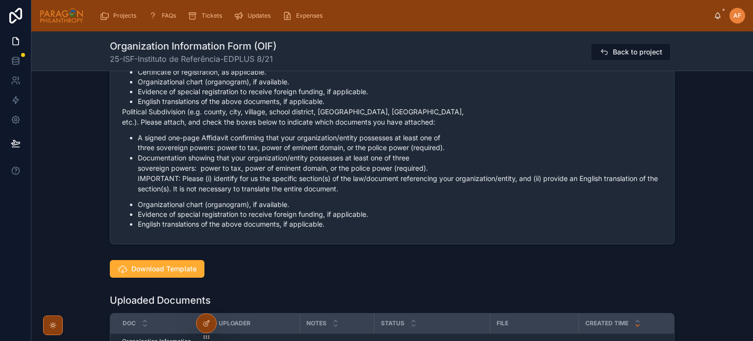
scroll to position [931, 0]
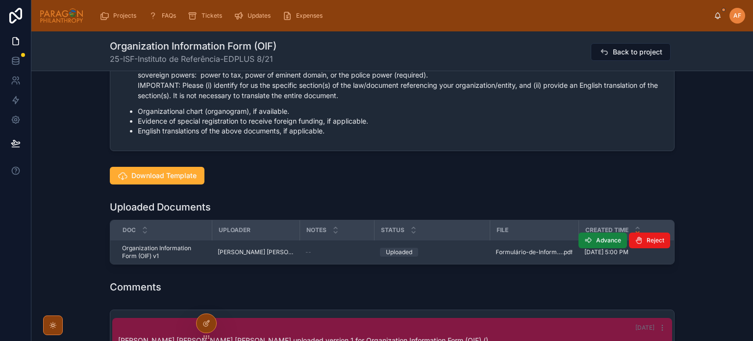
click at [591, 247] on button "Advance" at bounding box center [602, 240] width 49 height 16
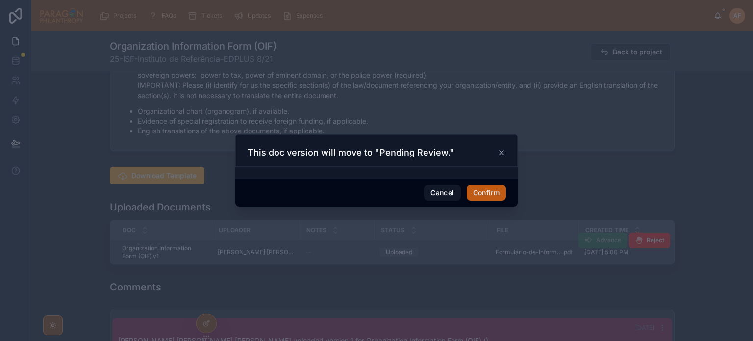
click at [486, 191] on button "Confirm" at bounding box center [486, 193] width 39 height 16
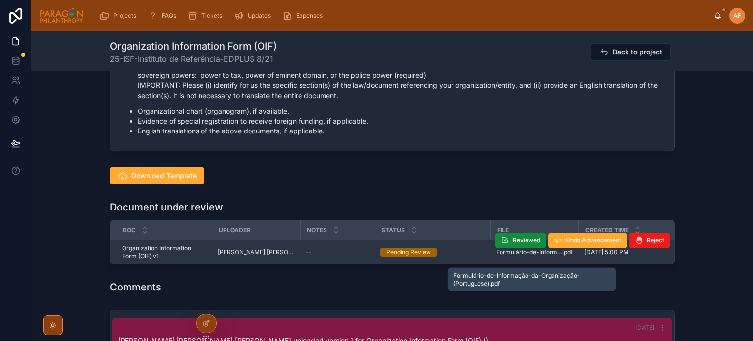
click at [549, 256] on span "Formulário-de-Informação-da-Organização-(Portuguese)" at bounding box center [529, 252] width 66 height 8
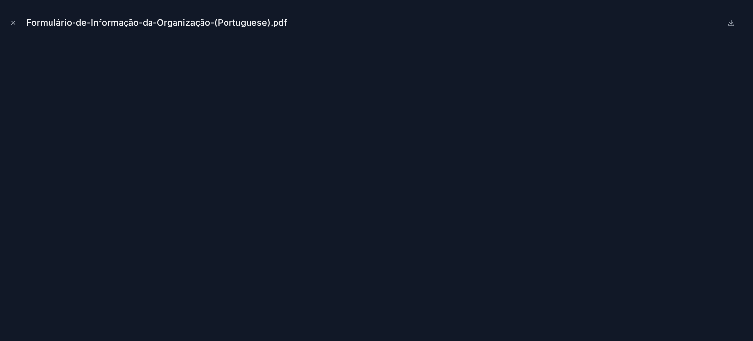
drag, startPoint x: 11, startPoint y: 19, endPoint x: 20, endPoint y: 38, distance: 20.8
click at [11, 19] on button "Close modal" at bounding box center [13, 22] width 11 height 11
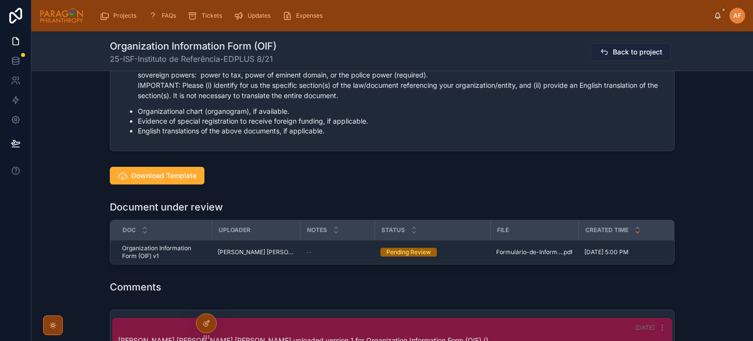
click at [632, 50] on span "Back to project" at bounding box center [637, 52] width 49 height 10
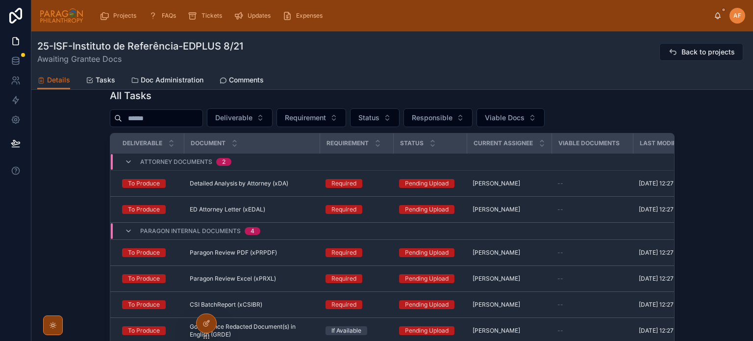
scroll to position [686, 0]
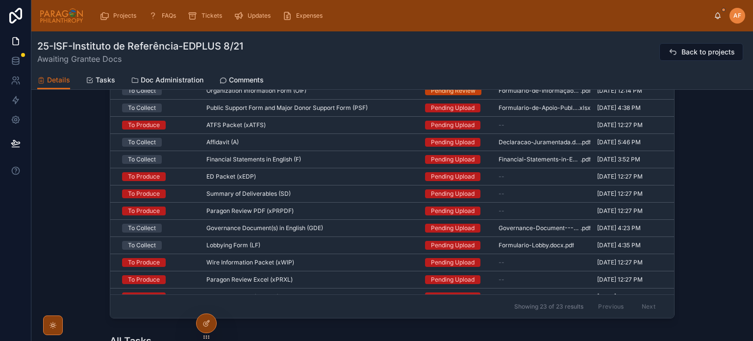
click at [374, 106] on td "Public Support Form and Major Donor Support Form (PSF) Public Support Form and …" at bounding box center [309, 107] width 219 height 17
click at [374, 109] on div "Public Support Form and Major Donor Support Form (PSF) Public Support Form and …" at bounding box center [309, 108] width 207 height 8
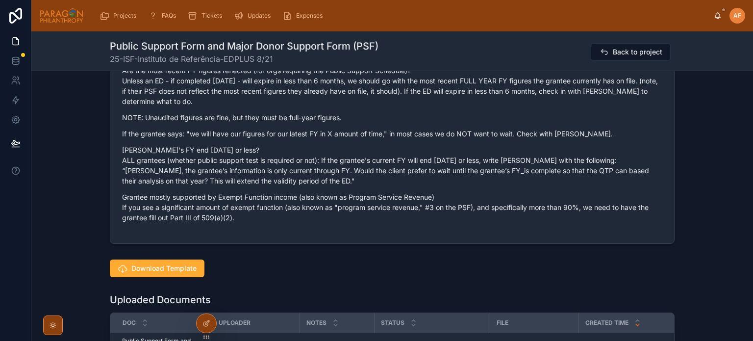
scroll to position [1225, 0]
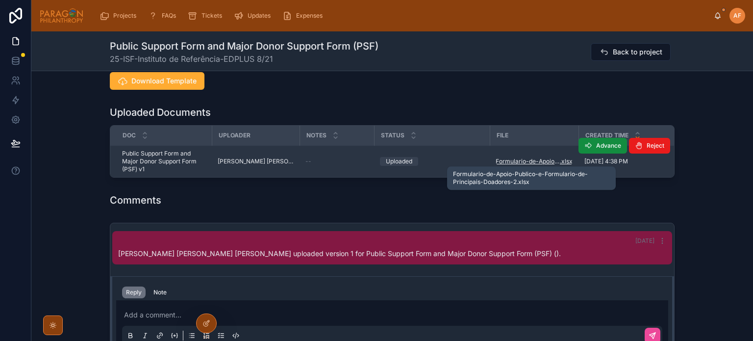
click at [551, 157] on span "Formulario-de-Apoio-Publico-e-Formulario-de-Principais-Doadores-2" at bounding box center [527, 161] width 64 height 8
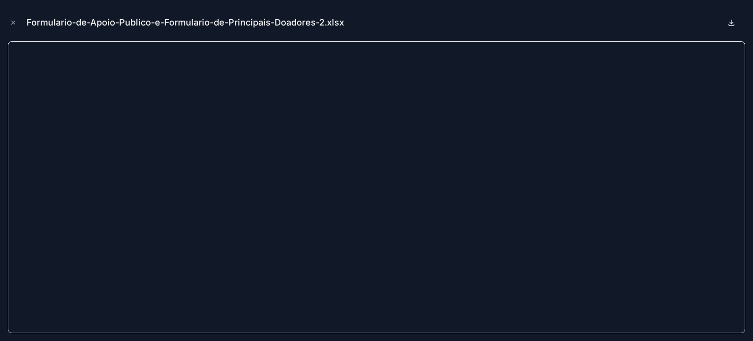
click at [731, 21] on icon at bounding box center [731, 23] width 8 height 8
click at [6, 25] on div "Formulario-de-Apoio-Publico-e-Formulario-de-Principais-Doadores-2.xlsx" at bounding box center [376, 170] width 753 height 341
click at [11, 20] on icon "Close modal" at bounding box center [13, 22] width 7 height 7
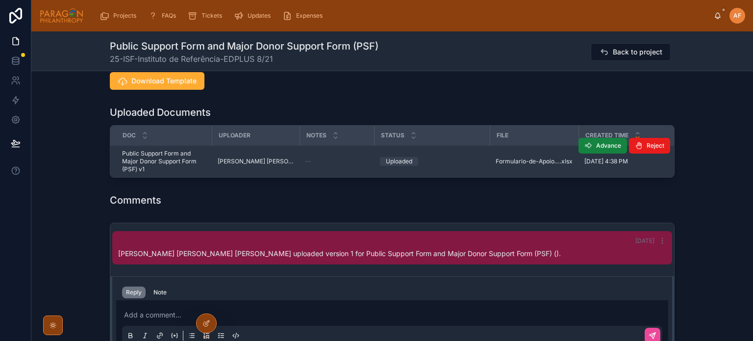
click at [591, 148] on button "Advance" at bounding box center [602, 146] width 49 height 16
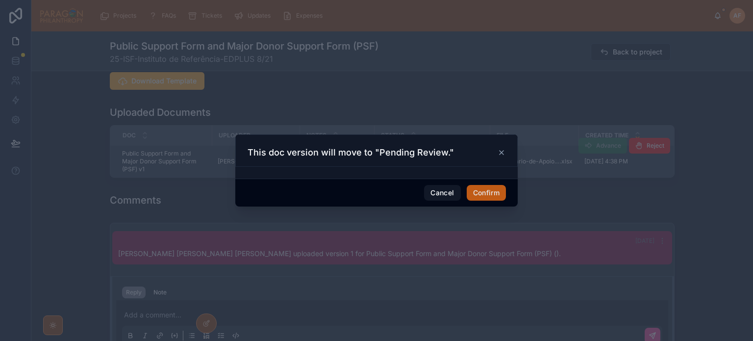
click at [481, 189] on button "Confirm" at bounding box center [486, 193] width 39 height 16
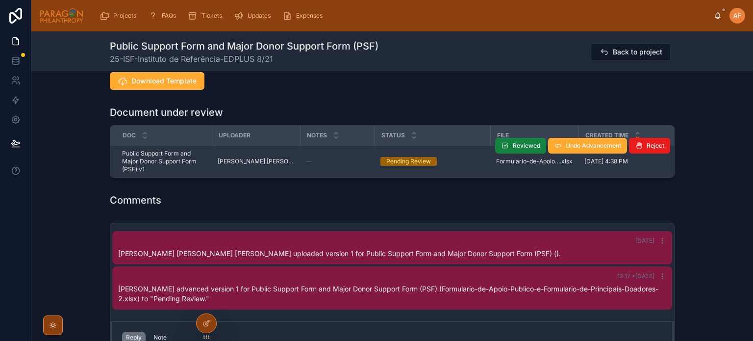
click at [521, 146] on span "Reviewed" at bounding box center [526, 146] width 27 height 8
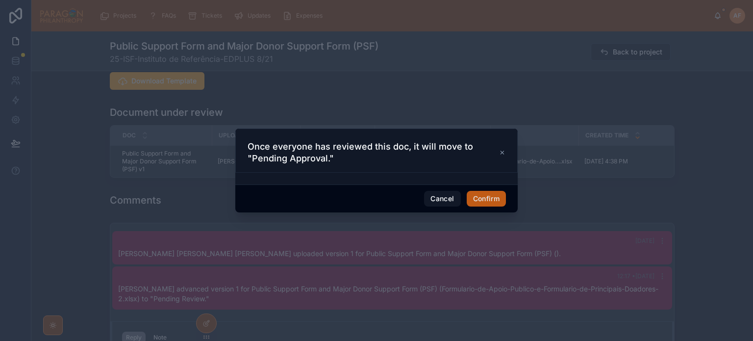
click at [483, 197] on button "Confirm" at bounding box center [486, 199] width 39 height 16
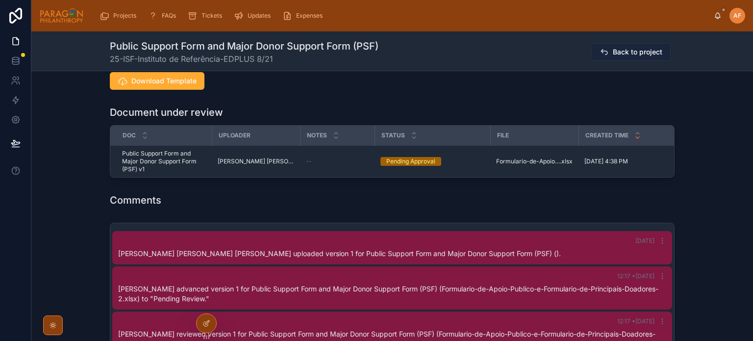
click at [613, 53] on span "Back to project" at bounding box center [637, 52] width 49 height 10
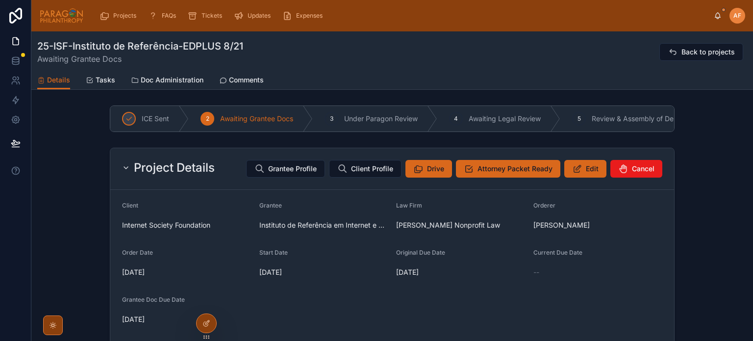
scroll to position [539, 0]
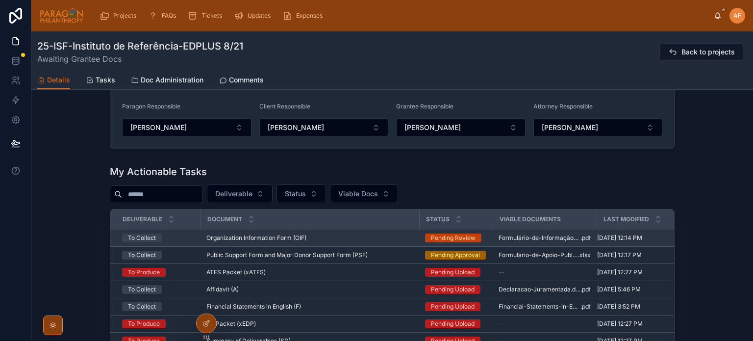
drag, startPoint x: 612, startPoint y: 53, endPoint x: 376, endPoint y: 239, distance: 300.4
click at [376, 239] on div "Organization Information Form (OIF) Organization Information Form (OIF)" at bounding box center [309, 238] width 207 height 8
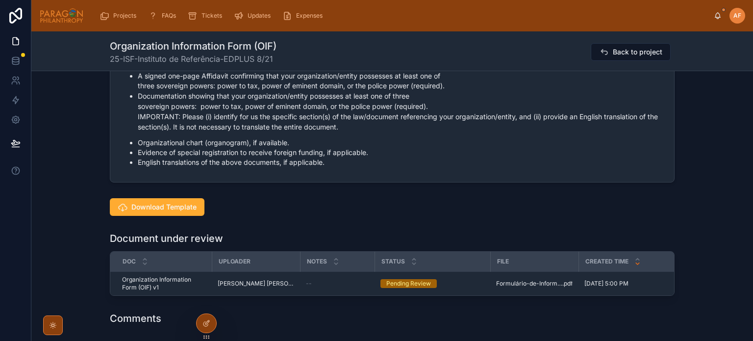
scroll to position [980, 0]
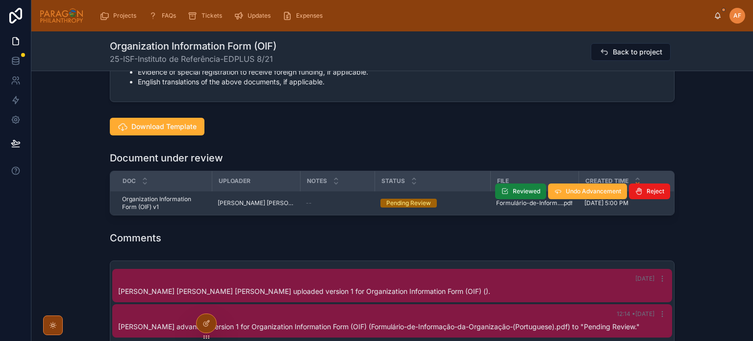
click at [523, 195] on span "Reviewed" at bounding box center [526, 191] width 27 height 8
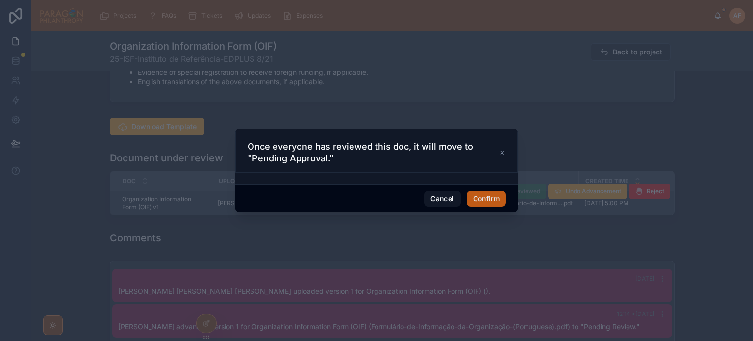
click at [490, 196] on button "Confirm" at bounding box center [486, 199] width 39 height 16
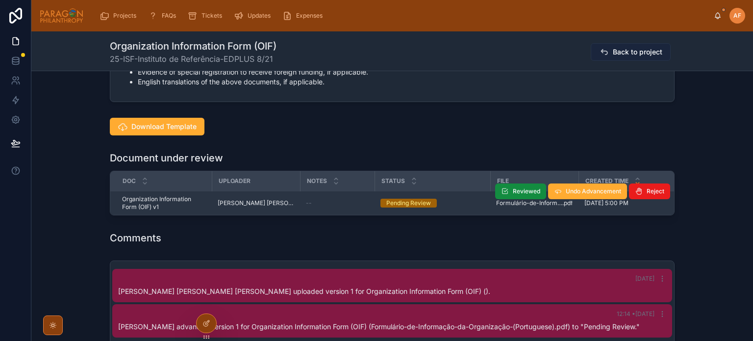
click at [610, 43] on div "Back to project" at bounding box center [629, 52] width 92 height 19
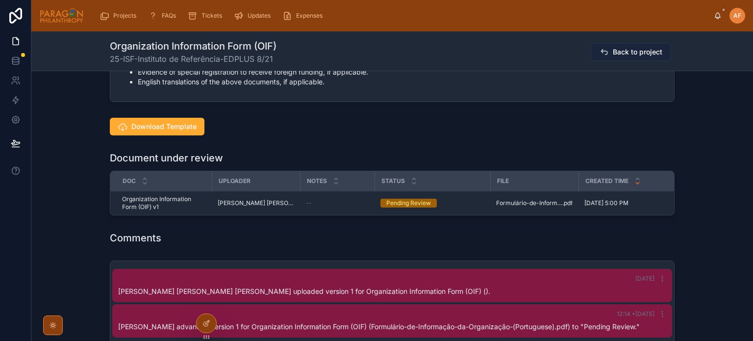
click at [622, 51] on span "Back to project" at bounding box center [637, 52] width 49 height 10
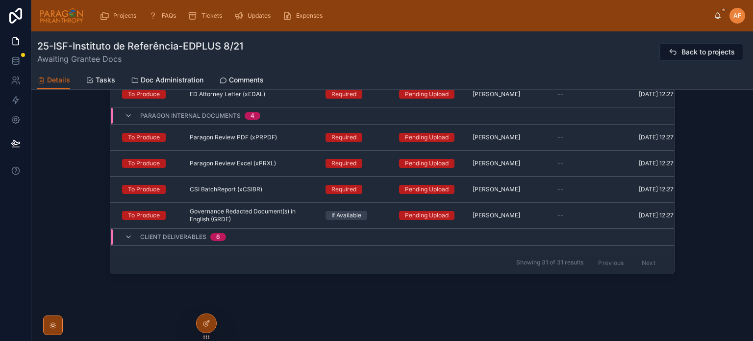
scroll to position [588, 0]
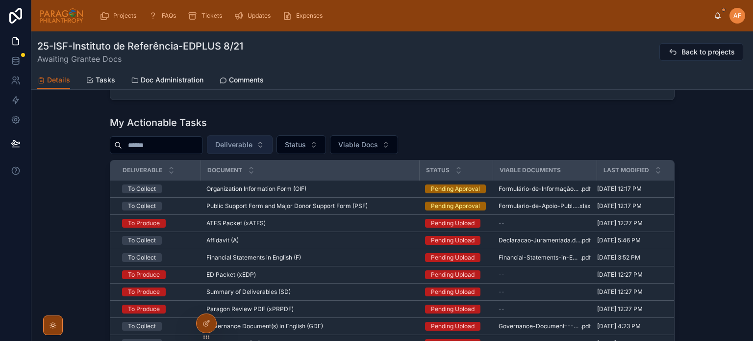
click at [250, 144] on span "Deliverable" at bounding box center [233, 145] width 37 height 10
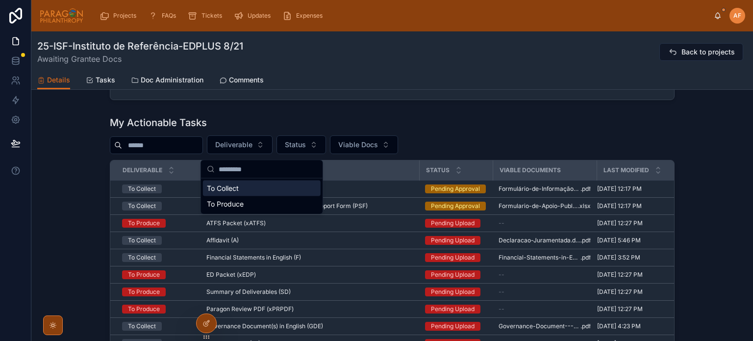
click at [241, 183] on div "To Collect" at bounding box center [262, 188] width 118 height 16
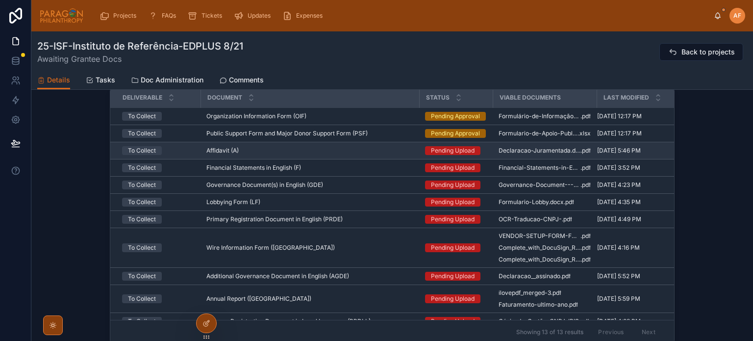
scroll to position [637, 0]
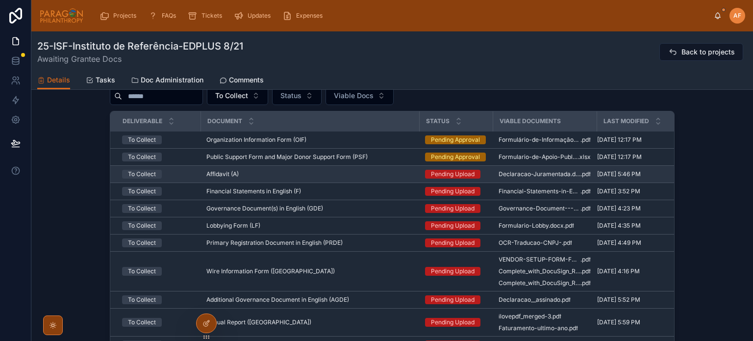
click at [363, 175] on div "Affidavit (A) Affidavit (A)" at bounding box center [309, 174] width 207 height 8
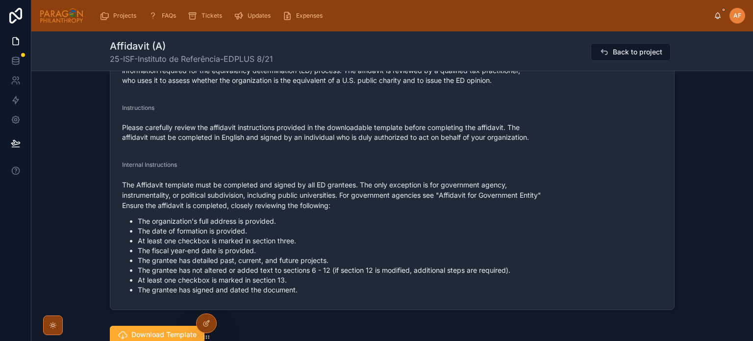
scroll to position [539, 0]
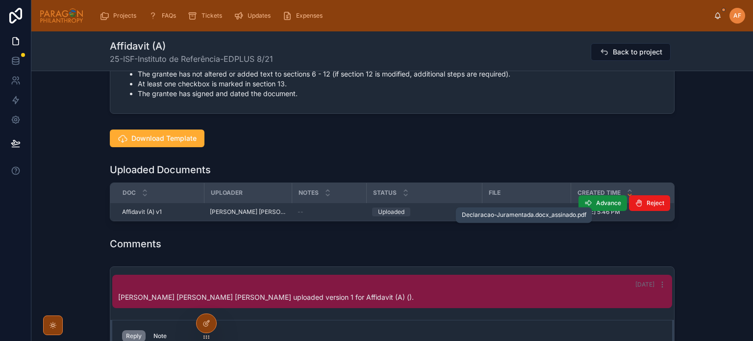
click at [539, 208] on span "Declaracao-Juramentada.docx_assinado" at bounding box center [521, 212] width 67 height 8
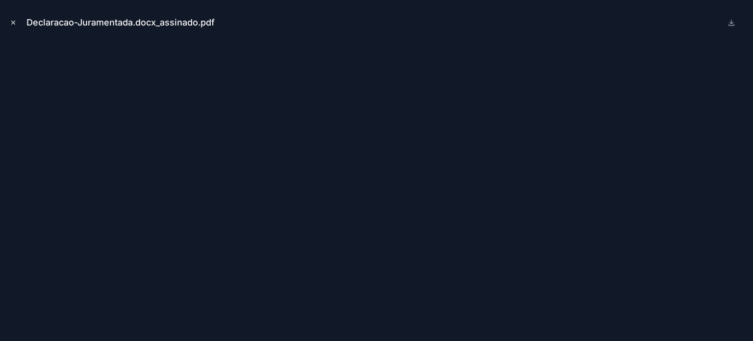
click at [7, 21] on div "Declaracao-Juramentada.docx_assinado.pdf" at bounding box center [376, 170] width 753 height 341
click at [8, 21] on button "Close modal" at bounding box center [13, 22] width 11 height 11
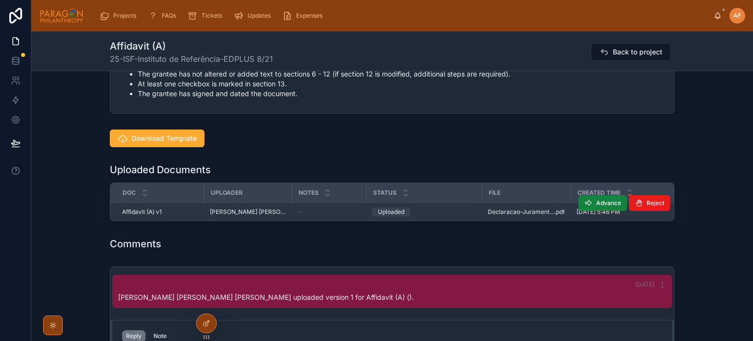
click at [600, 199] on span "Advance" at bounding box center [608, 203] width 25 height 8
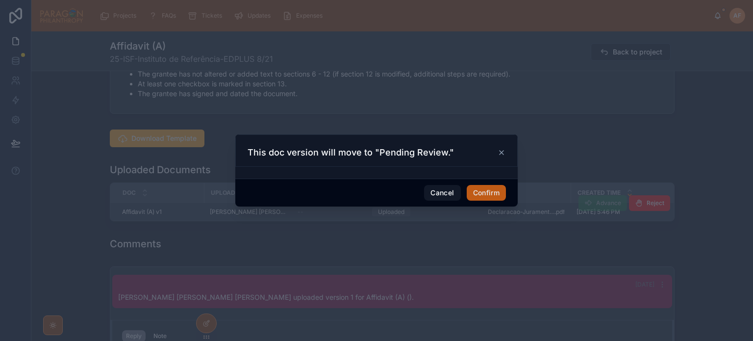
click at [494, 280] on div at bounding box center [376, 170] width 753 height 341
click at [490, 197] on button "Confirm" at bounding box center [486, 193] width 39 height 16
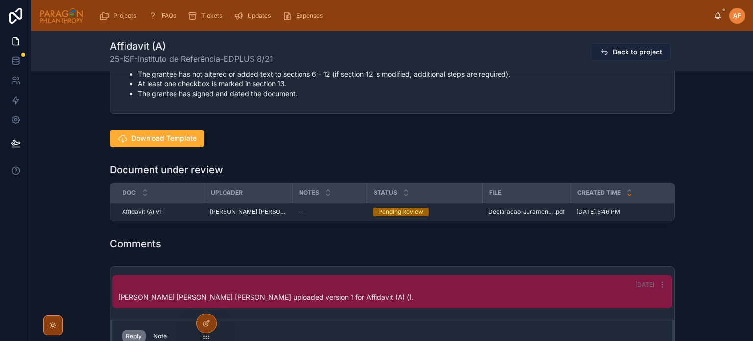
click at [625, 58] on button "Back to project" at bounding box center [631, 52] width 80 height 18
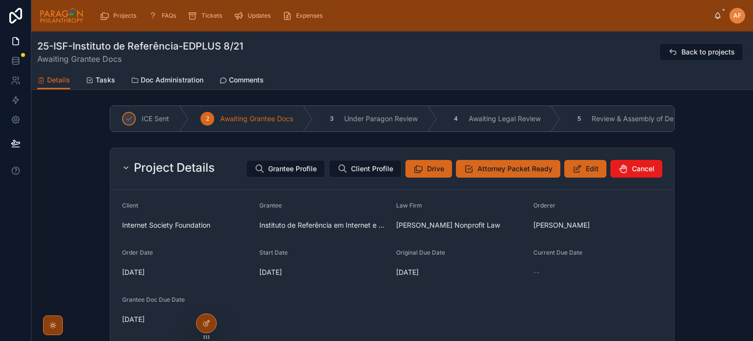
scroll to position [637, 0]
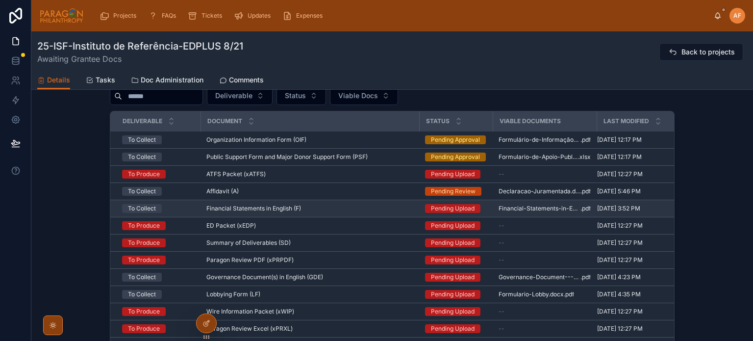
click at [392, 210] on div "Financial Statements in English (F) Financial Statements in English (F)" at bounding box center [309, 208] width 207 height 8
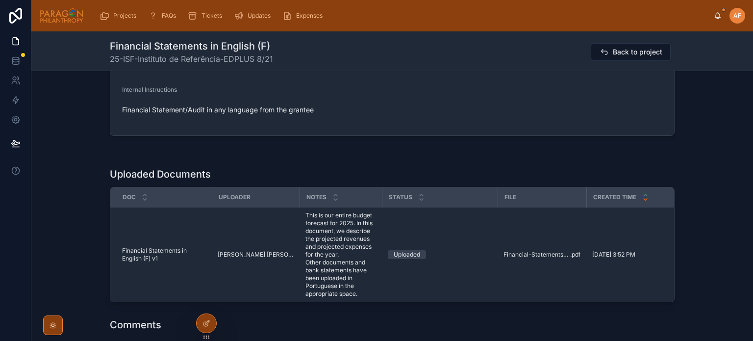
scroll to position [686, 0]
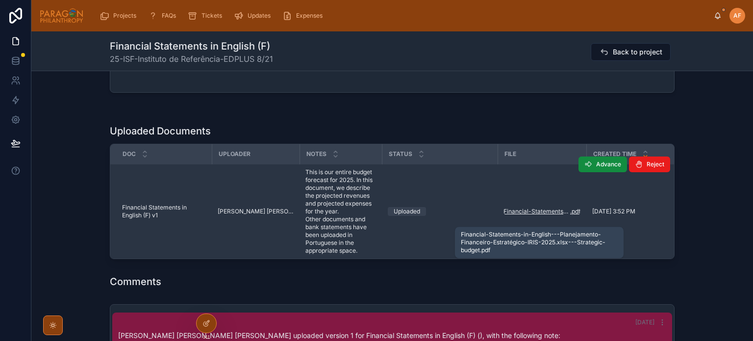
click at [556, 215] on span "Financial-Statements-in-English---Planejamento-Financeiro-Estratégico-IRIS-2025…" at bounding box center [536, 211] width 67 height 8
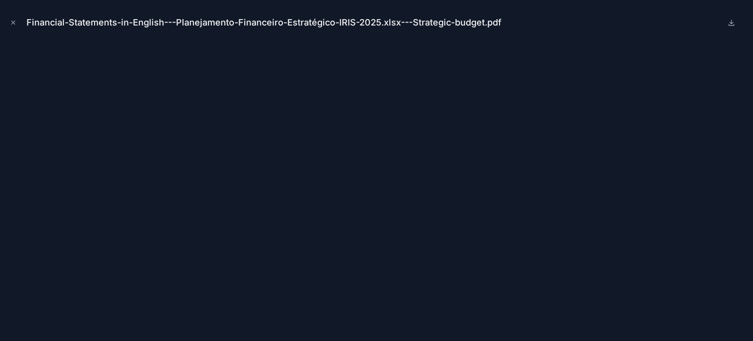
drag, startPoint x: 11, startPoint y: 24, endPoint x: 80, endPoint y: 41, distance: 71.1
click at [12, 24] on icon "Close modal" at bounding box center [13, 22] width 3 height 3
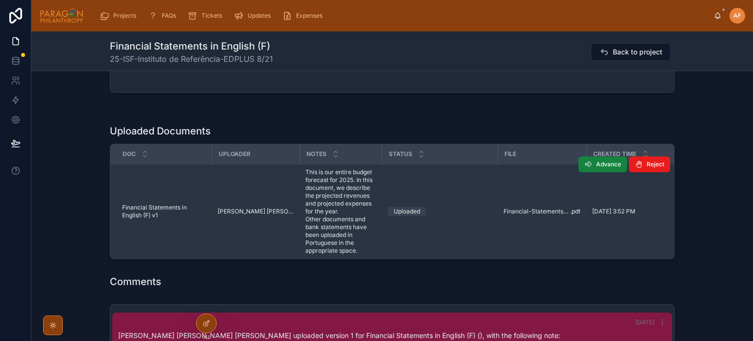
click at [602, 168] on span "Advance" at bounding box center [608, 164] width 25 height 8
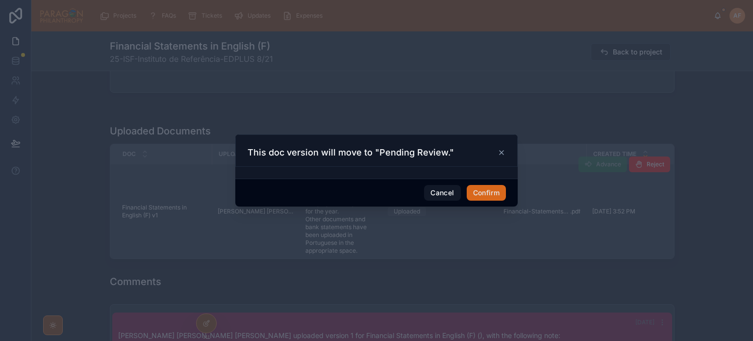
click at [480, 183] on div "Cancel Confirm" at bounding box center [376, 192] width 282 height 28
click at [482, 188] on button "Confirm" at bounding box center [486, 193] width 39 height 16
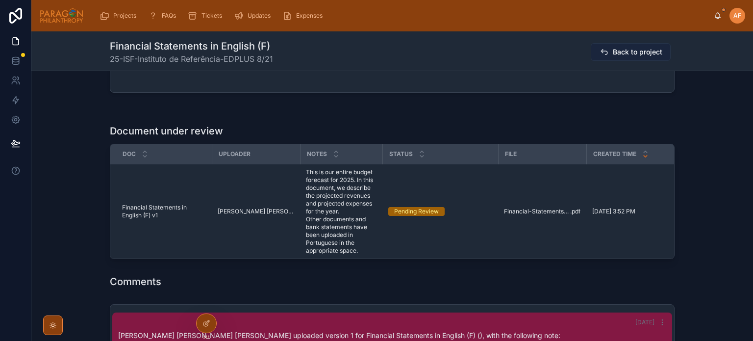
click at [622, 47] on span "Back to project" at bounding box center [637, 52] width 49 height 10
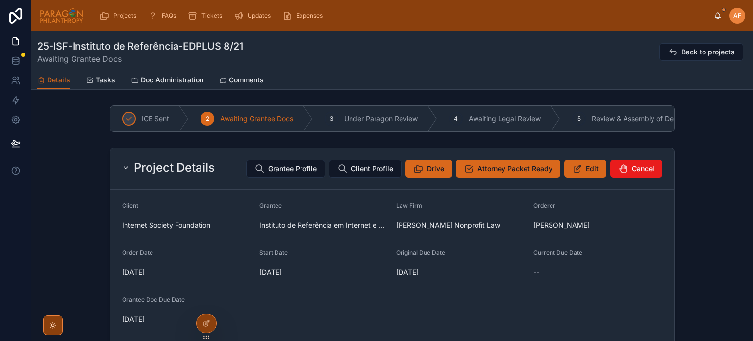
scroll to position [637, 0]
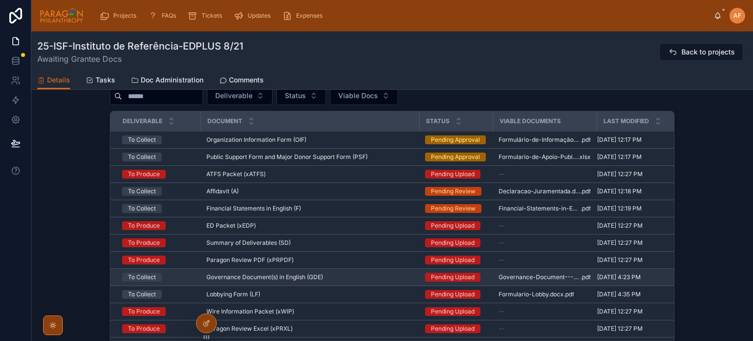
click at [380, 281] on div "Governance Document(s) in English (GDE) Governance Document(s) in English (GDE)" at bounding box center [309, 277] width 207 height 8
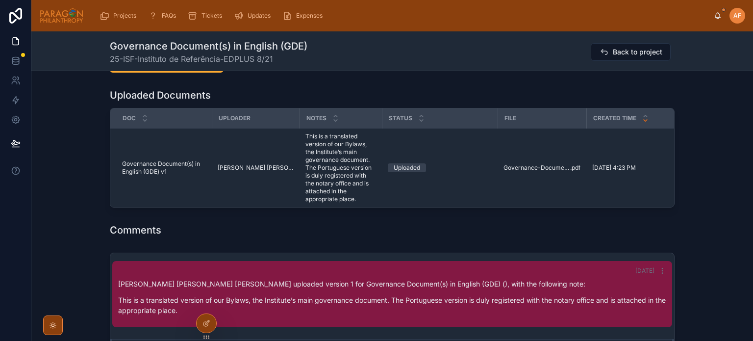
scroll to position [784, 0]
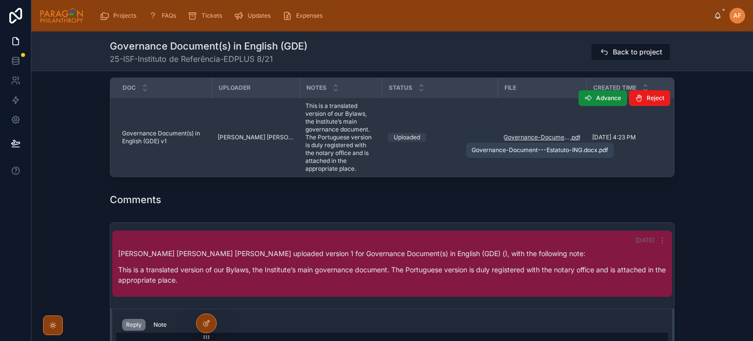
click at [550, 135] on span "Governance-Document---Estatuto-ING.docx" at bounding box center [536, 137] width 67 height 8
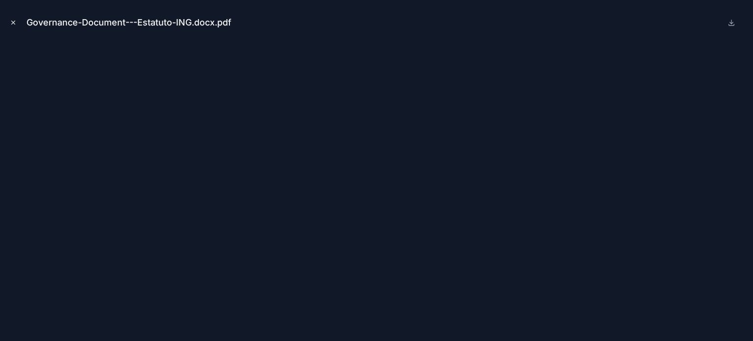
click at [14, 17] on button "Close modal" at bounding box center [13, 22] width 11 height 11
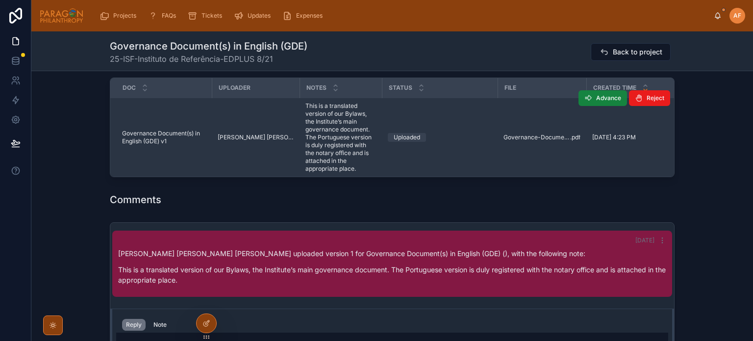
click at [604, 102] on button "Advance" at bounding box center [602, 98] width 49 height 16
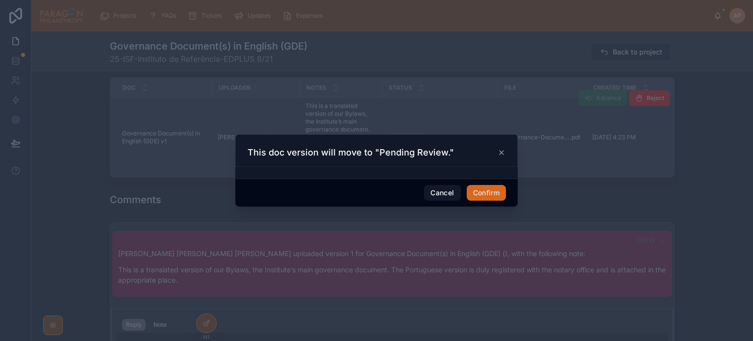
click at [482, 181] on div "Cancel Confirm" at bounding box center [376, 192] width 282 height 28
click at [484, 190] on button "Confirm" at bounding box center [486, 193] width 39 height 16
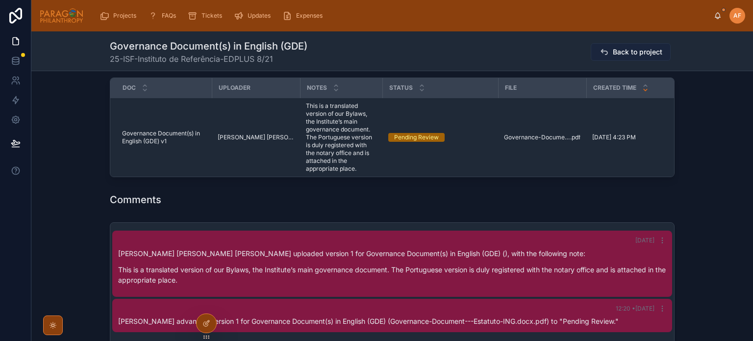
click at [621, 46] on button "Back to project" at bounding box center [631, 52] width 80 height 18
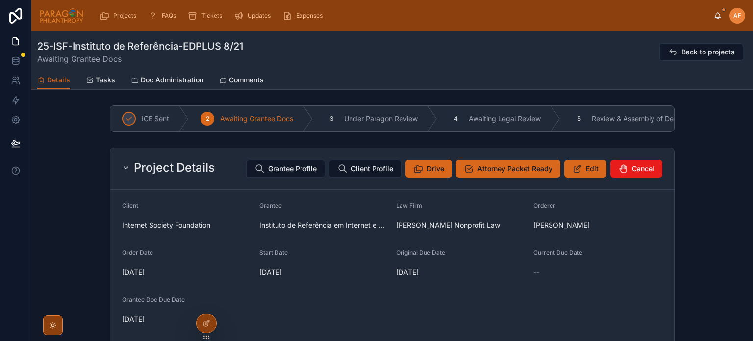
scroll to position [686, 0]
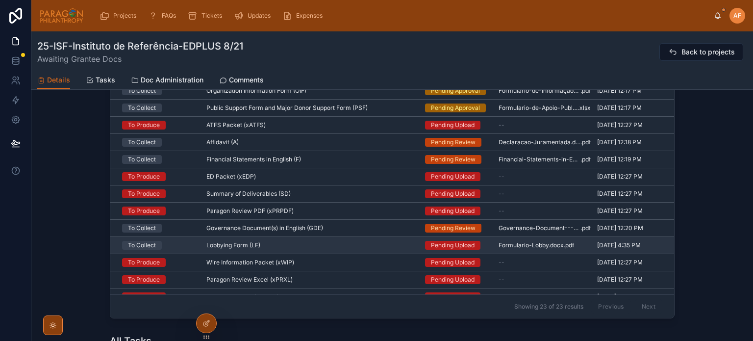
click at [398, 247] on div "Lobbying Form (LF) Lobbying Form (LF)" at bounding box center [309, 245] width 207 height 8
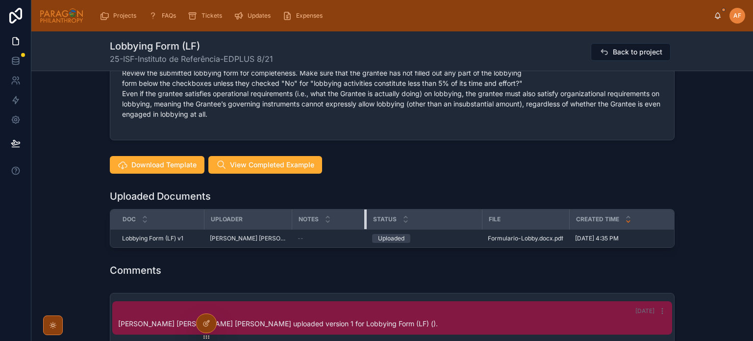
scroll to position [490, 0]
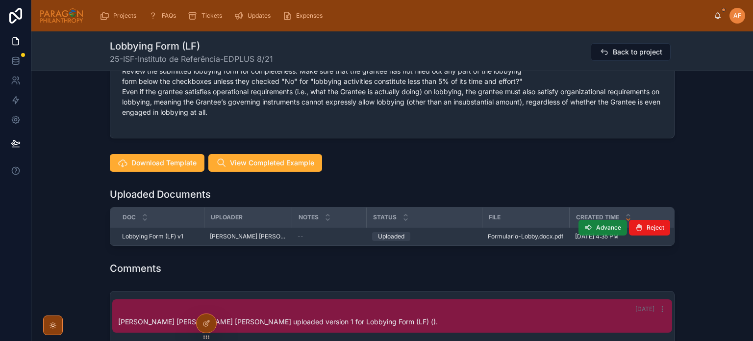
click at [600, 223] on span "Advance" at bounding box center [608, 227] width 25 height 8
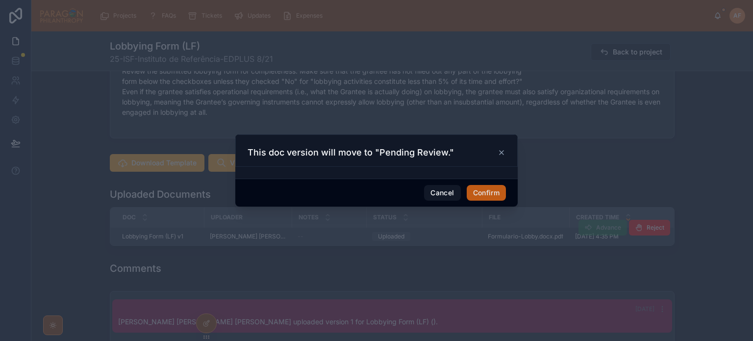
click at [476, 194] on button "Confirm" at bounding box center [486, 193] width 39 height 16
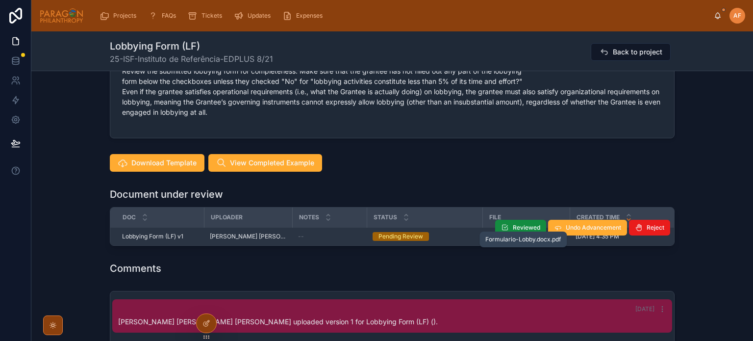
click at [516, 232] on span "Formulario-Lobby.docx" at bounding box center [520, 236] width 65 height 8
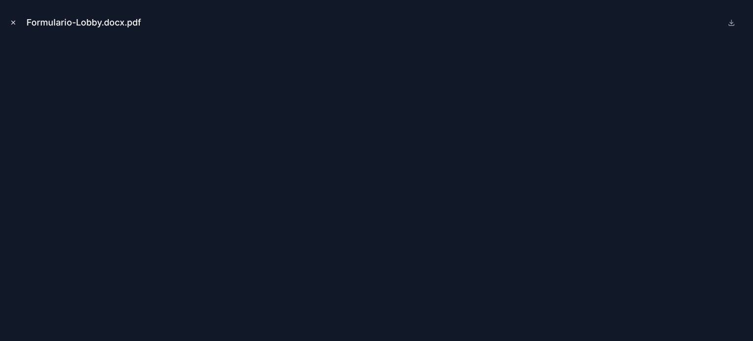
click at [14, 22] on icon "Close modal" at bounding box center [13, 22] width 7 height 7
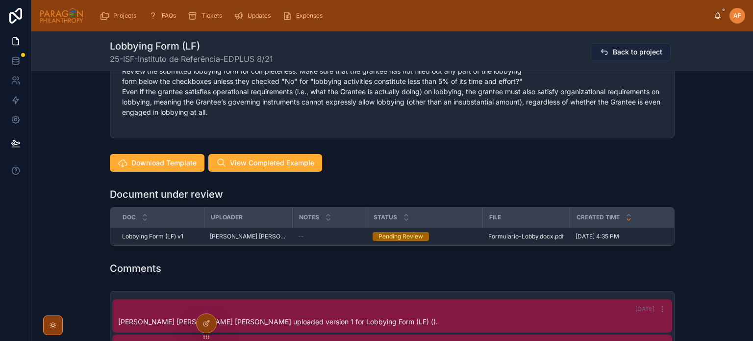
click at [649, 48] on span "Back to project" at bounding box center [637, 52] width 49 height 10
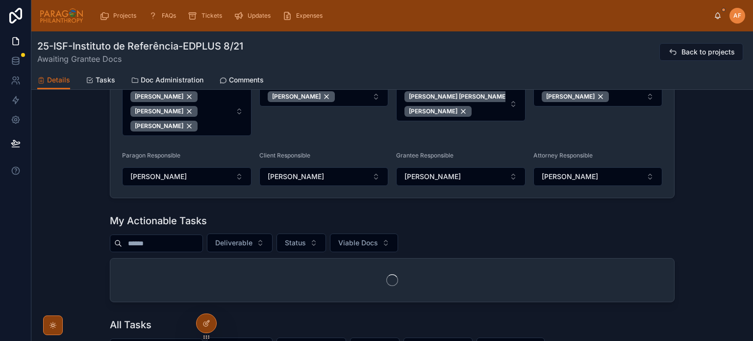
click at [745, 333] on div at bounding box center [745, 333] width 0 height 0
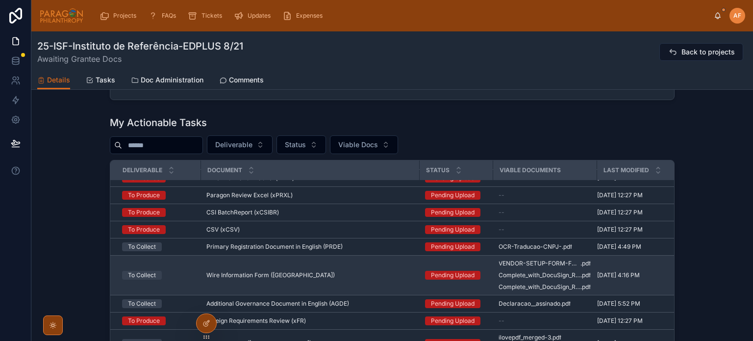
scroll to position [196, 0]
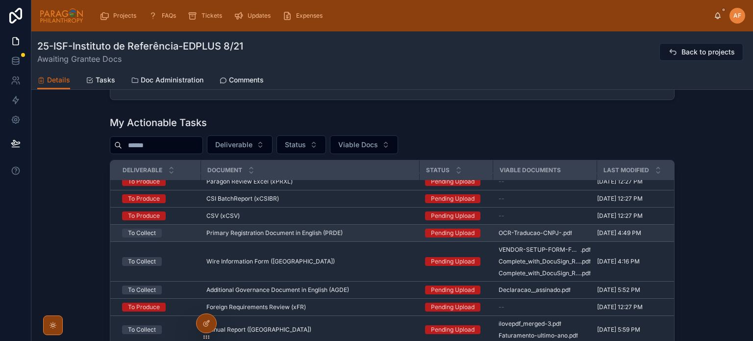
click at [388, 231] on div "Primary Registration Document in English (PRDE) Primary Registration Document i…" at bounding box center [309, 233] width 207 height 8
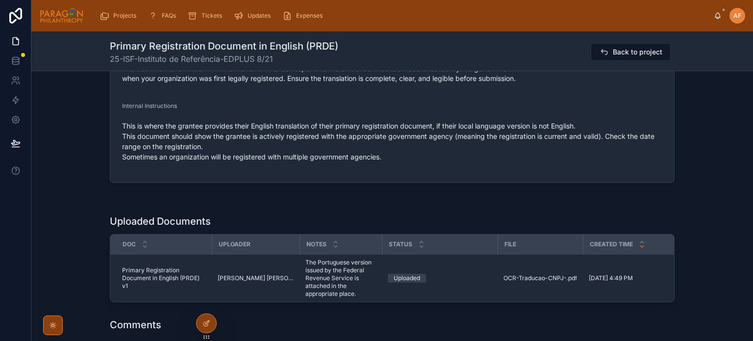
scroll to position [637, 0]
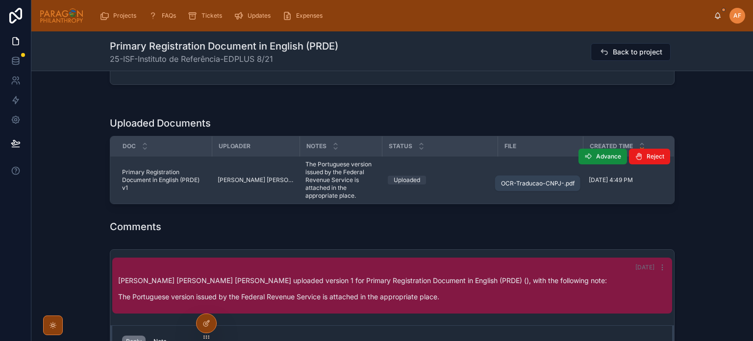
click at [546, 176] on span "OCR-Traducao-CNPJ-" at bounding box center [534, 180] width 63 height 8
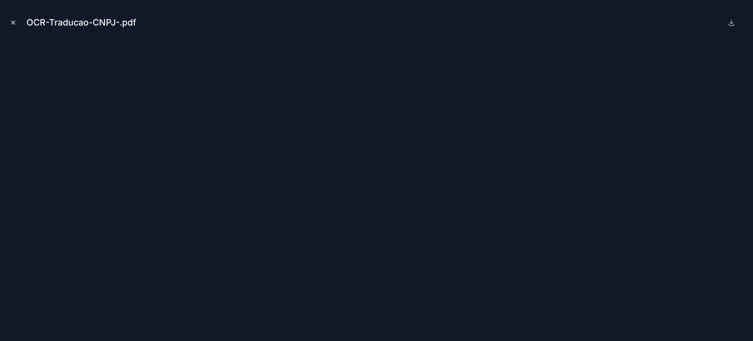
click at [10, 25] on icon "Close modal" at bounding box center [13, 22] width 7 height 7
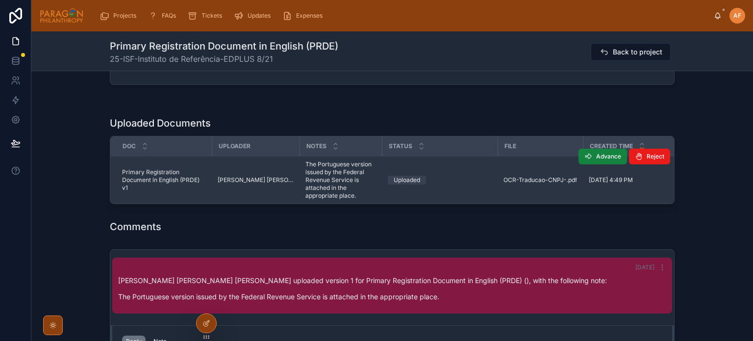
click at [608, 148] on button "Advance" at bounding box center [602, 156] width 49 height 16
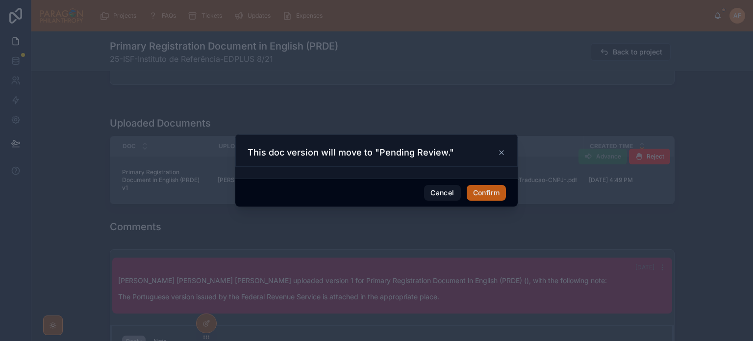
click at [485, 188] on button "Confirm" at bounding box center [486, 193] width 39 height 16
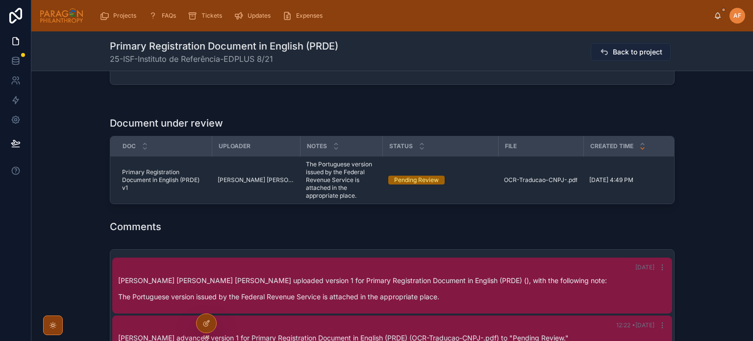
click at [640, 52] on span "Back to project" at bounding box center [637, 52] width 49 height 10
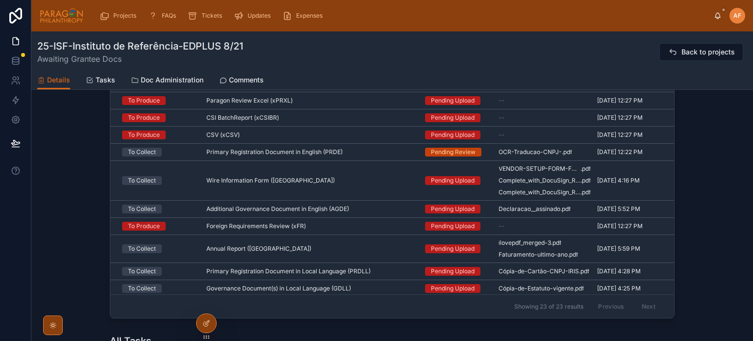
scroll to position [196, 0]
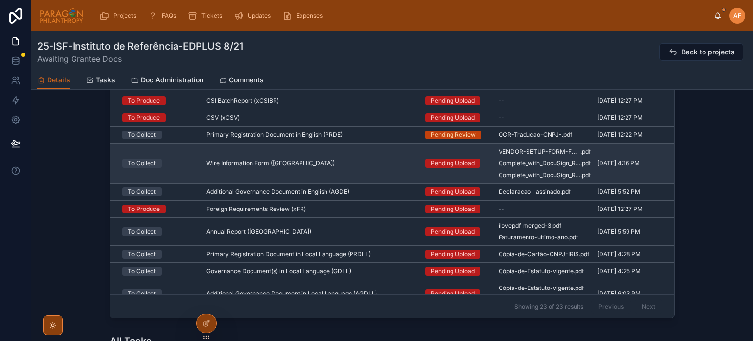
click at [383, 162] on div "Wire Information Form (WI) Wire Information Form ([GEOGRAPHIC_DATA])" at bounding box center [309, 163] width 207 height 8
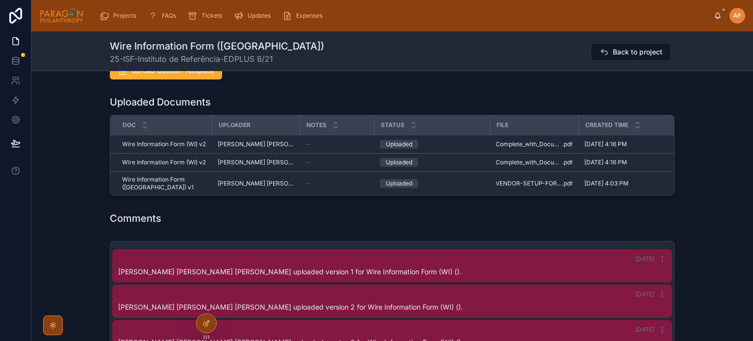
scroll to position [1274, 0]
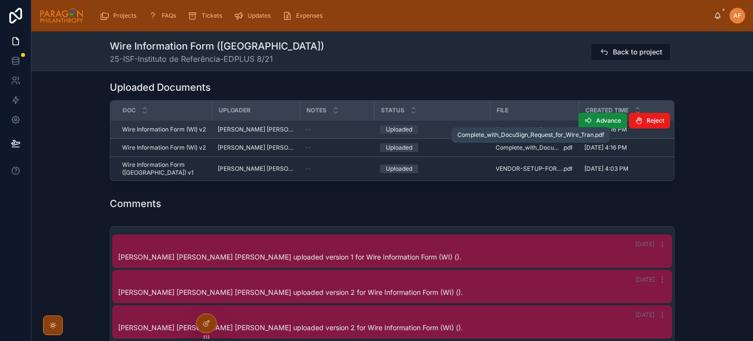
click at [525, 125] on span "Complete_with_DocuSign_Request_for_Wire_Tran" at bounding box center [528, 129] width 67 height 8
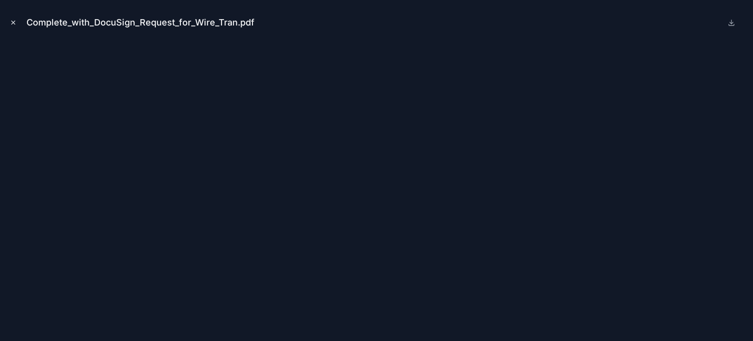
click at [14, 20] on icon "Close modal" at bounding box center [13, 22] width 7 height 7
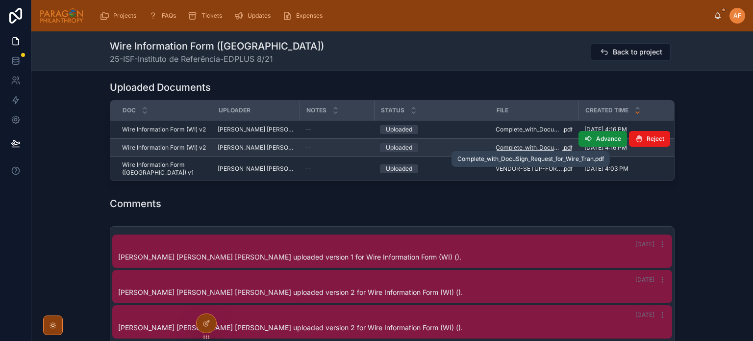
click at [510, 144] on span "Complete_with_DocuSign_Request_for_Wire_Tran" at bounding box center [528, 148] width 67 height 8
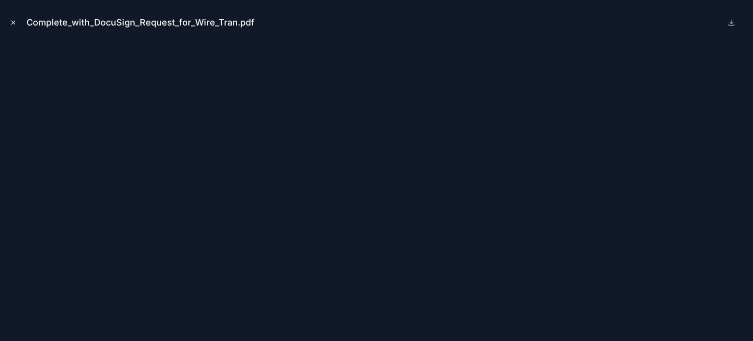
click at [13, 21] on icon "Close modal" at bounding box center [13, 22] width 7 height 7
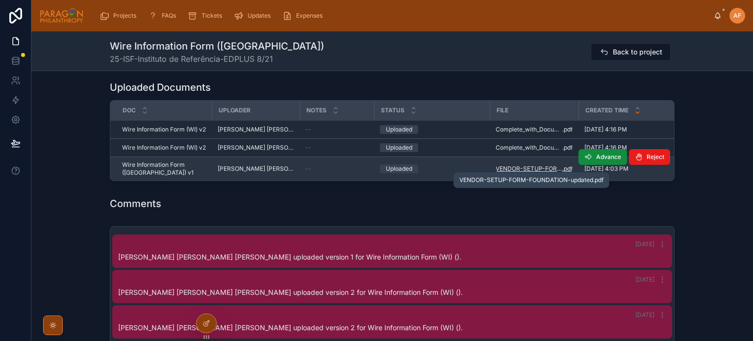
click at [521, 166] on span "VENDOR-SETUP-FORM-FOUNDATION-updated" at bounding box center [528, 169] width 67 height 8
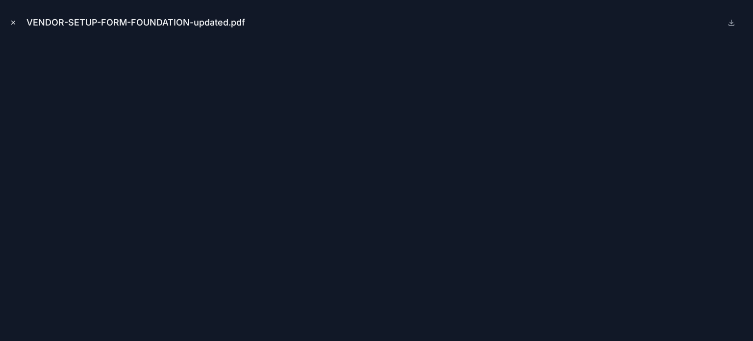
click at [9, 22] on button "Close modal" at bounding box center [13, 22] width 11 height 11
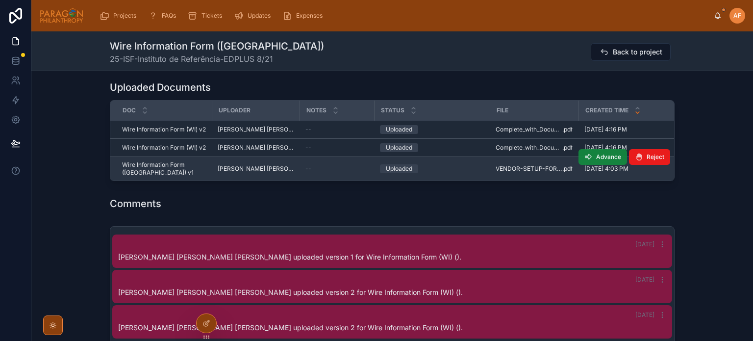
click at [596, 156] on span "Advance" at bounding box center [608, 157] width 25 height 8
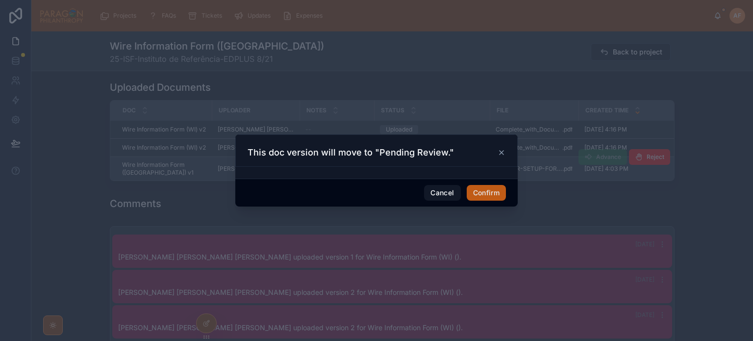
click at [481, 190] on button "Confirm" at bounding box center [486, 193] width 39 height 16
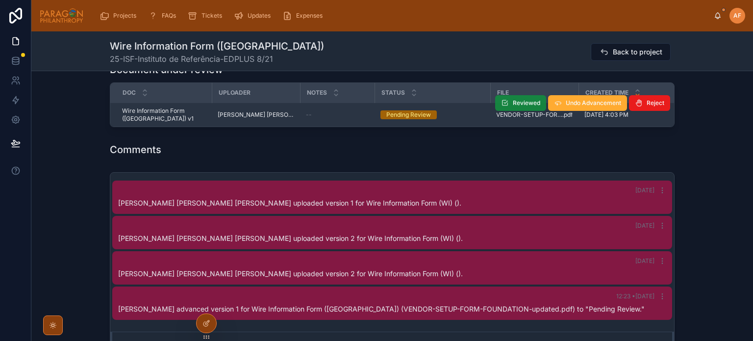
click at [508, 95] on button "Reviewed" at bounding box center [520, 103] width 51 height 16
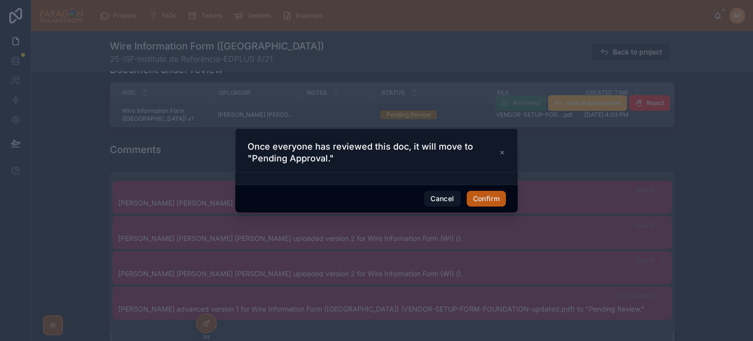
click at [486, 197] on button "Confirm" at bounding box center [486, 199] width 39 height 16
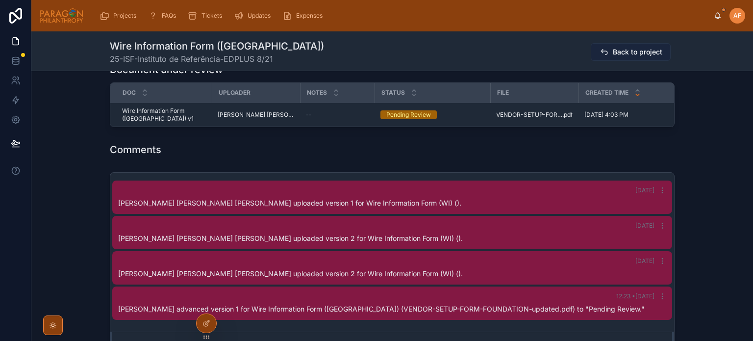
click at [617, 51] on span "Back to project" at bounding box center [637, 52] width 49 height 10
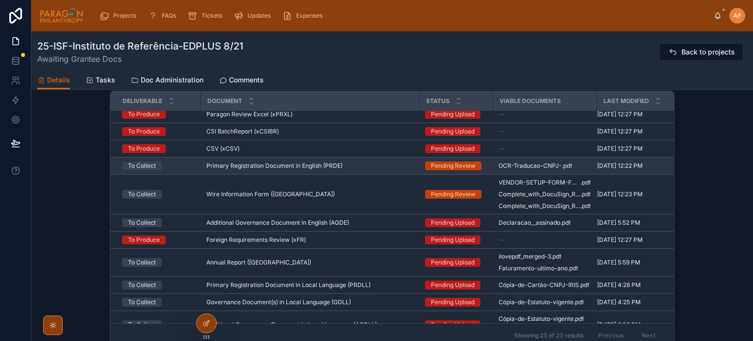
scroll to position [196, 0]
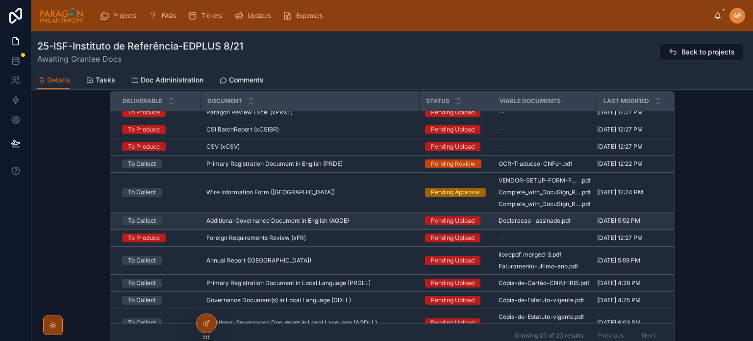
click at [354, 217] on td "Additional Governance Document in English (AGDE) Additional Governance Document…" at bounding box center [309, 220] width 219 height 17
click at [354, 221] on div "Additional Governance Document in English (AGDE) Additional Governance Document…" at bounding box center [309, 221] width 207 height 8
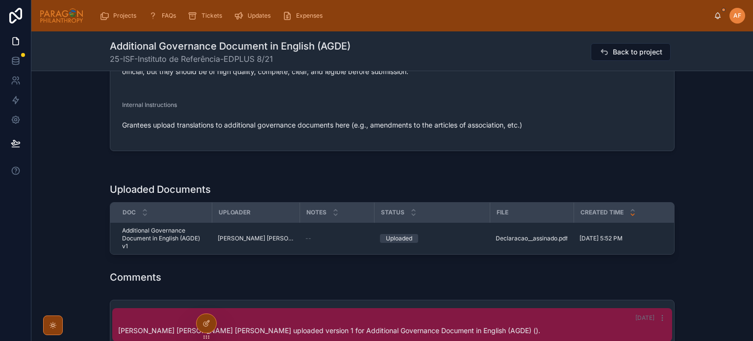
scroll to position [588, 0]
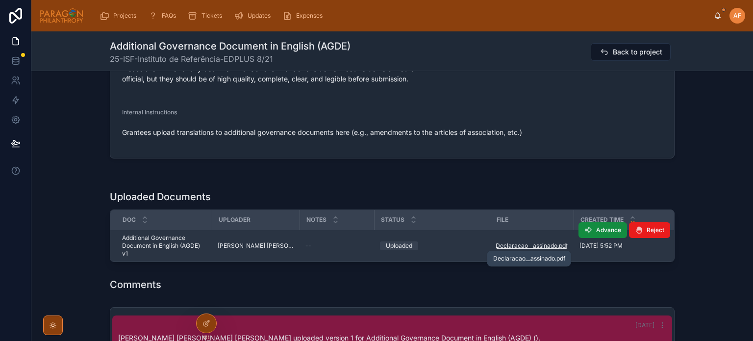
click at [521, 246] on span "Declaracao__assinado" at bounding box center [526, 246] width 62 height 8
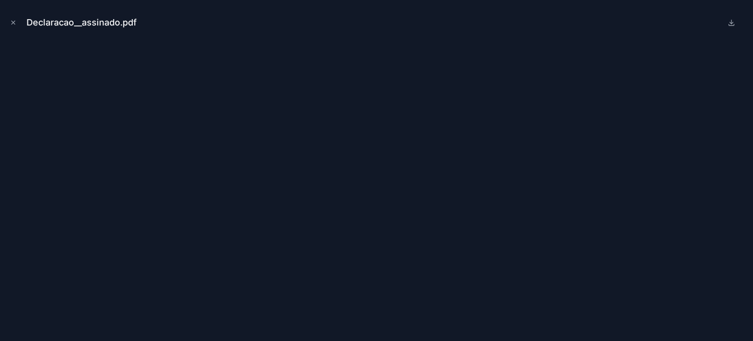
drag, startPoint x: 10, startPoint y: 23, endPoint x: 26, endPoint y: 34, distance: 20.0
click at [10, 23] on icon "Close modal" at bounding box center [13, 22] width 7 height 7
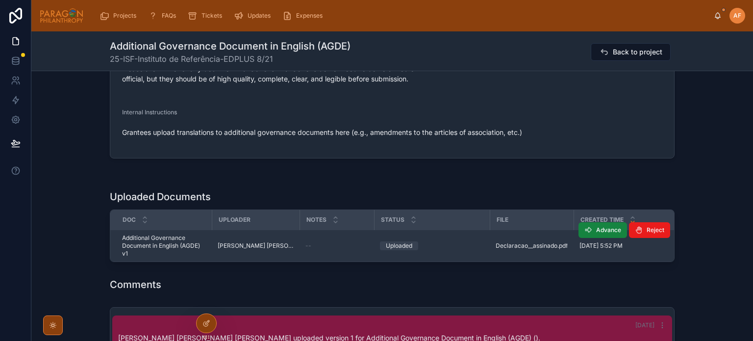
click at [592, 229] on button "Advance" at bounding box center [602, 230] width 49 height 16
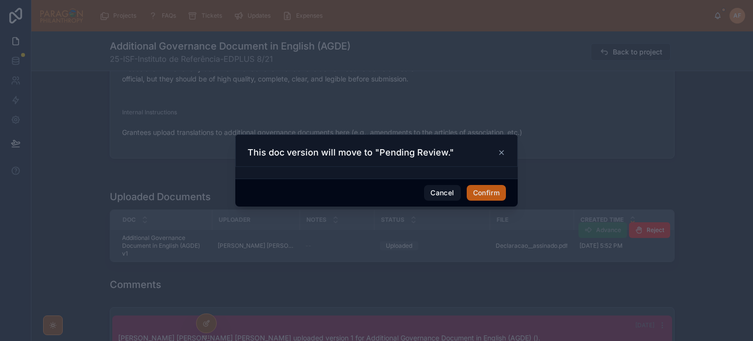
click at [482, 192] on button "Confirm" at bounding box center [486, 193] width 39 height 16
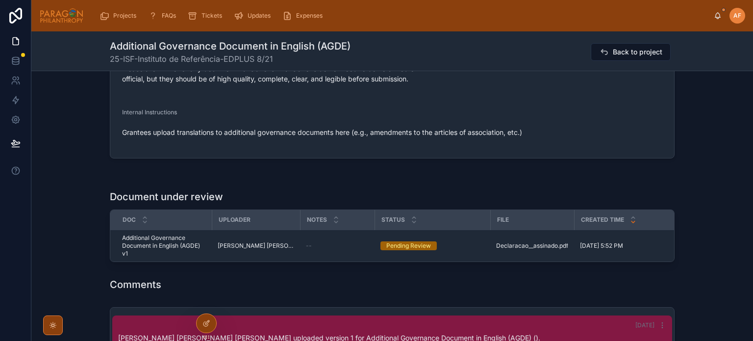
click at [615, 52] on span "Back to project" at bounding box center [637, 52] width 49 height 10
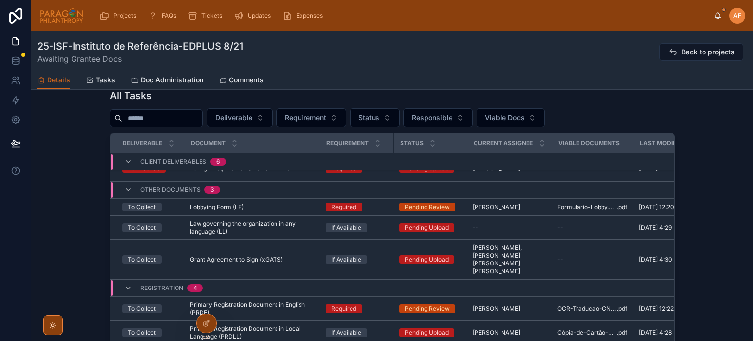
scroll to position [536, 0]
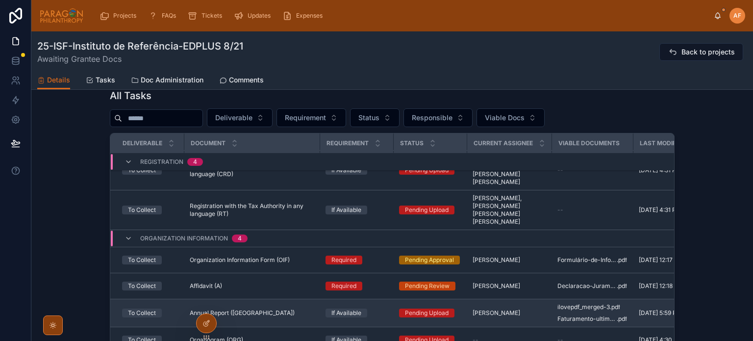
click at [378, 308] on div "If Available" at bounding box center [356, 312] width 62 height 9
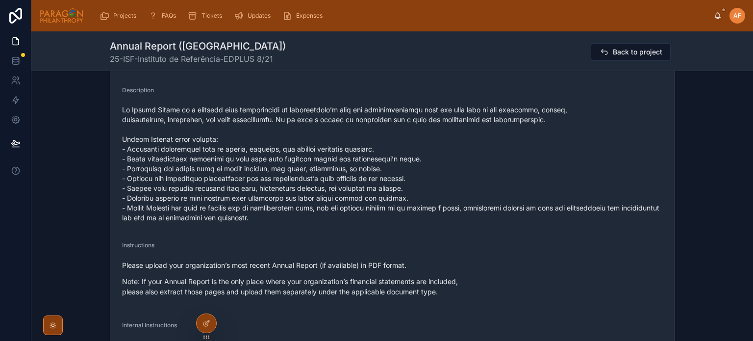
scroll to position [637, 0]
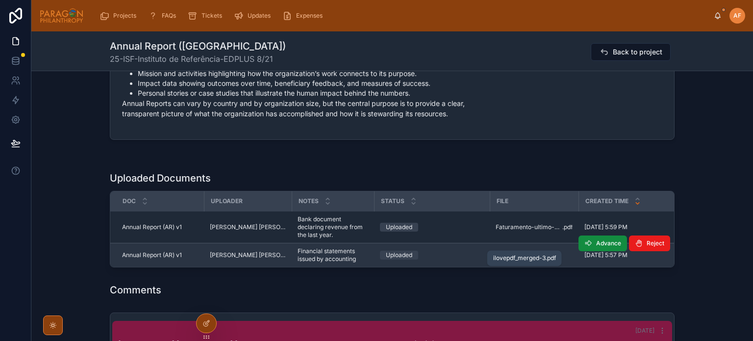
click at [516, 251] on span "ilovepdf_merged-3" at bounding box center [521, 255] width 52 height 8
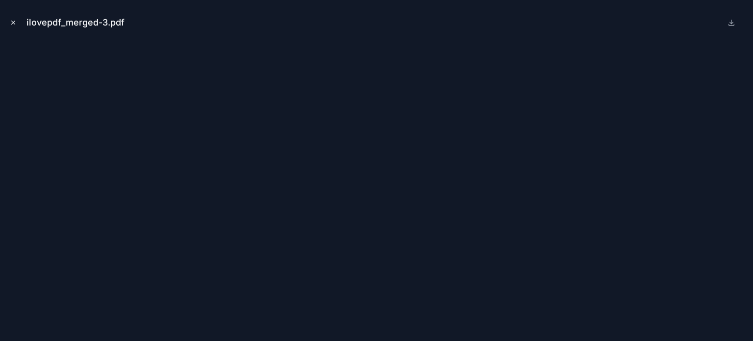
click at [12, 21] on icon "Close modal" at bounding box center [13, 22] width 3 height 3
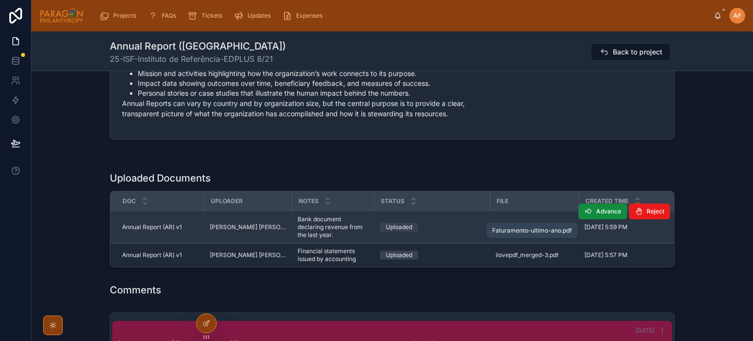
click at [531, 223] on span "Faturamento-ultimo-ano" at bounding box center [528, 227] width 67 height 8
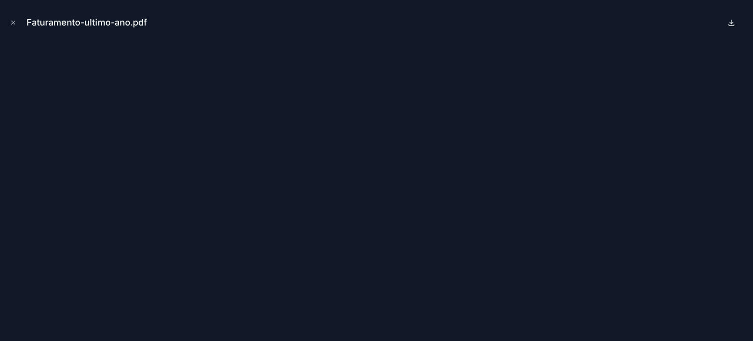
click at [729, 21] on icon at bounding box center [731, 23] width 8 height 8
click at [8, 19] on button "Close modal" at bounding box center [13, 22] width 11 height 11
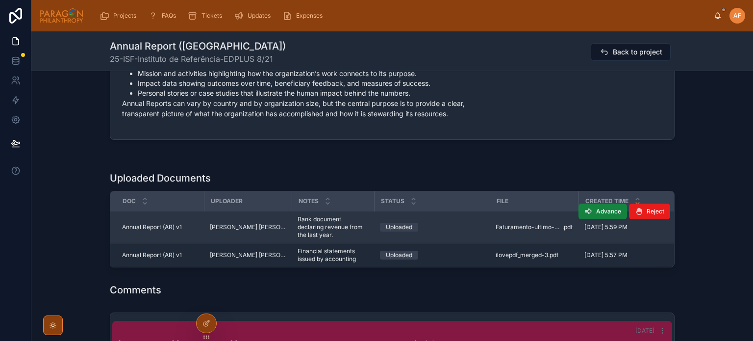
click at [590, 203] on button "Advance" at bounding box center [602, 211] width 49 height 16
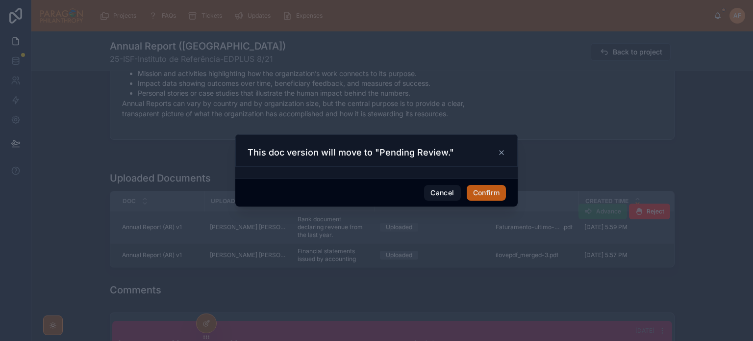
click at [484, 192] on button "Confirm" at bounding box center [486, 193] width 39 height 16
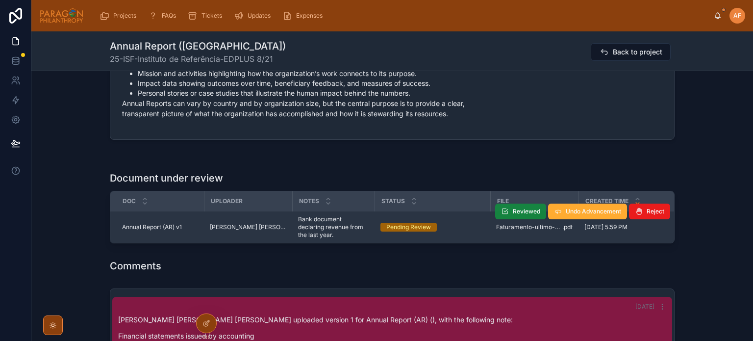
click at [516, 207] on span "Reviewed" at bounding box center [526, 211] width 27 height 8
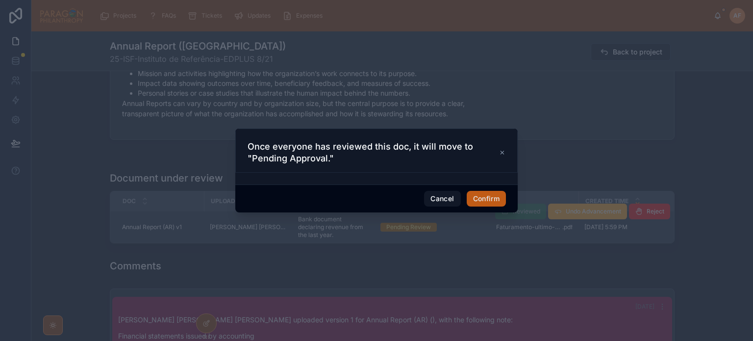
click at [471, 196] on button "Confirm" at bounding box center [486, 199] width 39 height 16
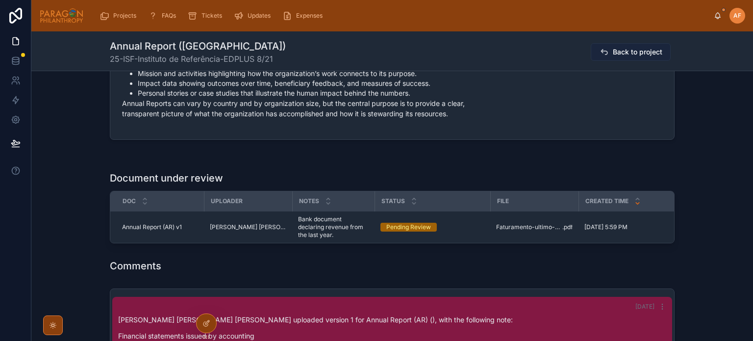
click at [628, 57] on button "Back to project" at bounding box center [631, 52] width 80 height 18
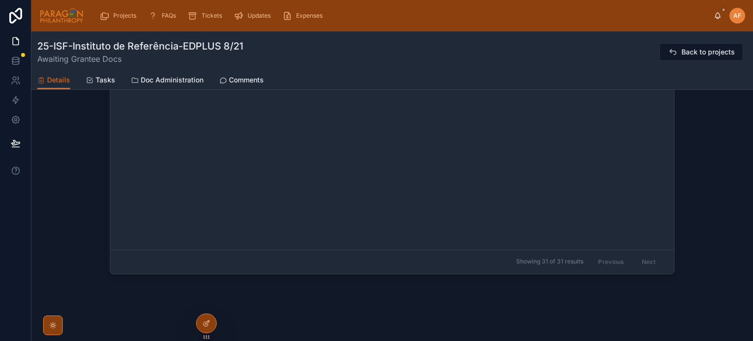
scroll to position [449, 0]
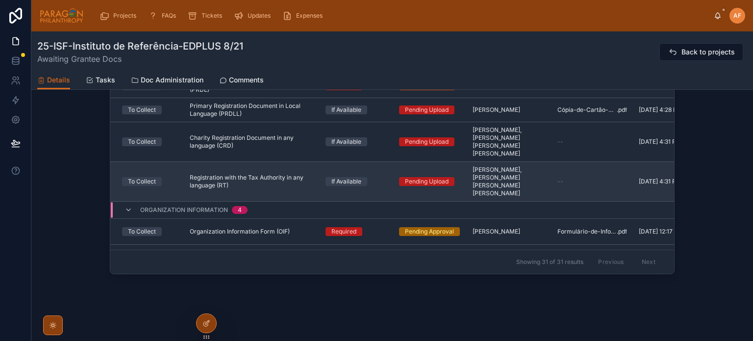
click at [374, 177] on div "If Available" at bounding box center [356, 181] width 62 height 9
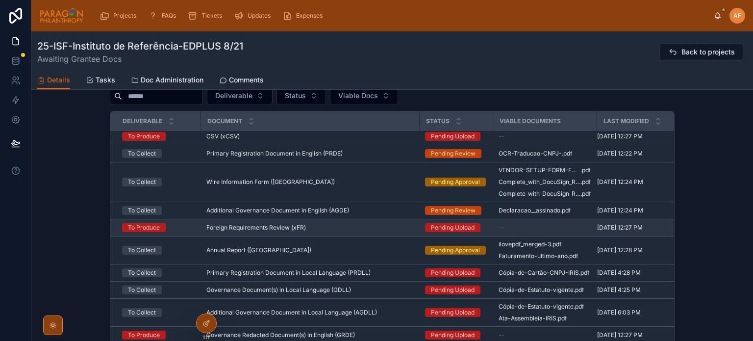
scroll to position [686, 0]
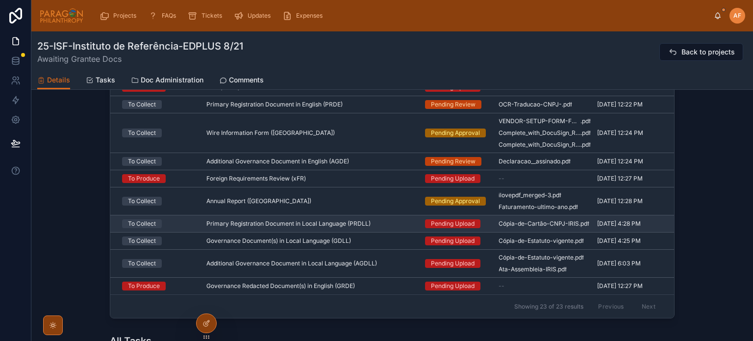
click at [382, 220] on div "Primary Registration Document in Local Language (PRDLL) Primary Registration Do…" at bounding box center [309, 224] width 207 height 8
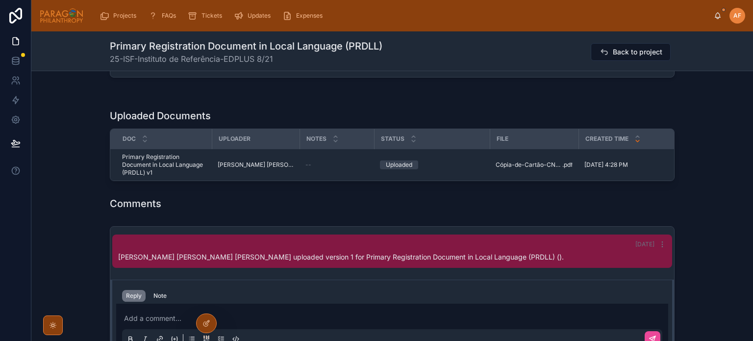
scroll to position [637, 0]
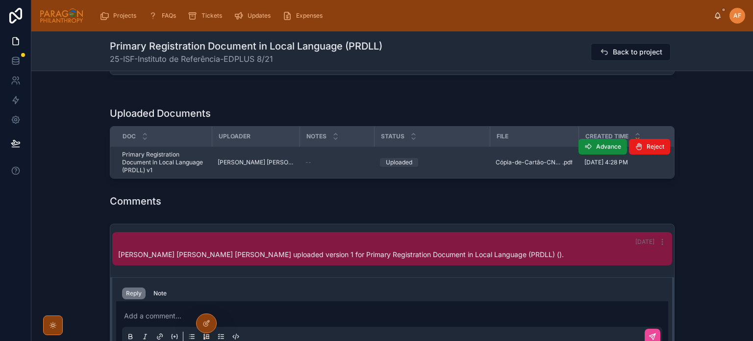
drag, startPoint x: 594, startPoint y: 137, endPoint x: 551, endPoint y: 139, distance: 43.1
click at [561, 176] on div "Assignments Edit Responsible Ash Froelich-MacMillan Uploaders Paloma Rocillo An…" at bounding box center [391, 37] width 721 height 1182
click at [545, 158] on span "Cópia-de-Cartão-CNPJ-IRIS" at bounding box center [528, 162] width 67 height 8
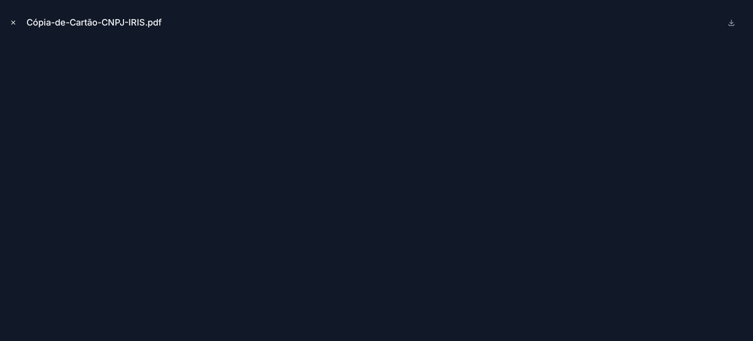
click at [14, 20] on icon "Close modal" at bounding box center [13, 22] width 7 height 7
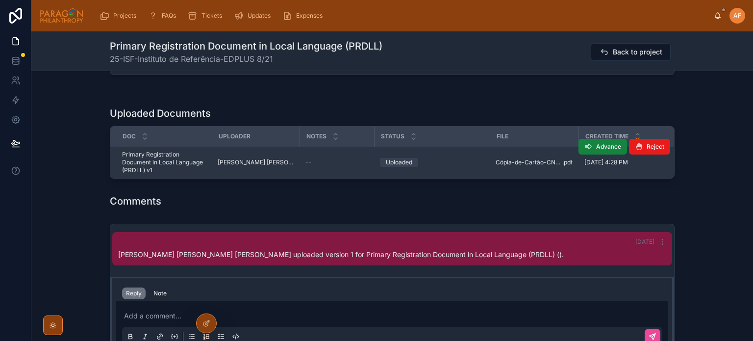
click at [604, 143] on span "Advance" at bounding box center [608, 147] width 25 height 8
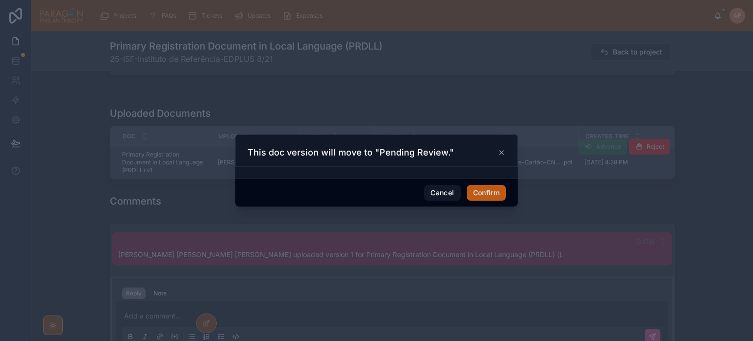
click at [486, 194] on button "Confirm" at bounding box center [486, 193] width 39 height 16
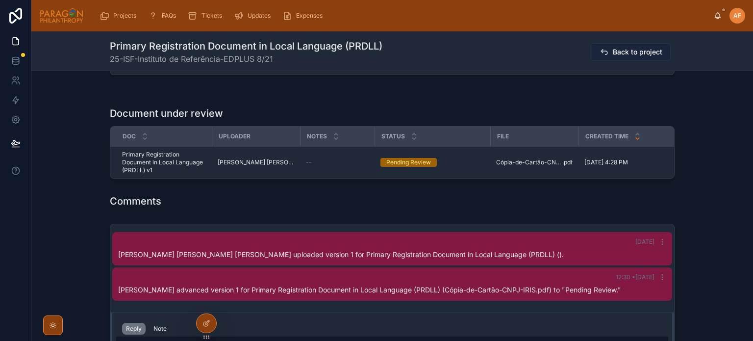
click at [617, 52] on span "Back to project" at bounding box center [637, 52] width 49 height 10
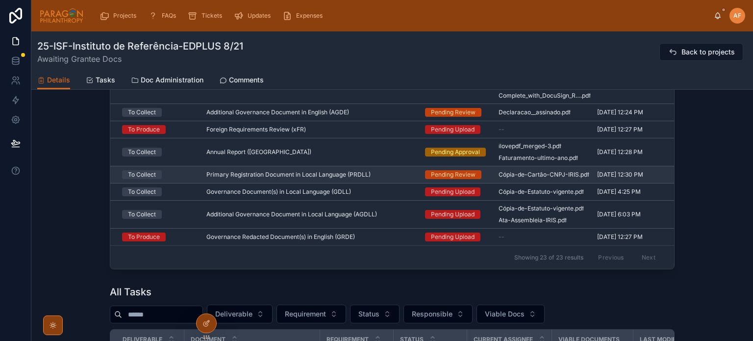
scroll to position [735, 0]
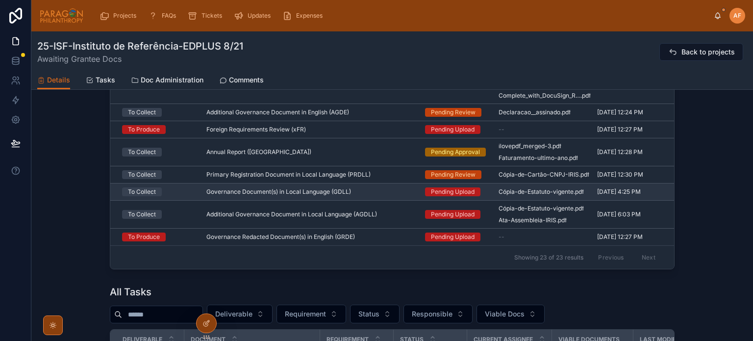
click at [398, 188] on div "Governance Document(s) in Local Language (GDLL) Governance Document(s) in Local…" at bounding box center [309, 192] width 207 height 8
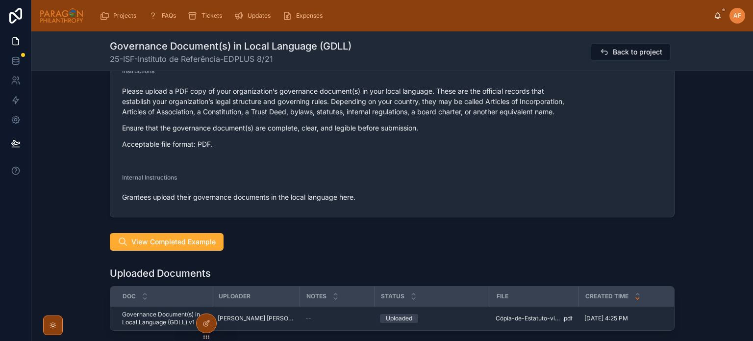
scroll to position [637, 0]
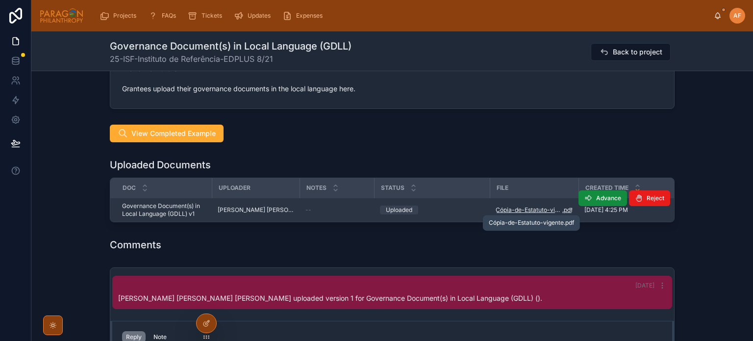
click at [518, 210] on span "Cópia-de-Estatuto-vigente" at bounding box center [528, 210] width 67 height 8
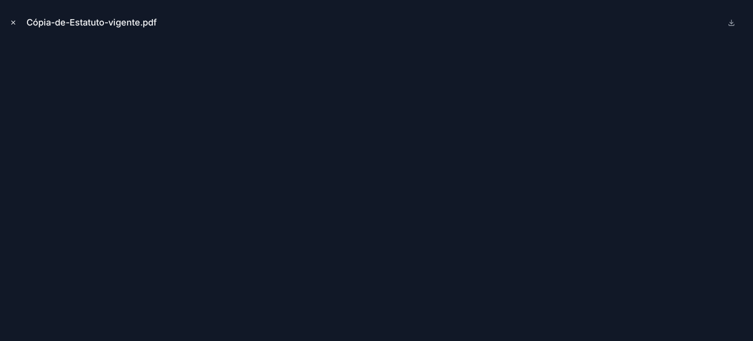
click at [14, 24] on icon "Close modal" at bounding box center [13, 22] width 3 height 3
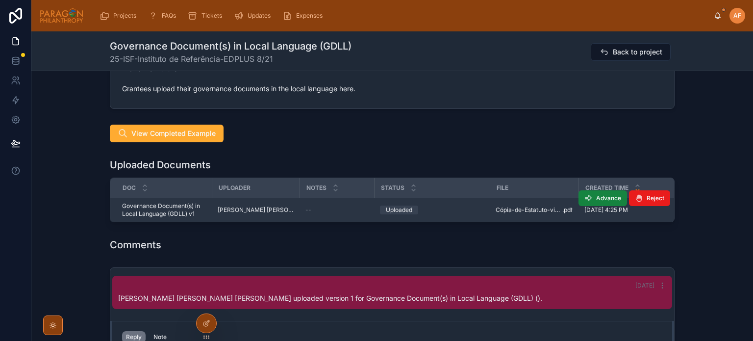
click at [591, 197] on button "Advance" at bounding box center [602, 198] width 49 height 16
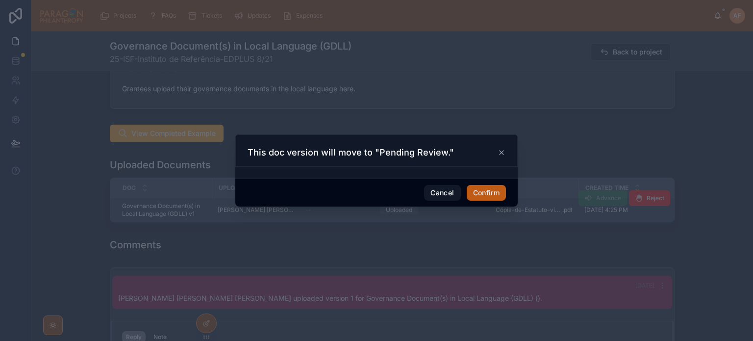
click at [482, 190] on button "Confirm" at bounding box center [486, 193] width 39 height 16
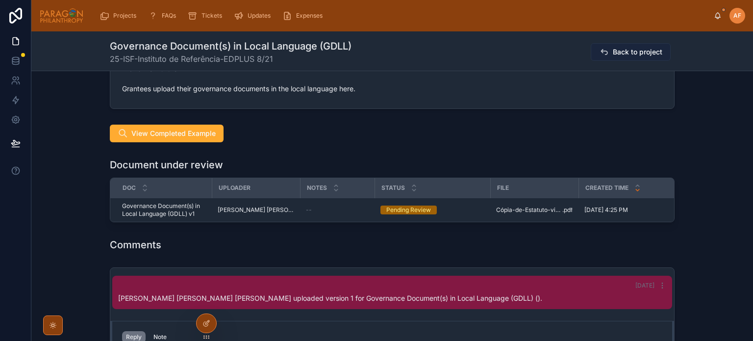
click at [624, 52] on span "Back to project" at bounding box center [637, 52] width 49 height 10
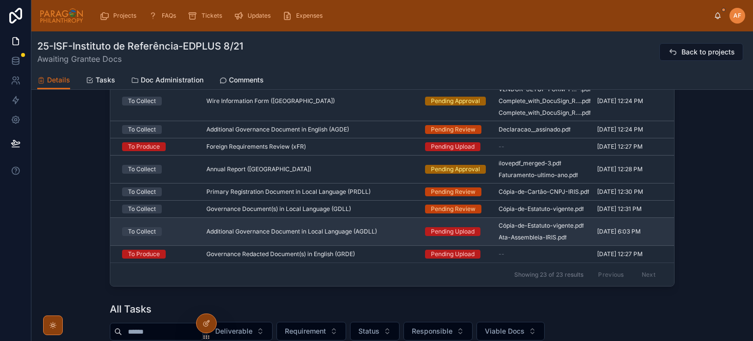
scroll to position [735, 0]
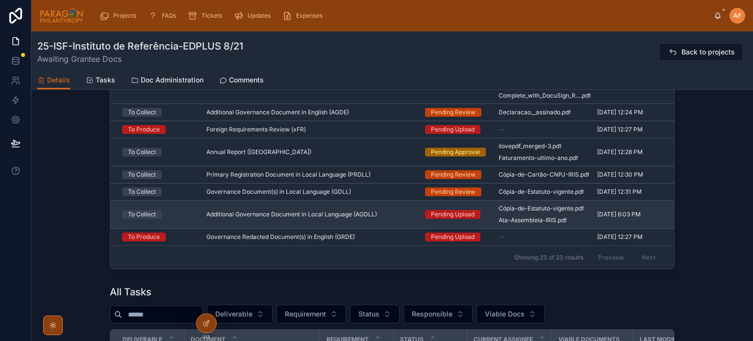
click at [401, 211] on div "Additional Governance Document in Local Language (AGDLL) Additional Governance …" at bounding box center [309, 214] width 207 height 8
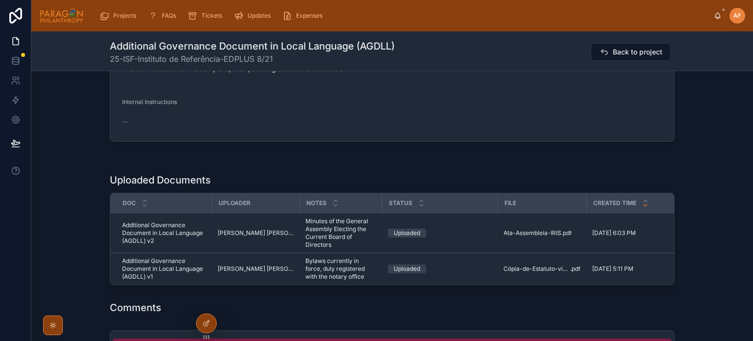
scroll to position [686, 0]
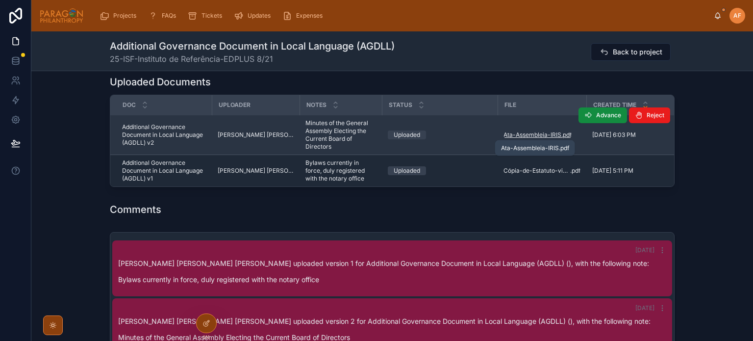
click at [516, 132] on span "Ata-Assembleia-IRIS" at bounding box center [532, 135] width 58 height 8
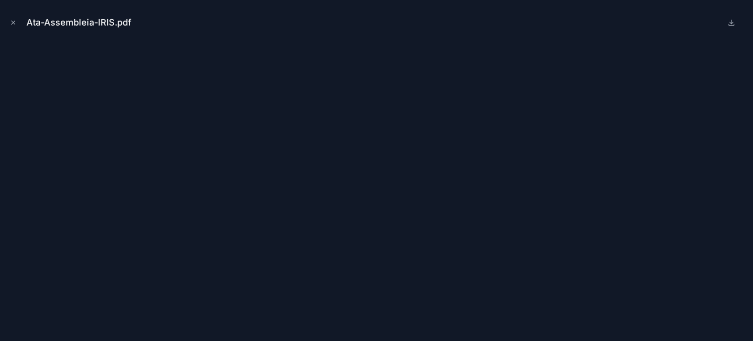
drag, startPoint x: 14, startPoint y: 24, endPoint x: 393, endPoint y: 274, distance: 454.0
click at [14, 24] on icon "Close modal" at bounding box center [13, 22] width 3 height 3
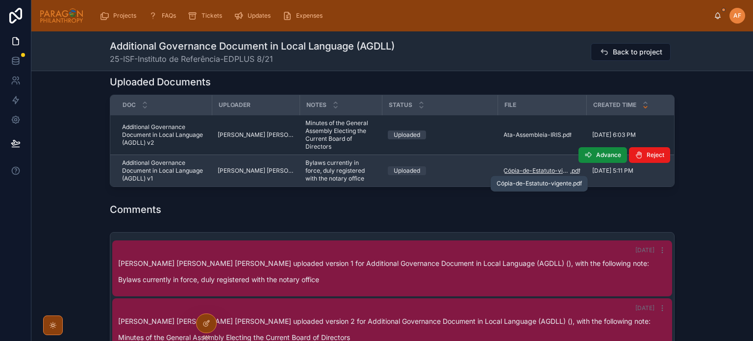
click at [511, 169] on span "Cópia-de-Estatuto-vigente" at bounding box center [536, 171] width 67 height 8
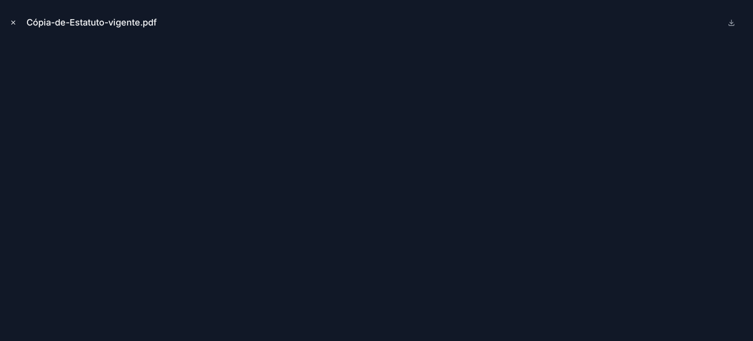
click at [9, 21] on button "Close modal" at bounding box center [13, 22] width 11 height 11
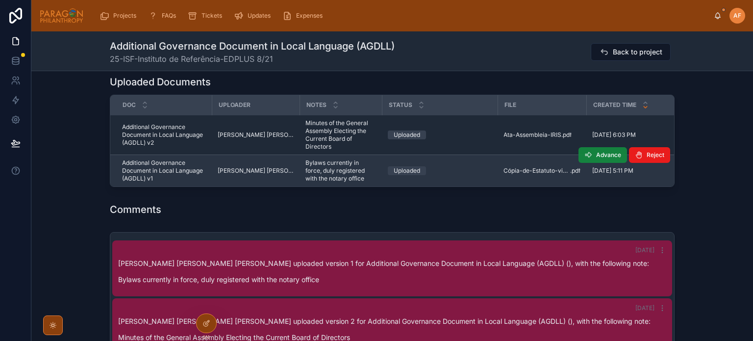
click at [604, 154] on span "Advance" at bounding box center [608, 155] width 25 height 8
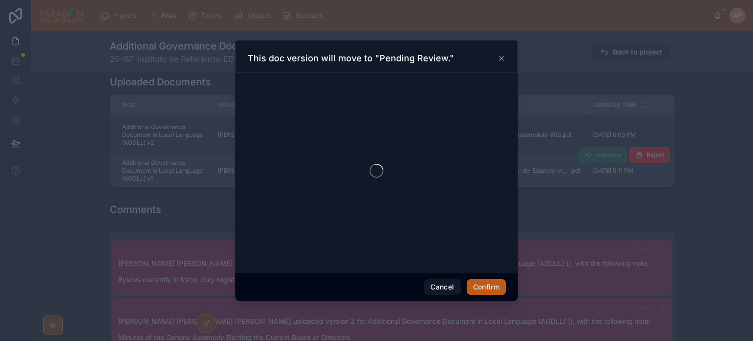
click at [494, 287] on div "This doc version will move to "Pending Review." Cancel Confirm" at bounding box center [376, 170] width 753 height 341
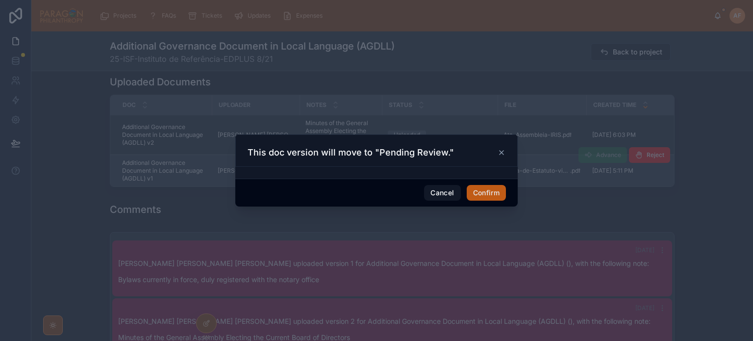
click at [482, 191] on button "Confirm" at bounding box center [486, 193] width 39 height 16
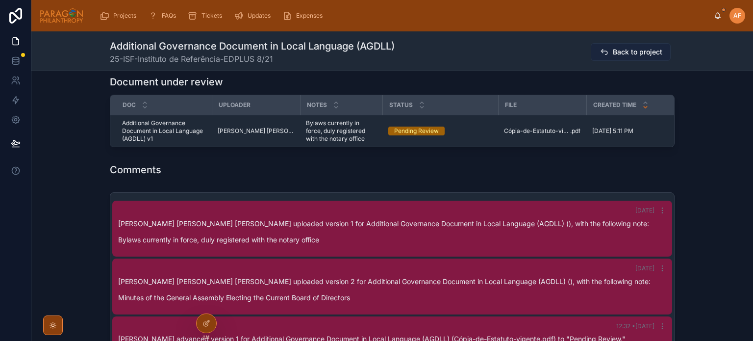
click at [619, 47] on span "Back to project" at bounding box center [637, 52] width 49 height 10
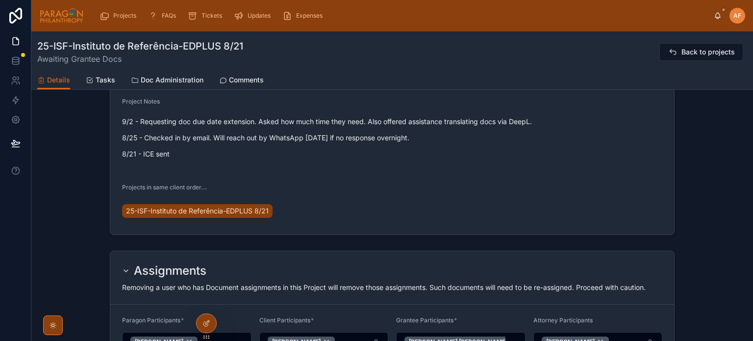
scroll to position [490, 0]
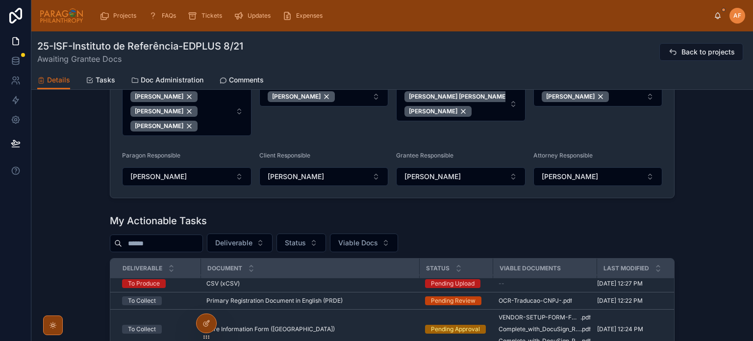
click at [378, 247] on span "Viable Docs" at bounding box center [358, 243] width 40 height 10
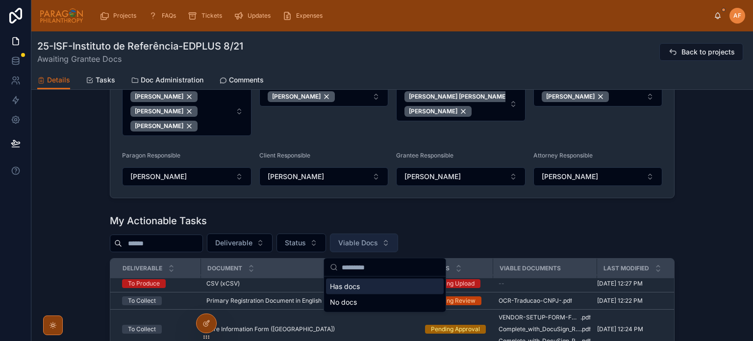
click at [378, 244] on span "Viable Docs" at bounding box center [358, 243] width 40 height 10
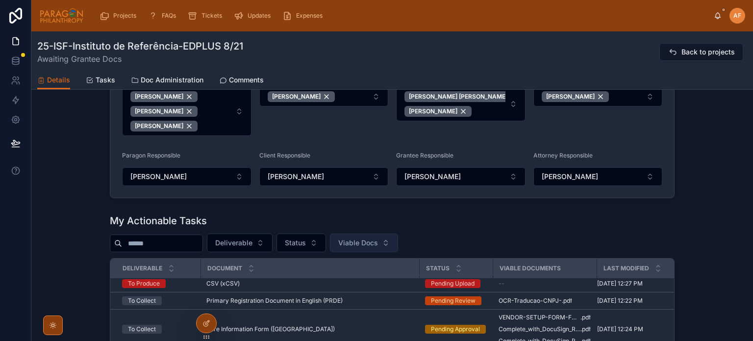
click at [378, 244] on span "Viable Docs" at bounding box center [358, 243] width 40 height 10
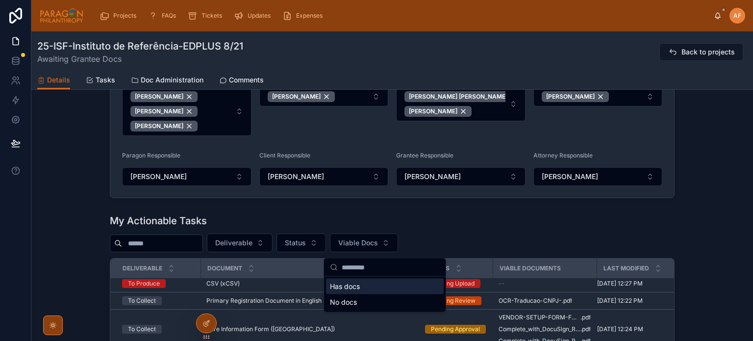
click at [356, 290] on div "Has docs" at bounding box center [385, 286] width 118 height 16
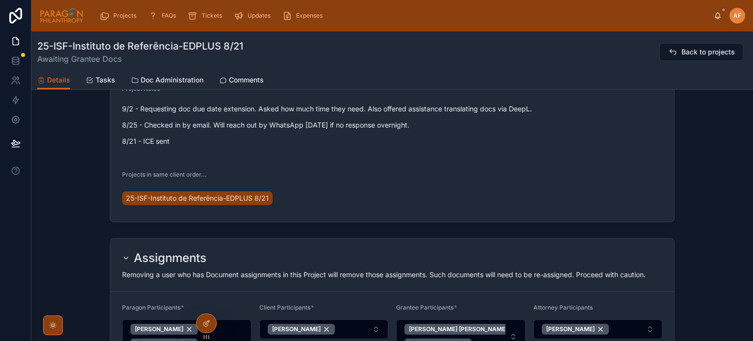
scroll to position [118, 0]
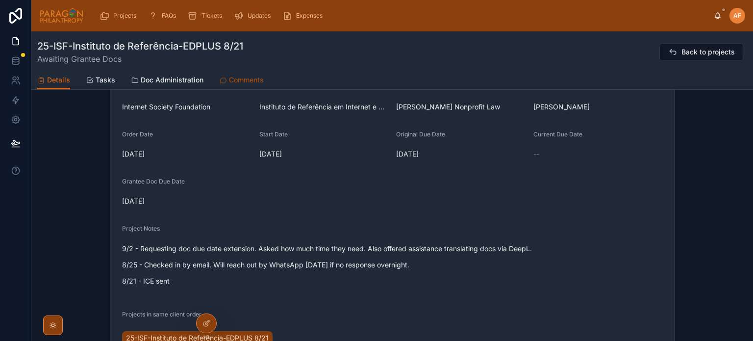
click at [222, 80] on icon at bounding box center [223, 80] width 8 height 8
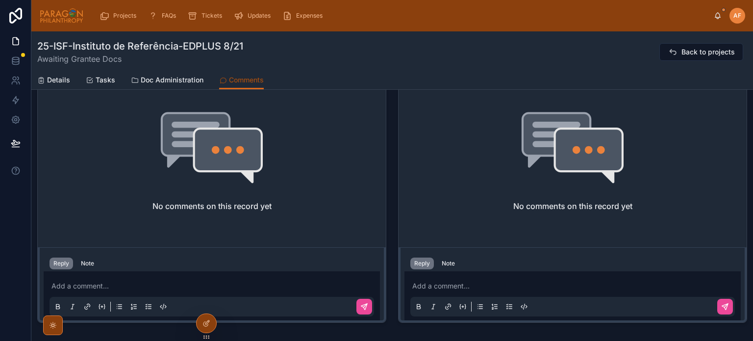
scroll to position [98, 0]
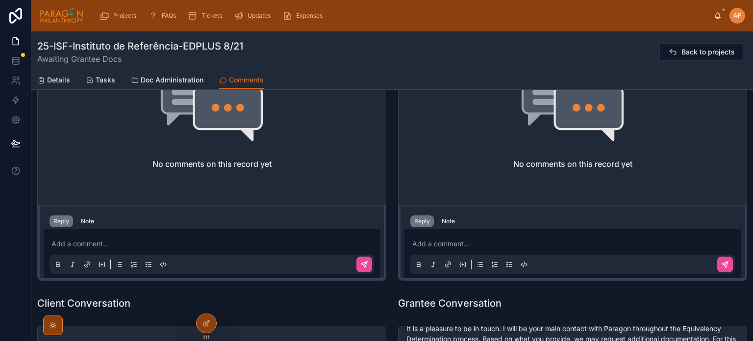
click at [88, 243] on p at bounding box center [213, 244] width 324 height 10
click at [364, 263] on icon at bounding box center [365, 262] width 3 height 3
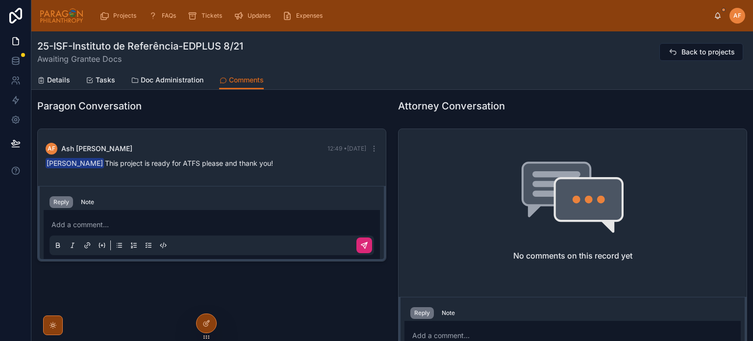
scroll to position [0, 0]
